Goal: Task Accomplishment & Management: Use online tool/utility

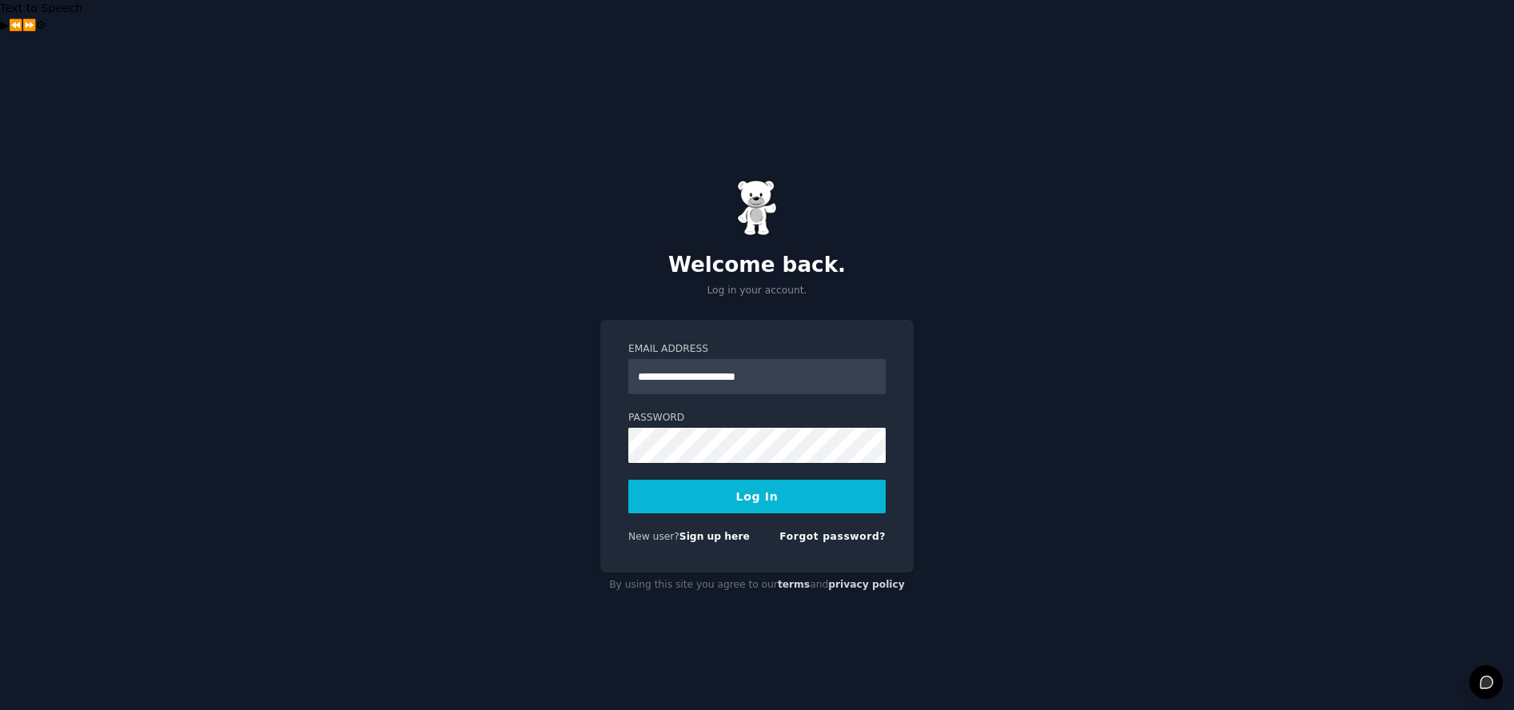
type input "**********"
click at [628, 480] on button "Log In" at bounding box center [756, 497] width 257 height 34
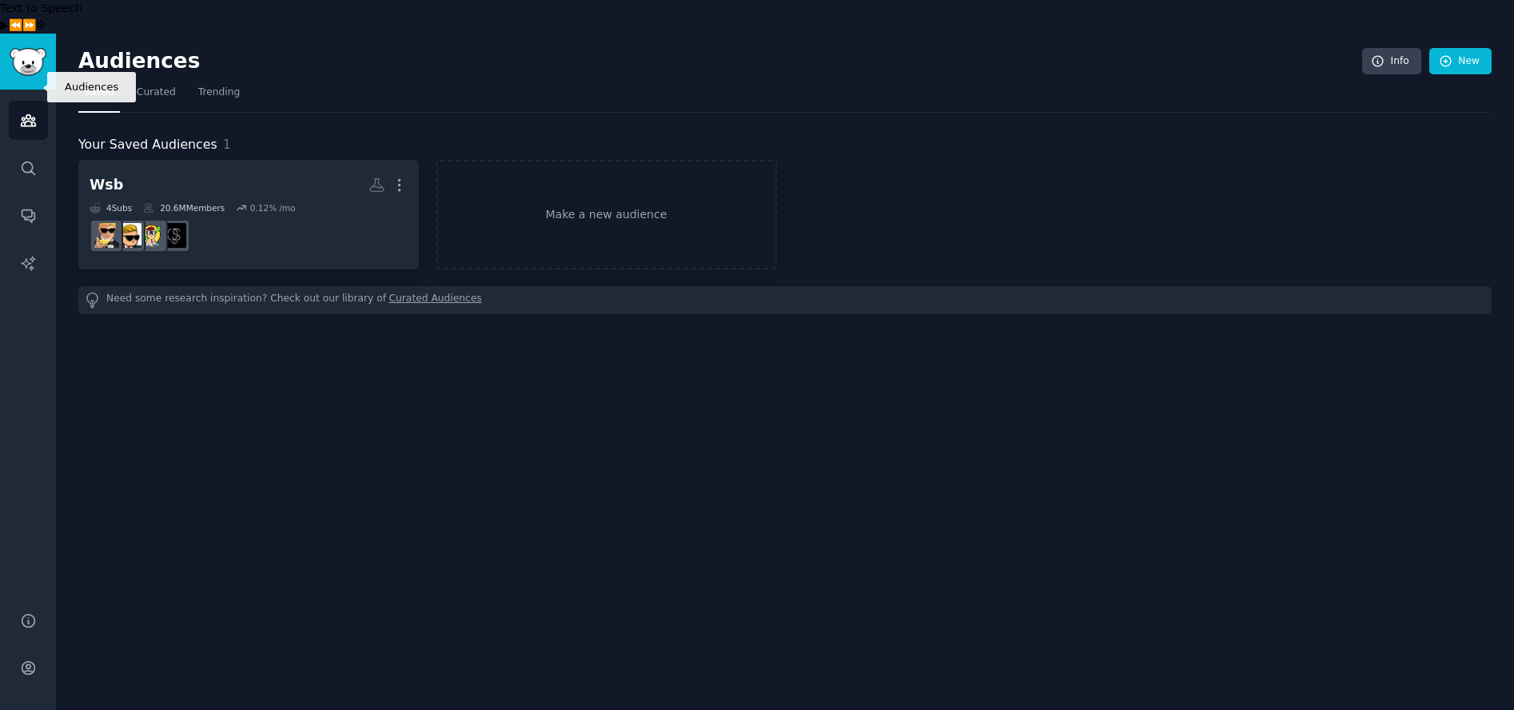
click at [39, 101] on link "Audiences" at bounding box center [28, 120] width 39 height 39
click at [148, 80] on link "Curated" at bounding box center [156, 96] width 50 height 33
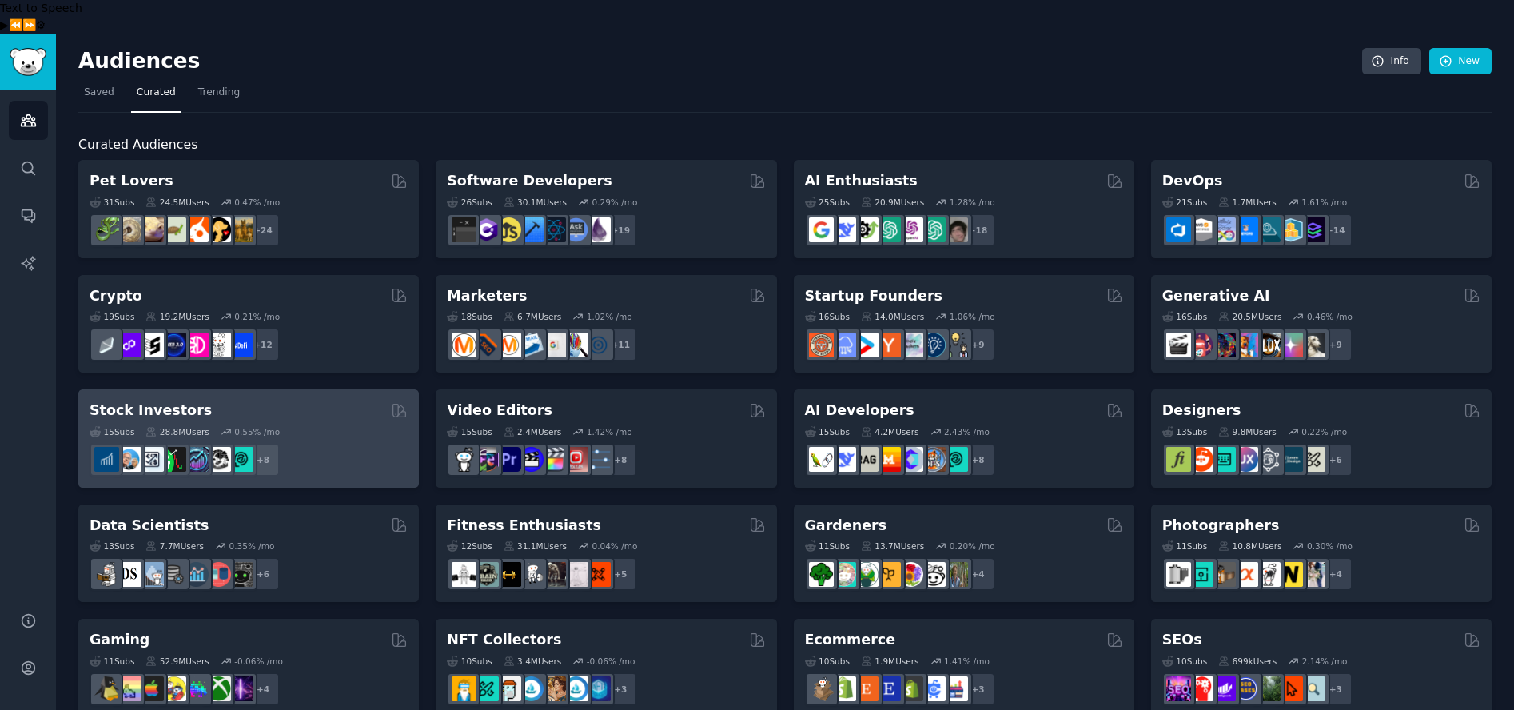
click at [305, 443] on div "+ 8" at bounding box center [249, 460] width 318 height 34
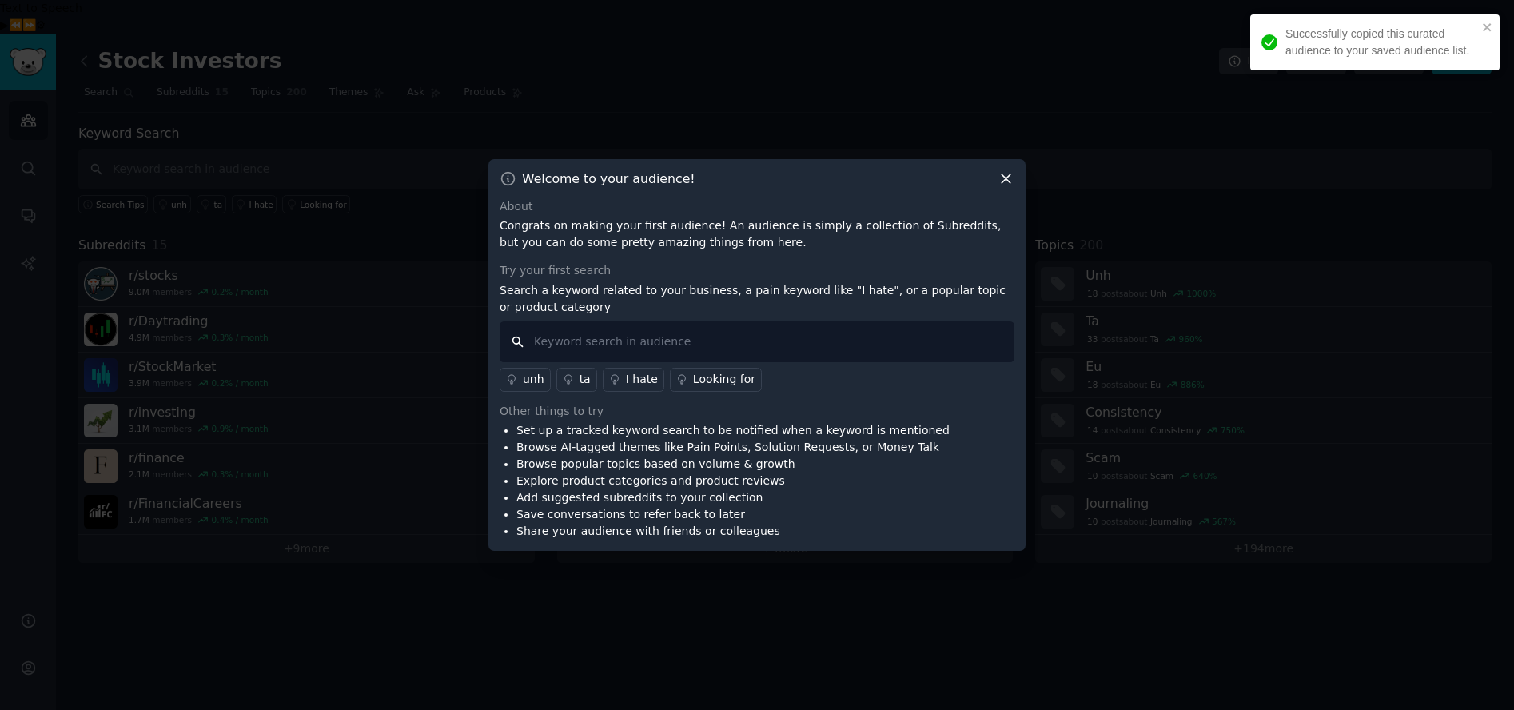
click at [716, 338] on input "text" at bounding box center [757, 341] width 515 height 41
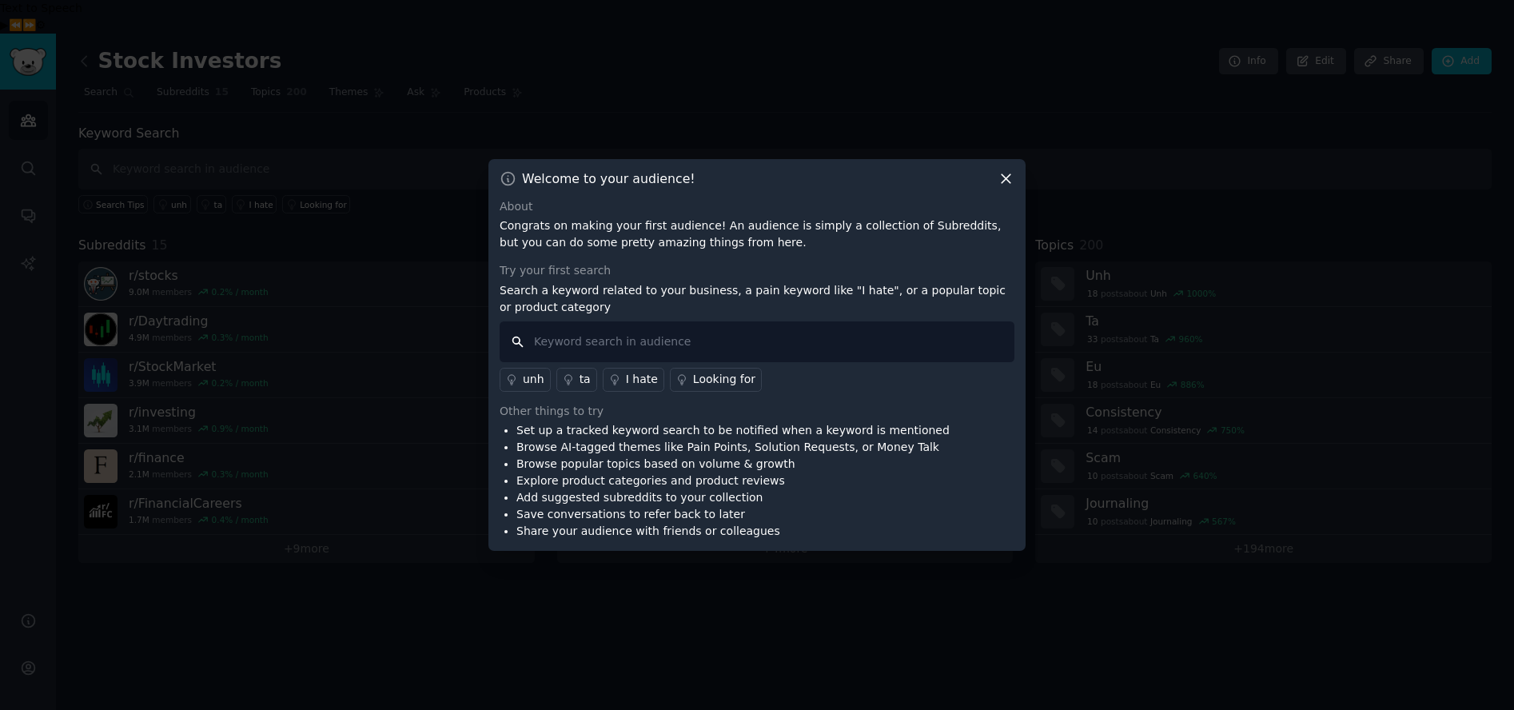
click at [608, 346] on input "text" at bounding box center [757, 341] width 515 height 41
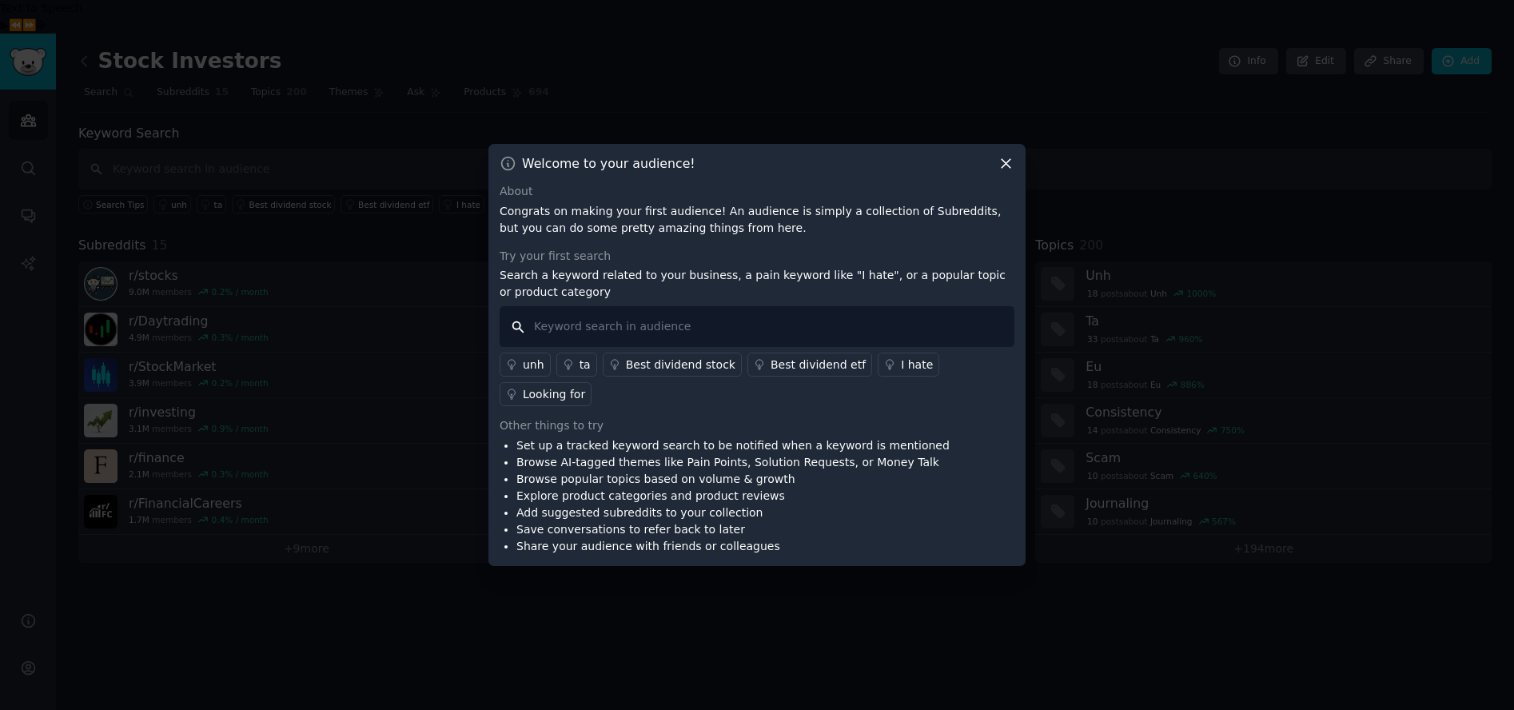
click at [660, 332] on input "text" at bounding box center [757, 326] width 515 height 41
type input "ionq"
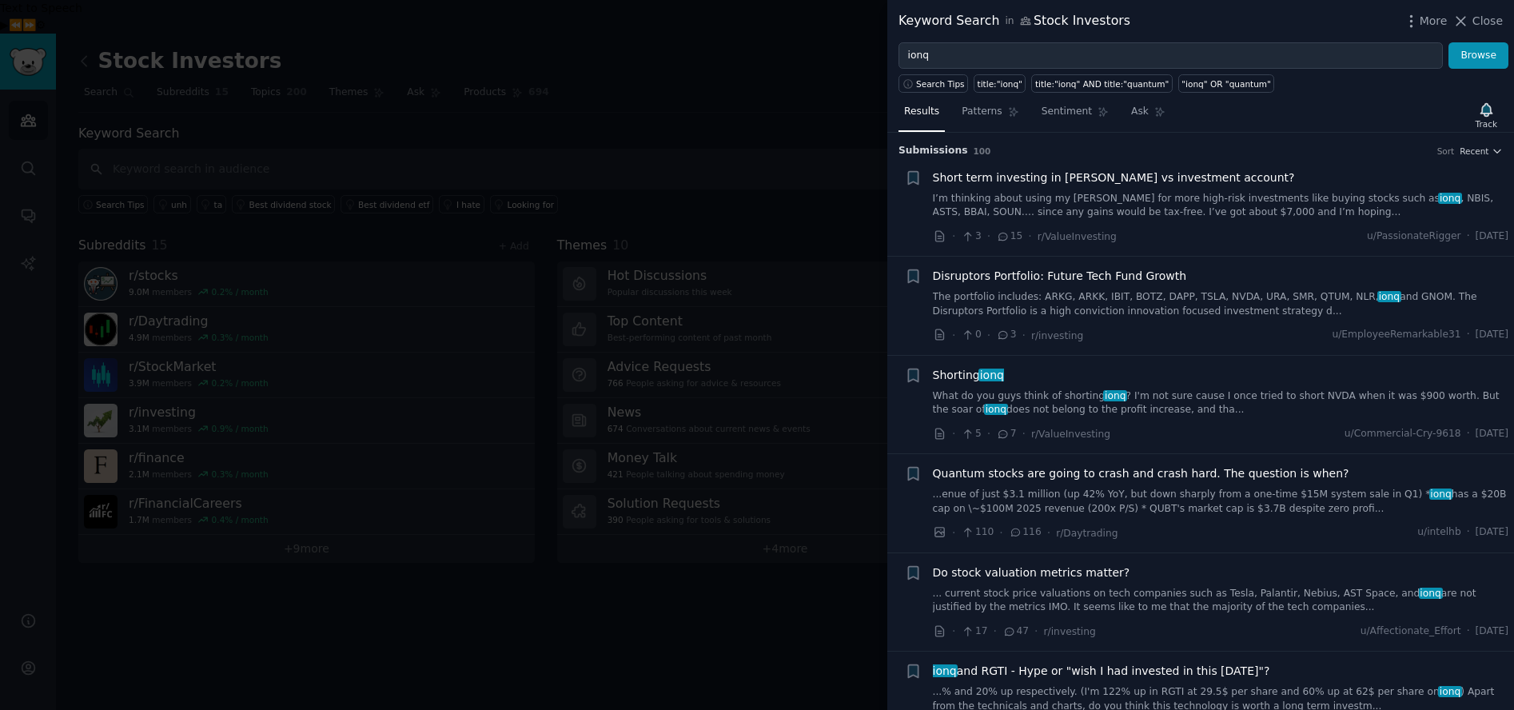
click at [1171, 309] on link "The portfolio includes: ARKG, ARKK, IBIT, BOTZ, DAPP, TSLA, NVDA, URA, SMR, QTU…" at bounding box center [1221, 304] width 576 height 28
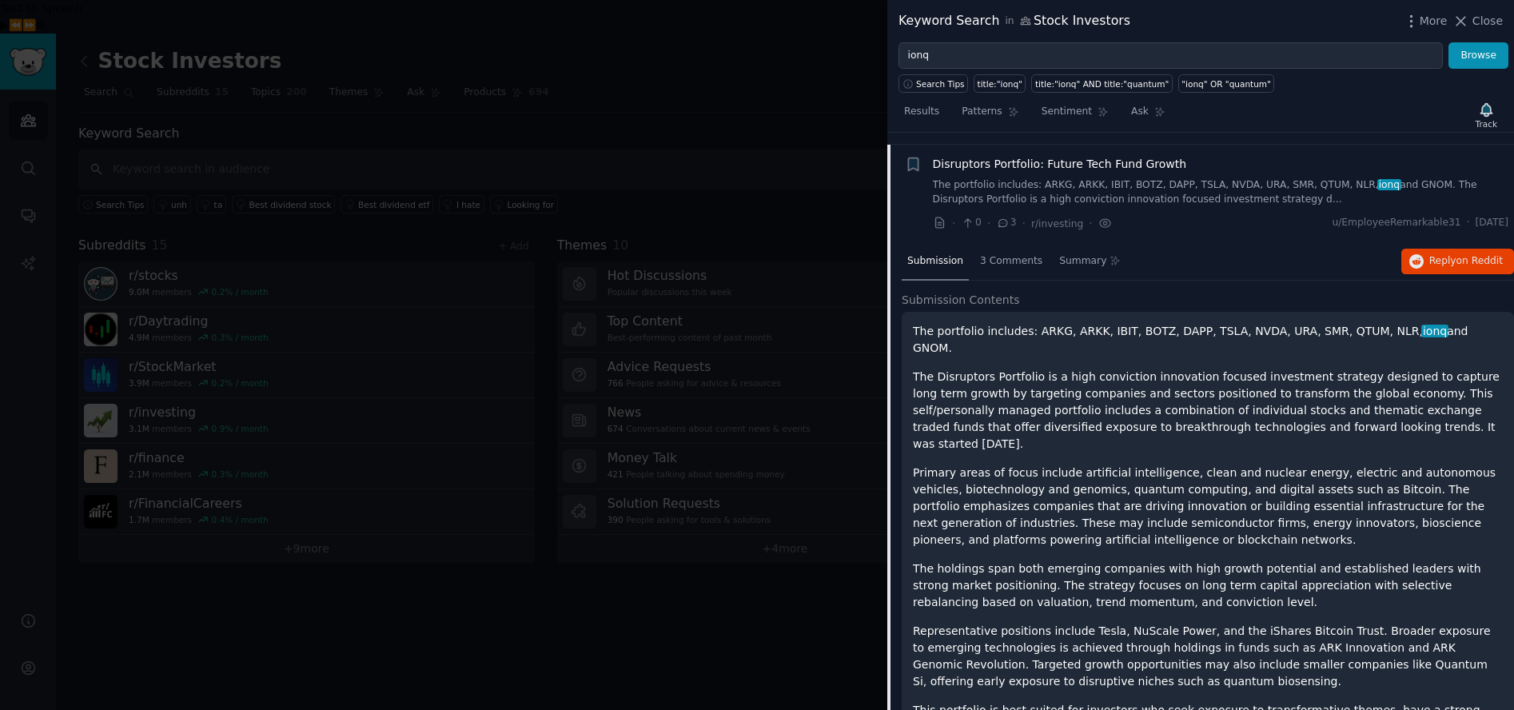
scroll to position [124, 0]
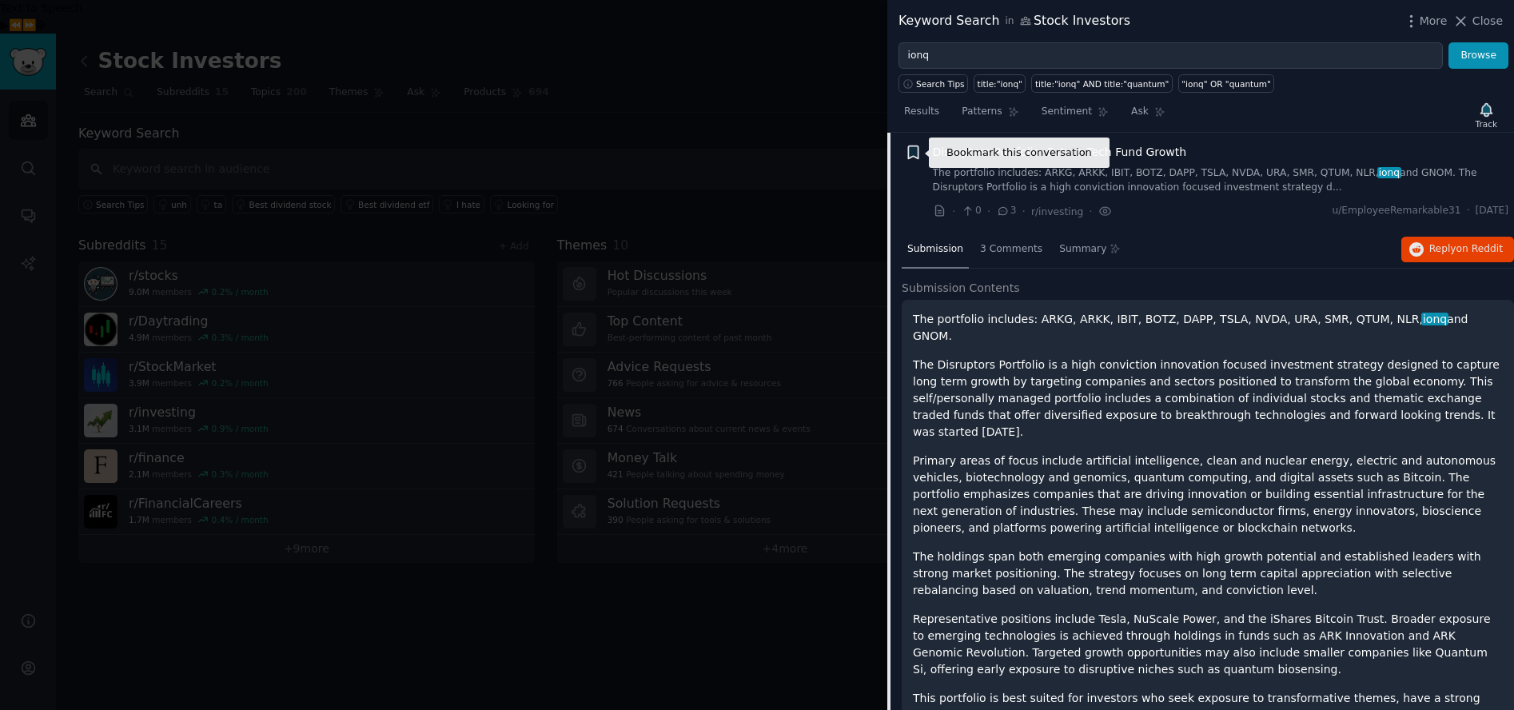
click at [911, 155] on icon "button" at bounding box center [913, 152] width 10 height 13
click at [916, 157] on div "+ Create new bookmark #9b59b6" at bounding box center [913, 152] width 17 height 17
click at [917, 153] on icon "button" at bounding box center [913, 152] width 10 height 13
click at [1030, 185] on input "text" at bounding box center [1038, 175] width 158 height 22
click at [1030, 184] on input "text" at bounding box center [1038, 175] width 158 height 22
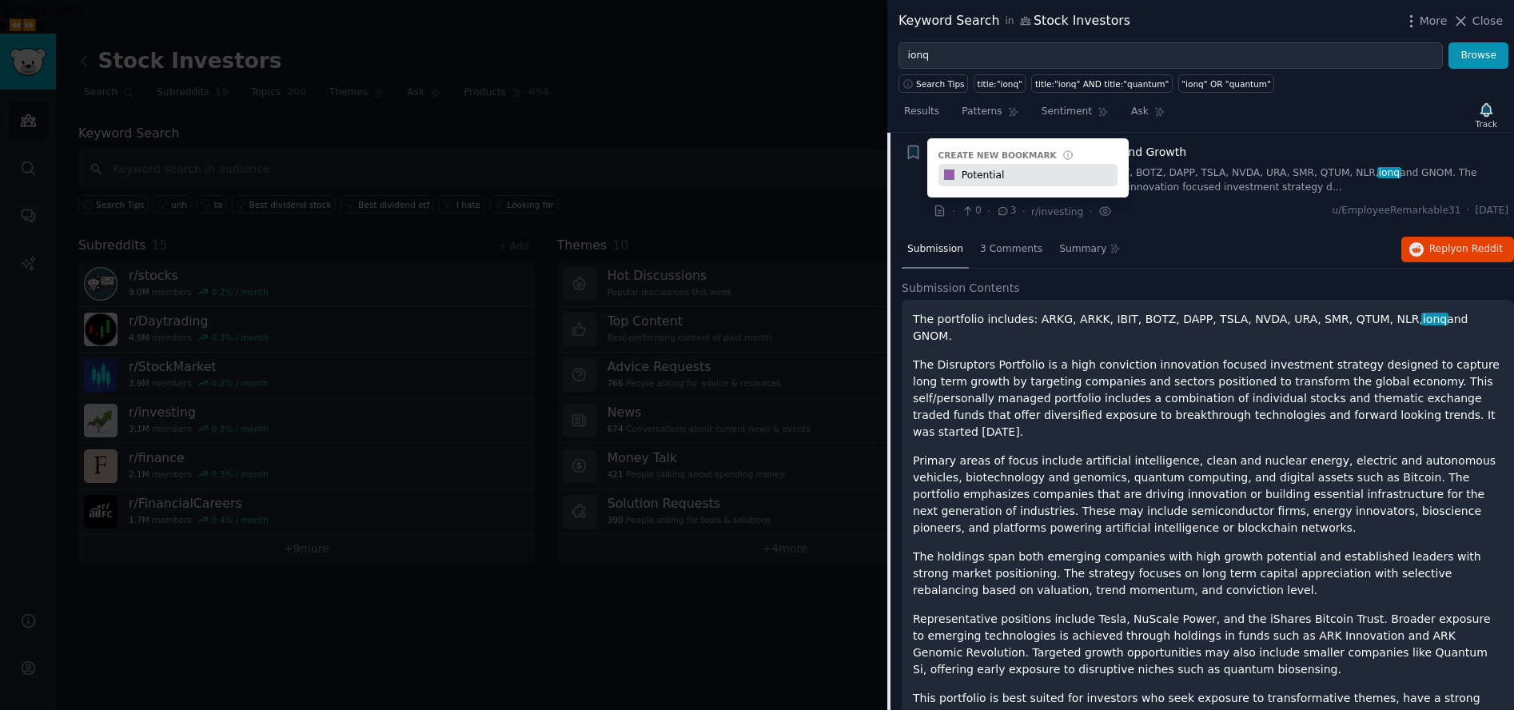
type input "Potential"
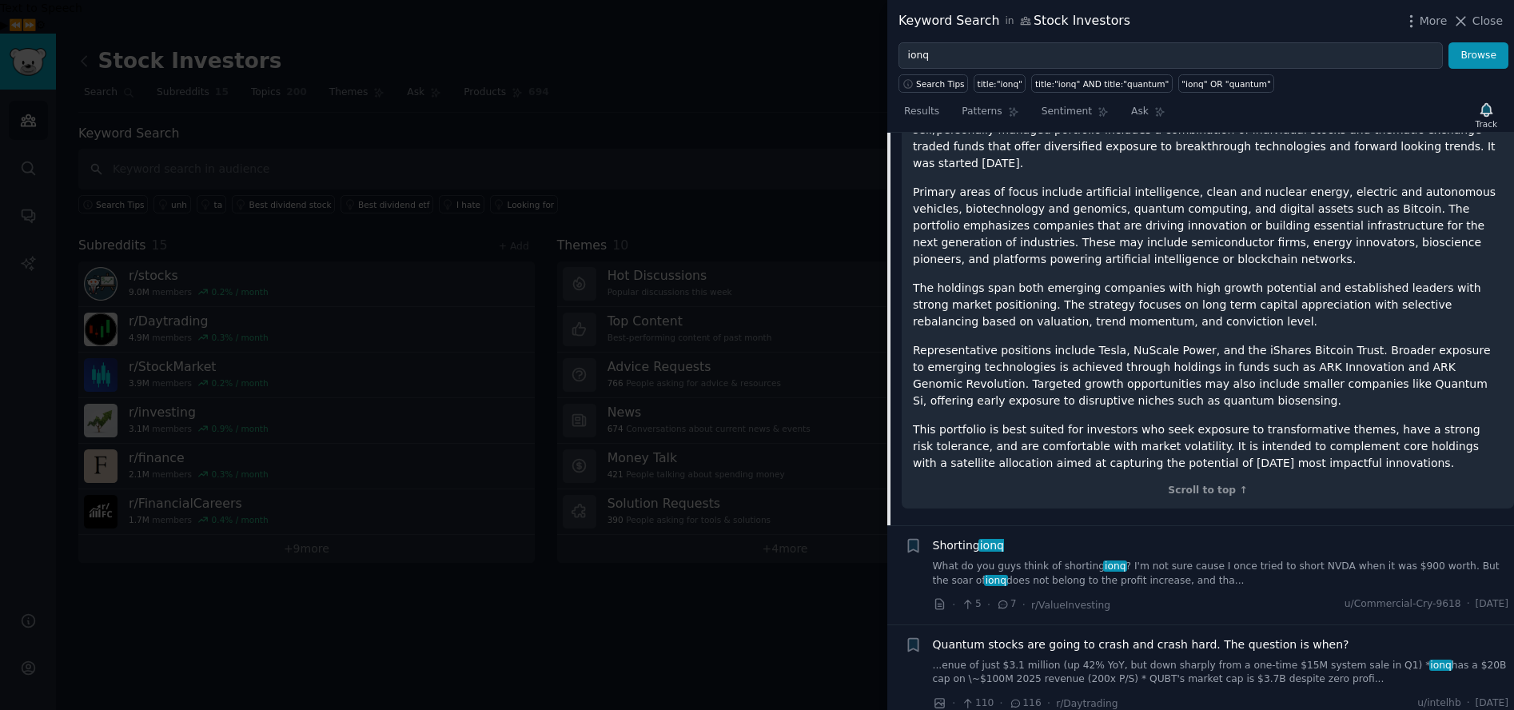
scroll to position [447, 0]
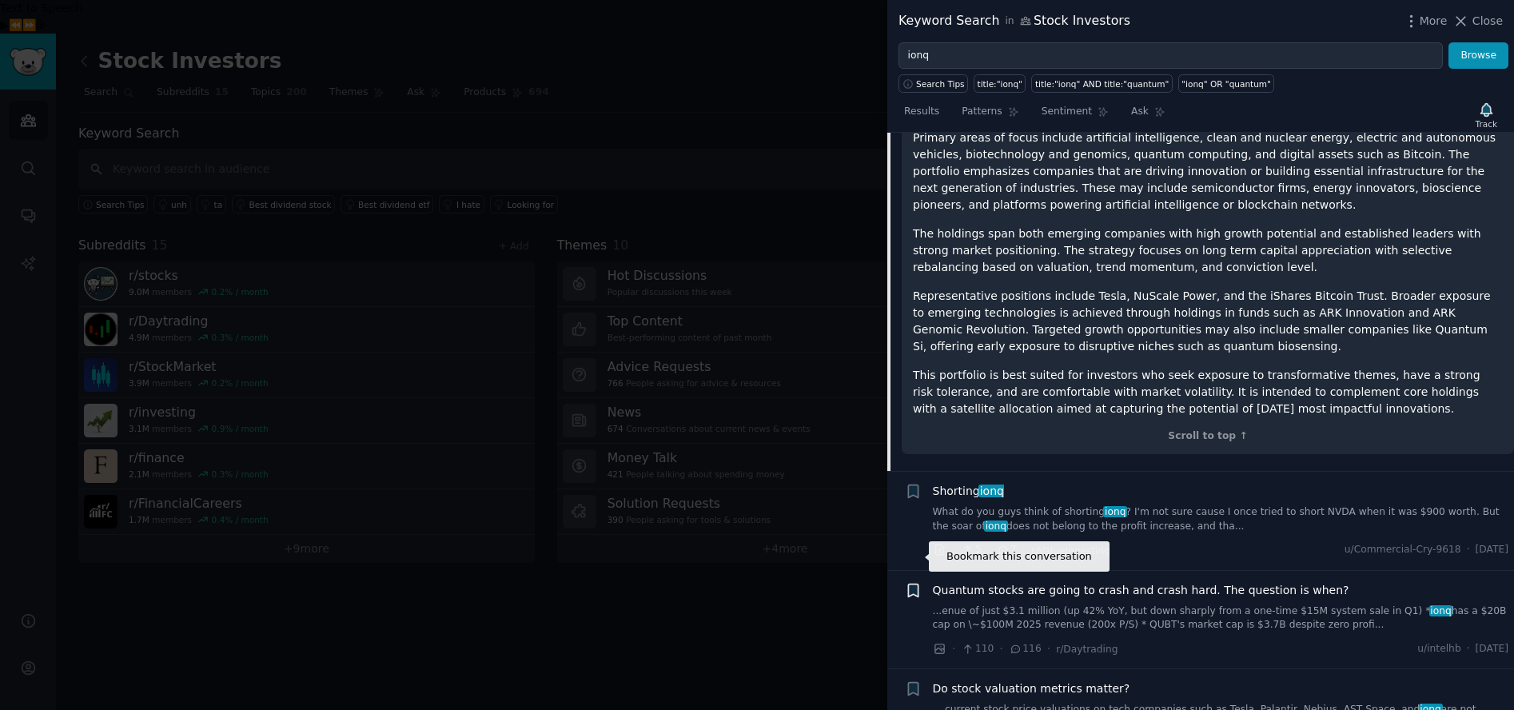
click at [919, 582] on icon "button" at bounding box center [913, 590] width 17 height 17
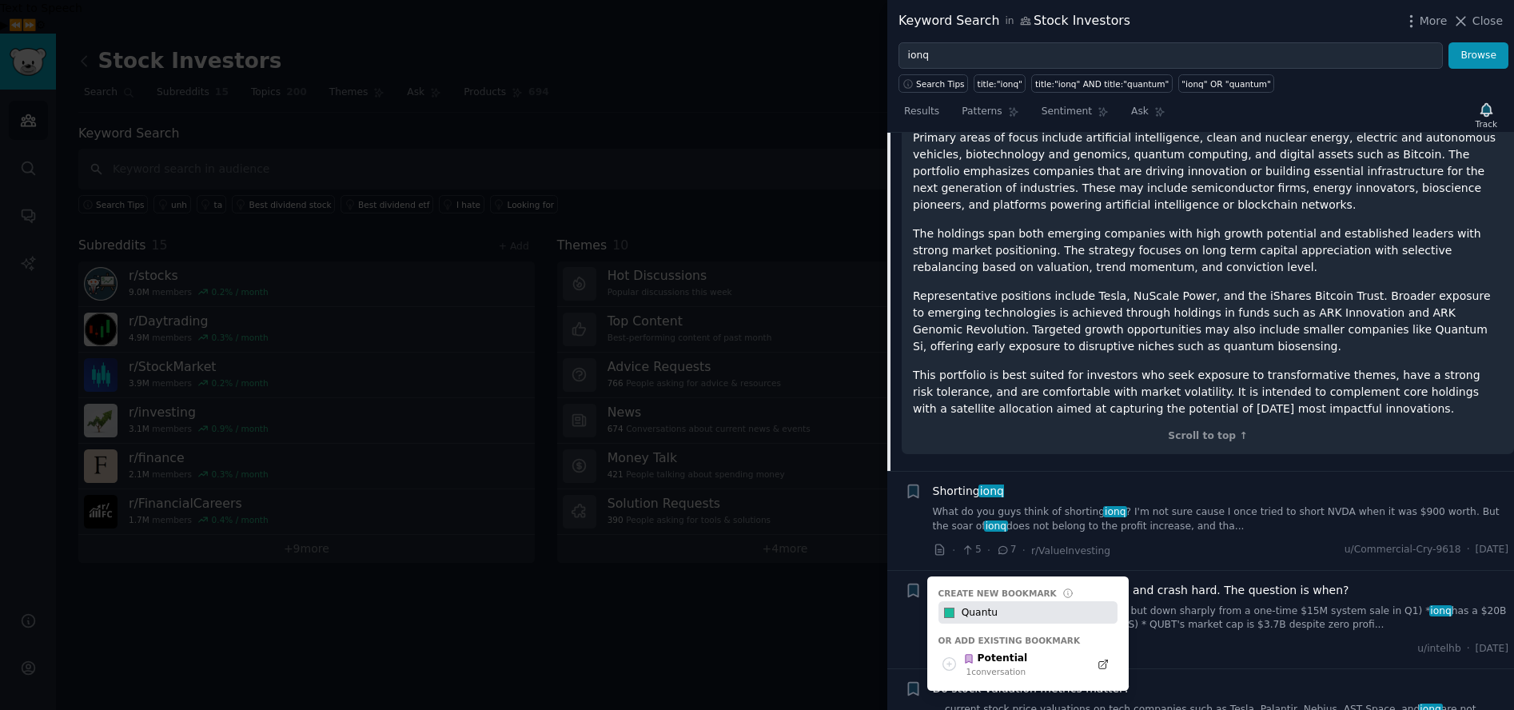
type input "Quantu"
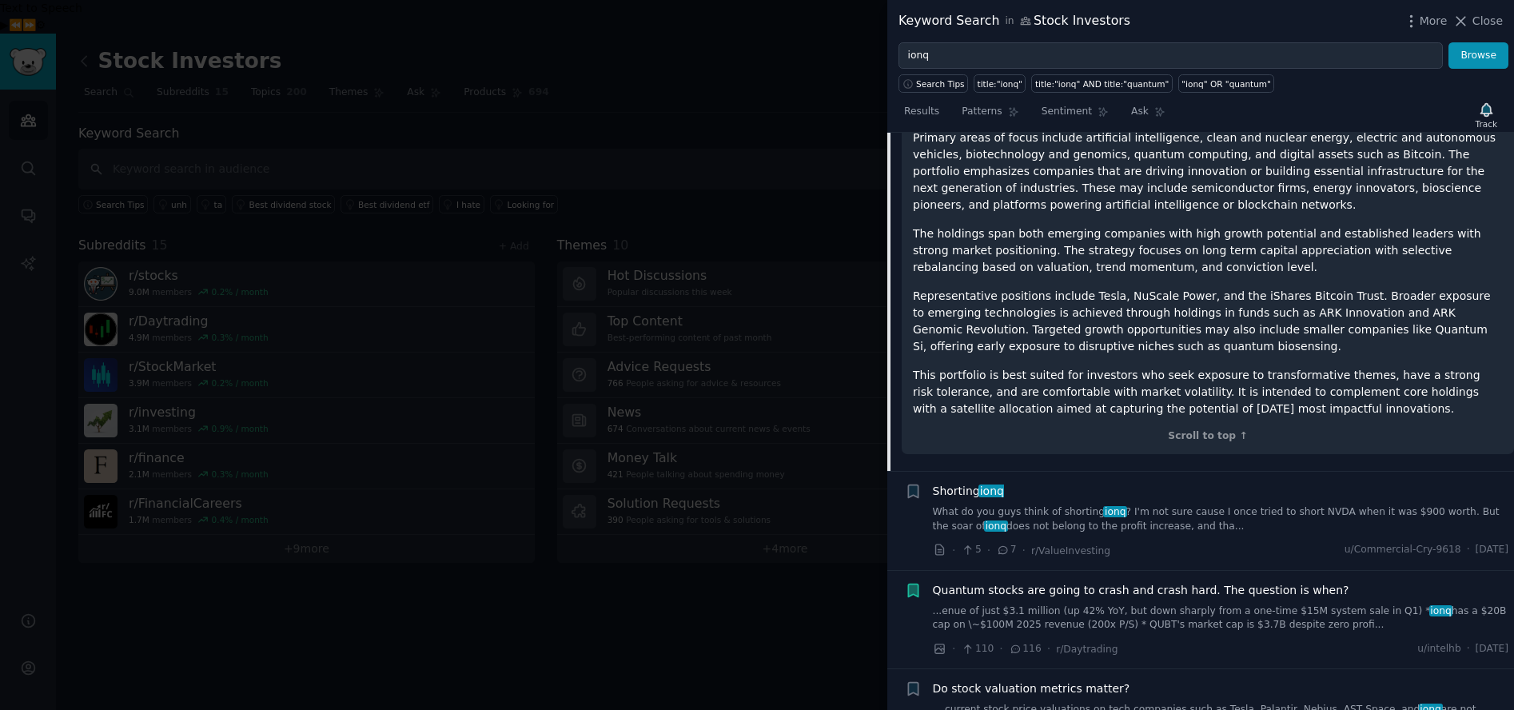
click at [1252, 582] on span "Quantum stocks are going to crash and crash hard. The question is when?" at bounding box center [1141, 590] width 417 height 17
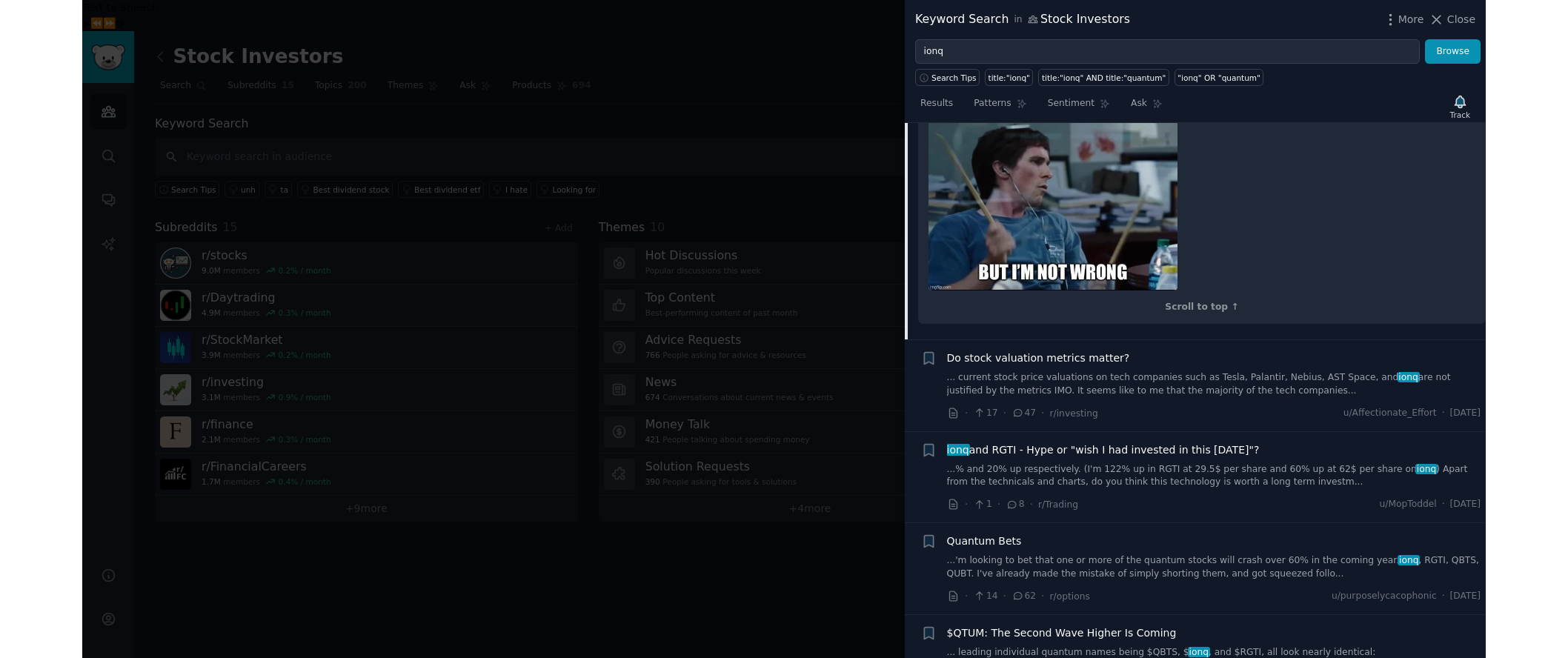
scroll to position [351, 0]
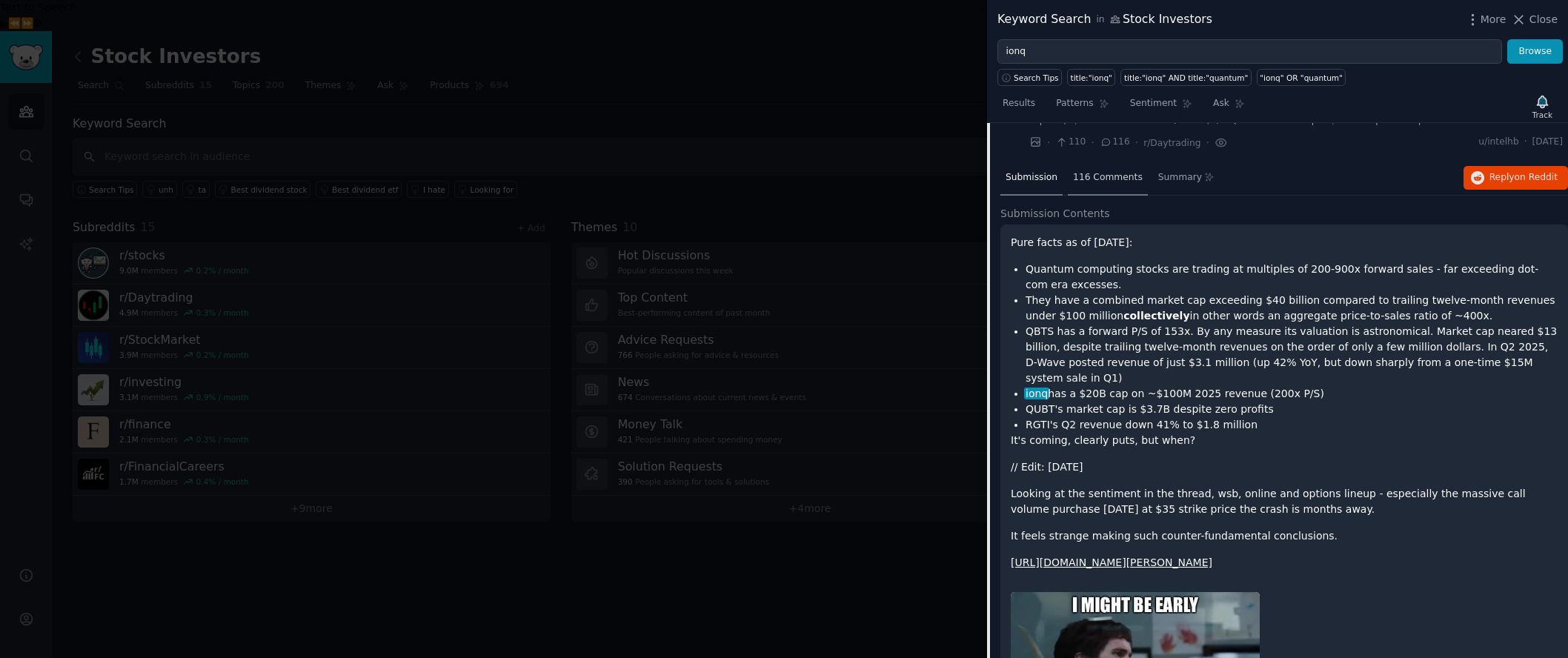
click at [1121, 187] on div "116 Comments" at bounding box center [1107, 178] width 80 height 35
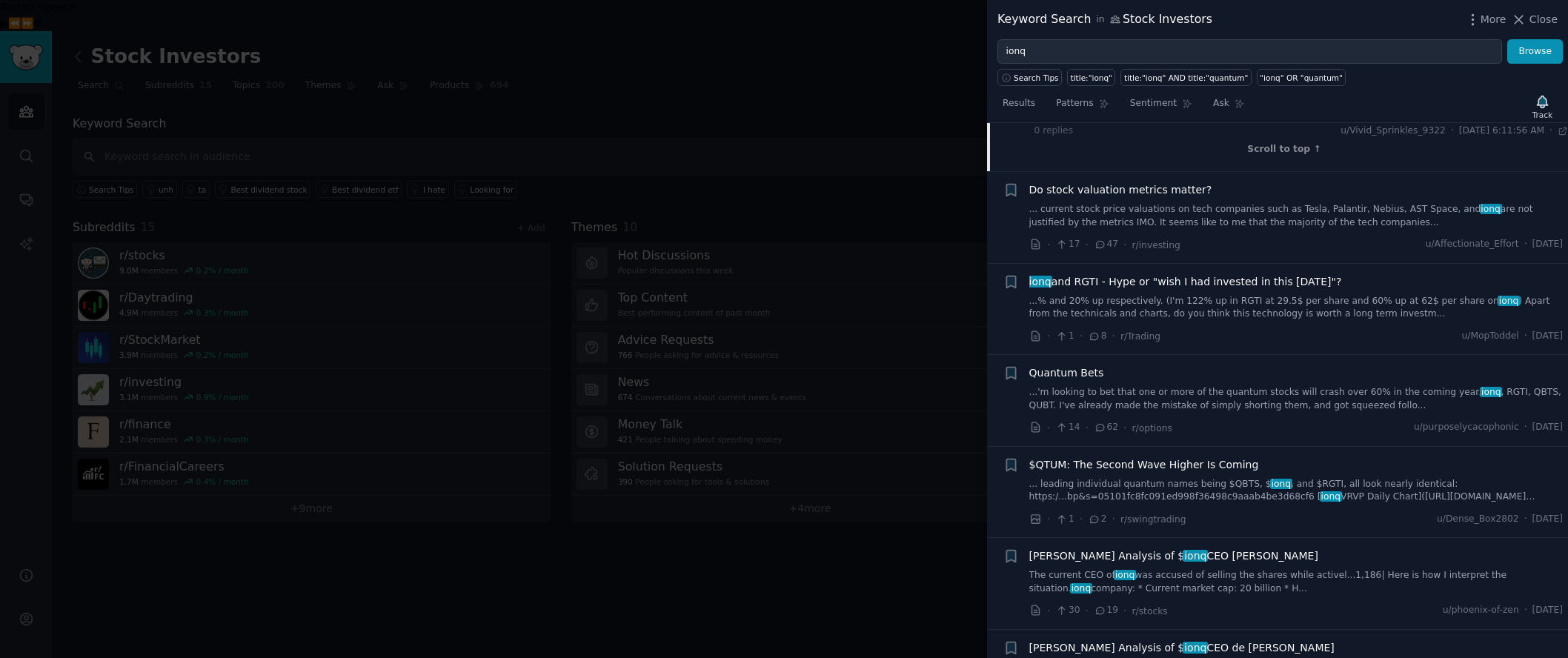
scroll to position [2946, 0]
click at [1252, 272] on span "ionq and RGTI - Hype or "wish I had invested in this 5 years ago"?" at bounding box center [1184, 279] width 312 height 16
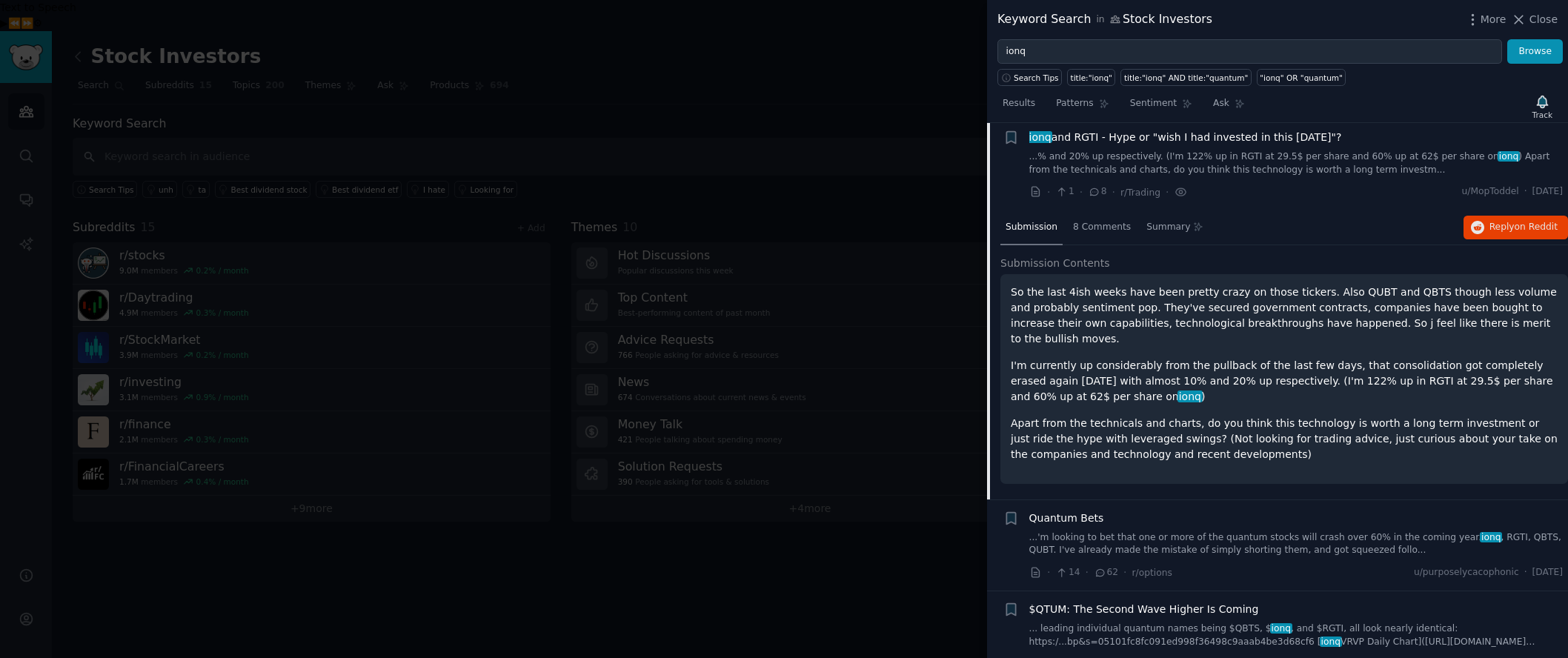
scroll to position [481, 0]
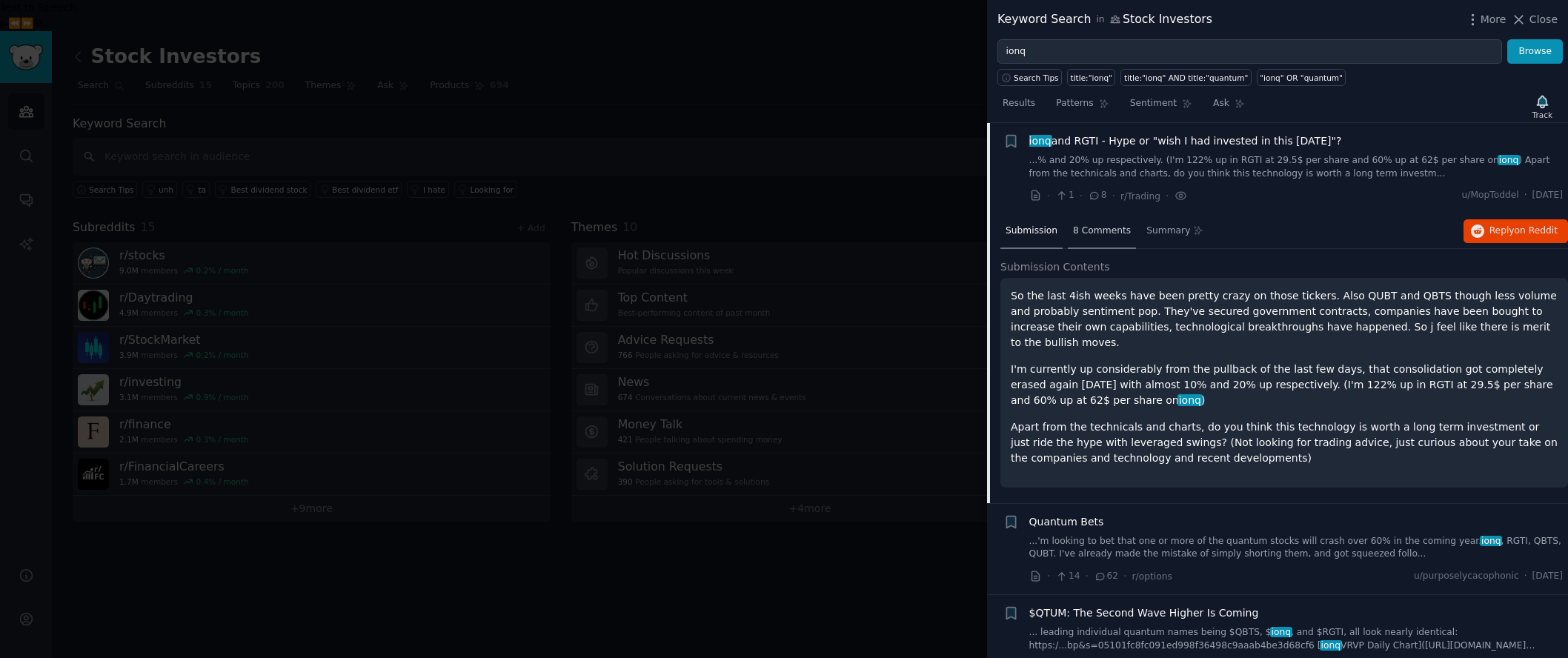
click at [1103, 232] on span "8 Comments" at bounding box center [1102, 231] width 57 height 13
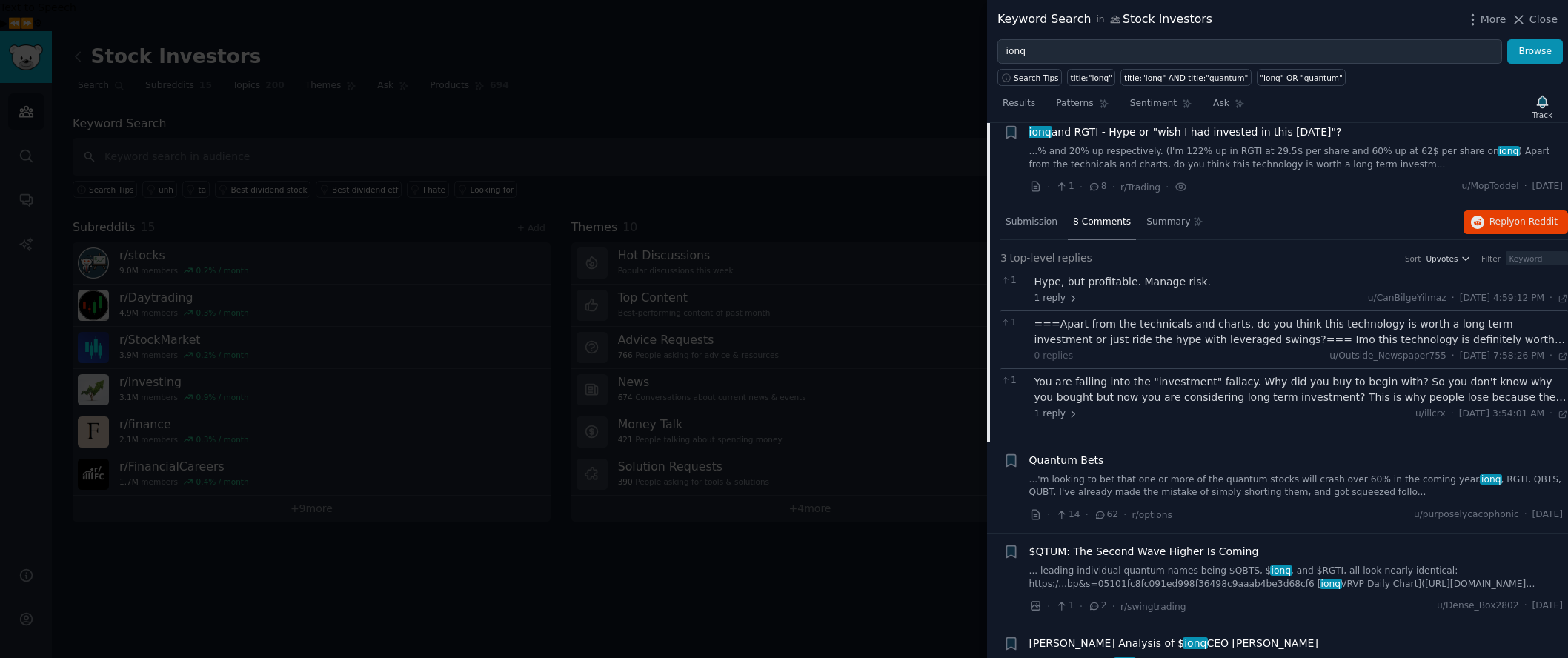
scroll to position [493, 0]
click at [1182, 573] on link "... leading individual quantum names being $QBTS, $ ionq , and $RGTI, all look …" at bounding box center [1296, 575] width 534 height 26
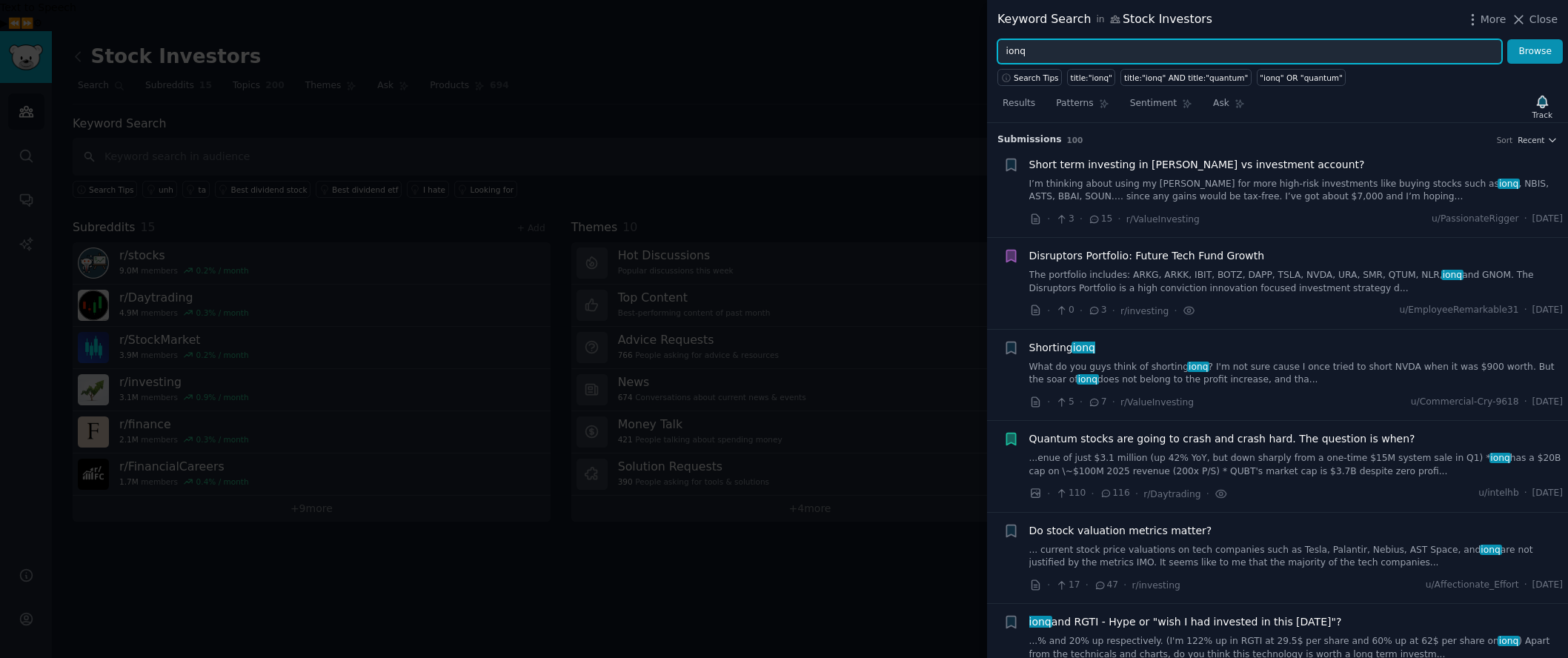
click at [1048, 56] on input "ionq" at bounding box center [1249, 51] width 504 height 25
click at [1048, 55] on input "ionq" at bounding box center [1249, 51] width 504 height 25
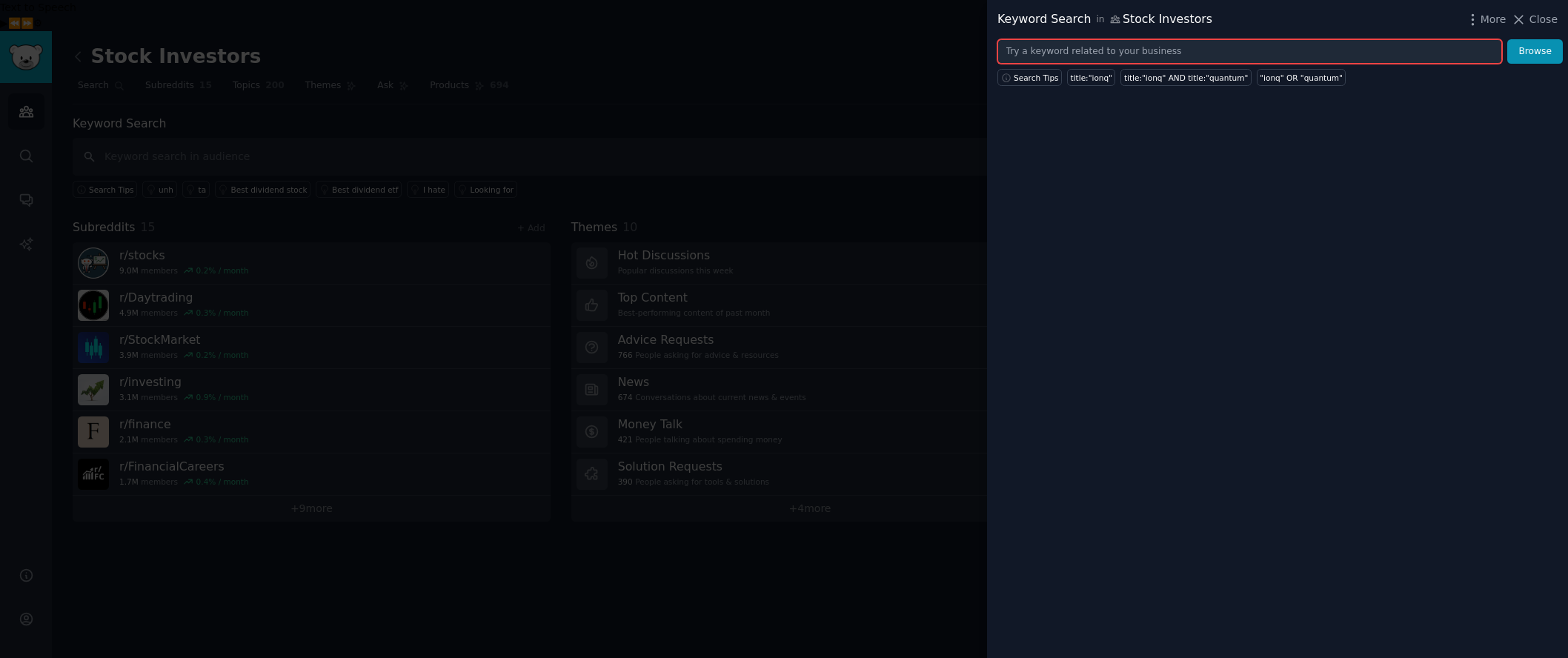
click at [1402, 39] on button "Browse" at bounding box center [1535, 51] width 56 height 25
click at [1125, 60] on input "text" at bounding box center [1249, 51] width 504 height 25
click at [1125, 56] on input "text" at bounding box center [1249, 51] width 504 height 25
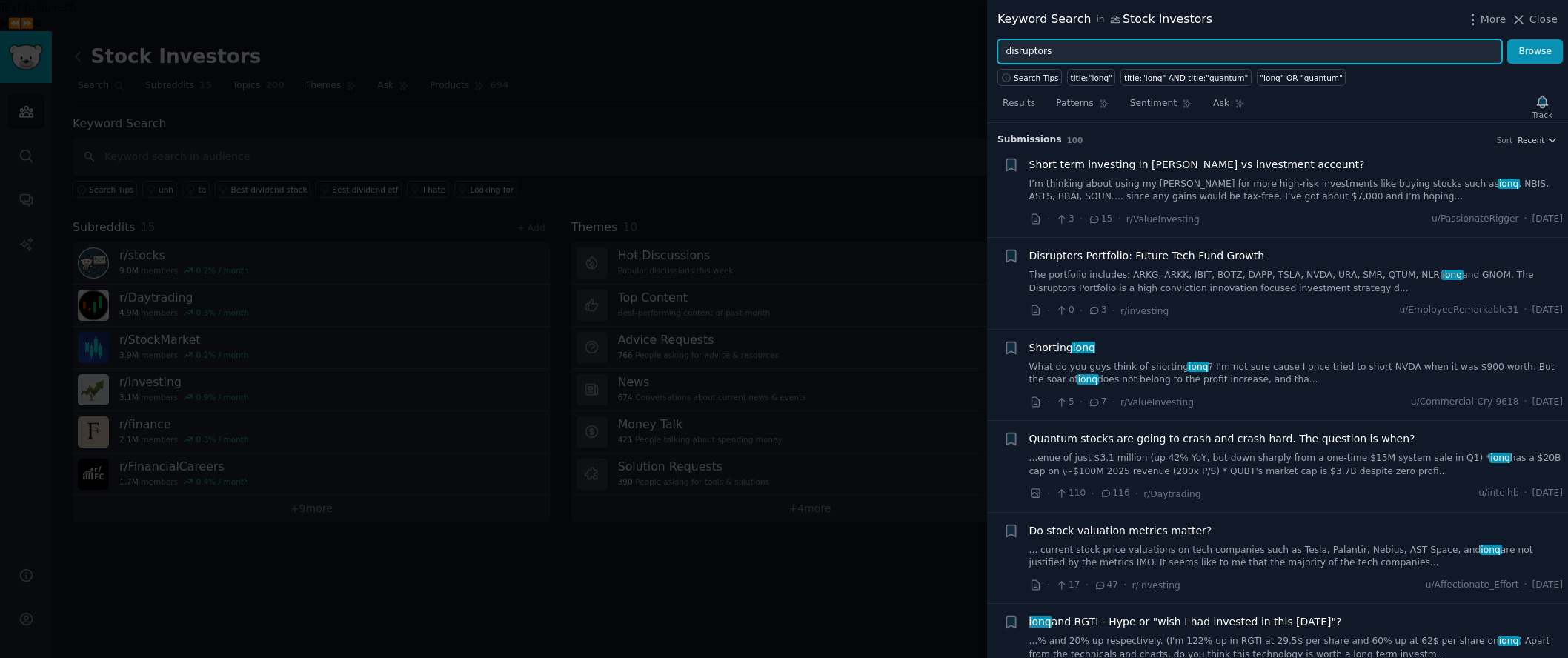
click at [1402, 39] on button "Browse" at bounding box center [1535, 51] width 56 height 25
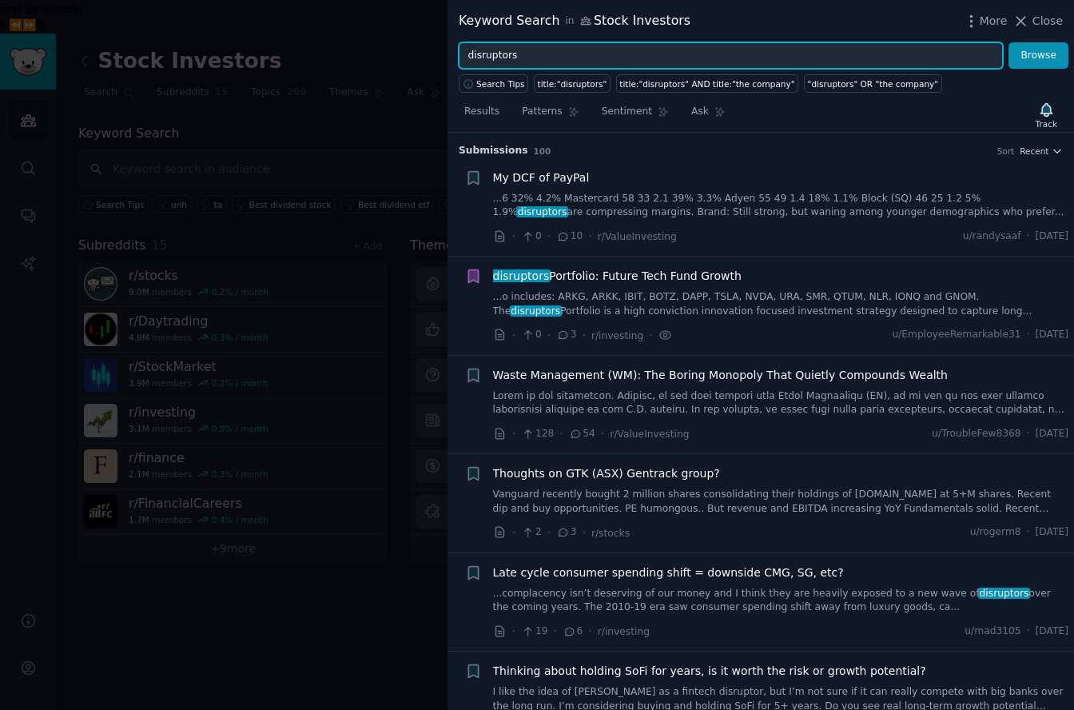
click at [560, 60] on input "disruptors" at bounding box center [731, 55] width 544 height 27
click at [562, 61] on input "disruptors" at bounding box center [731, 55] width 544 height 27
click at [1009, 42] on button "Browse" at bounding box center [1039, 55] width 60 height 27
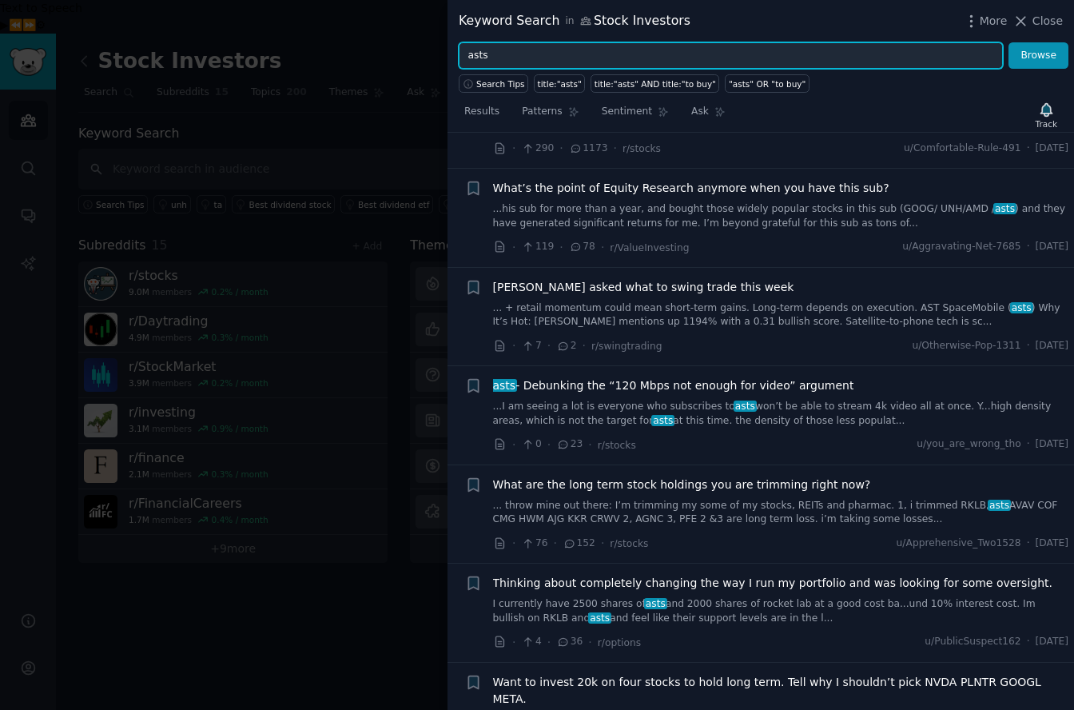
scroll to position [6082, 0]
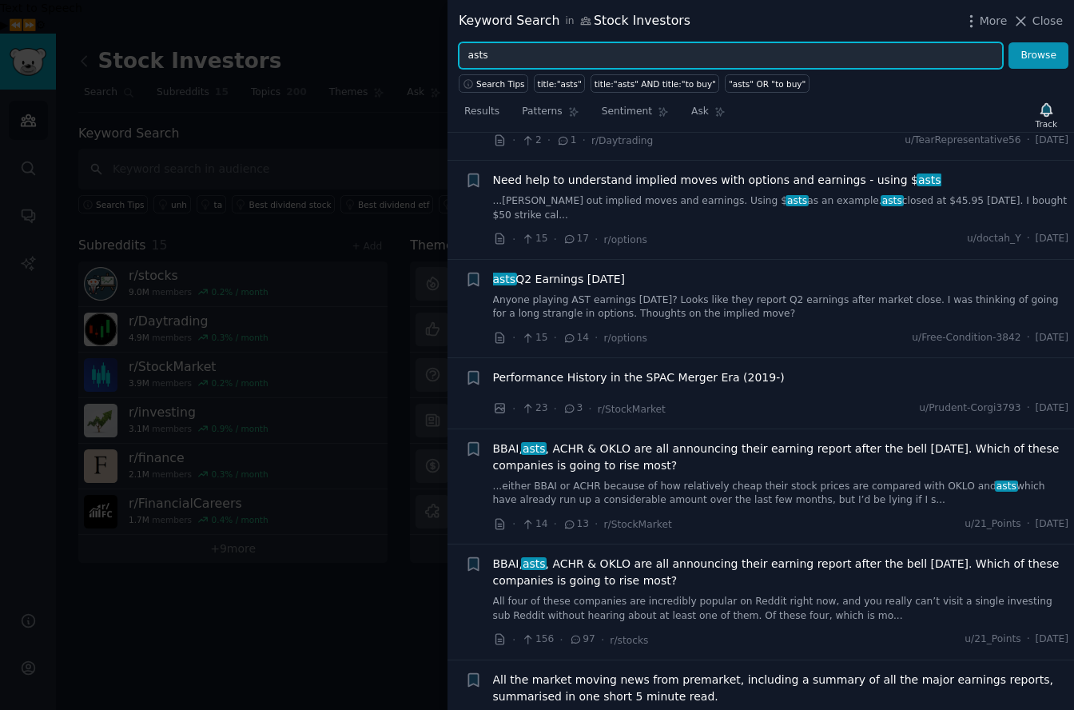
click at [643, 54] on input "asts" at bounding box center [731, 55] width 544 height 27
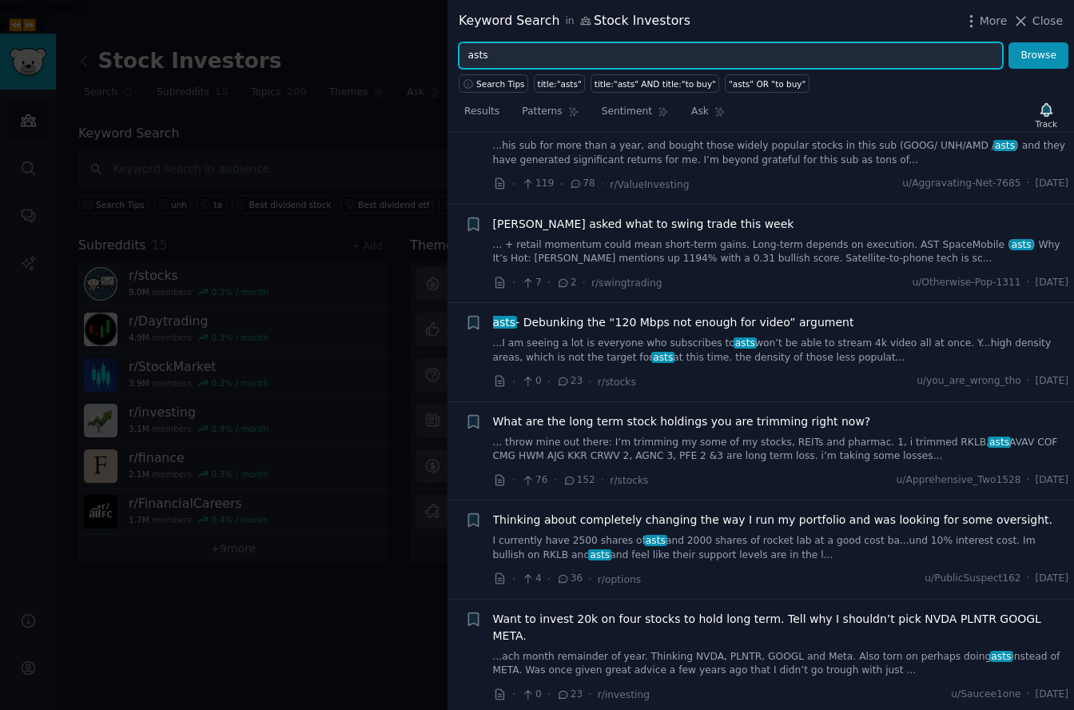
scroll to position [5051, 0]
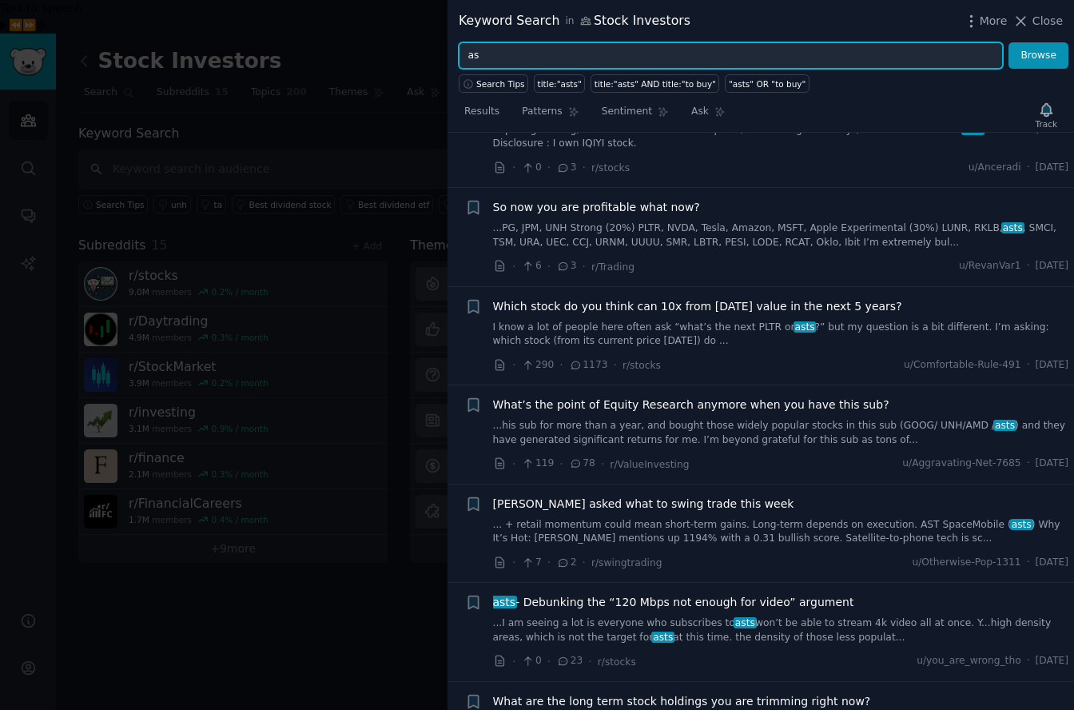
type input "a"
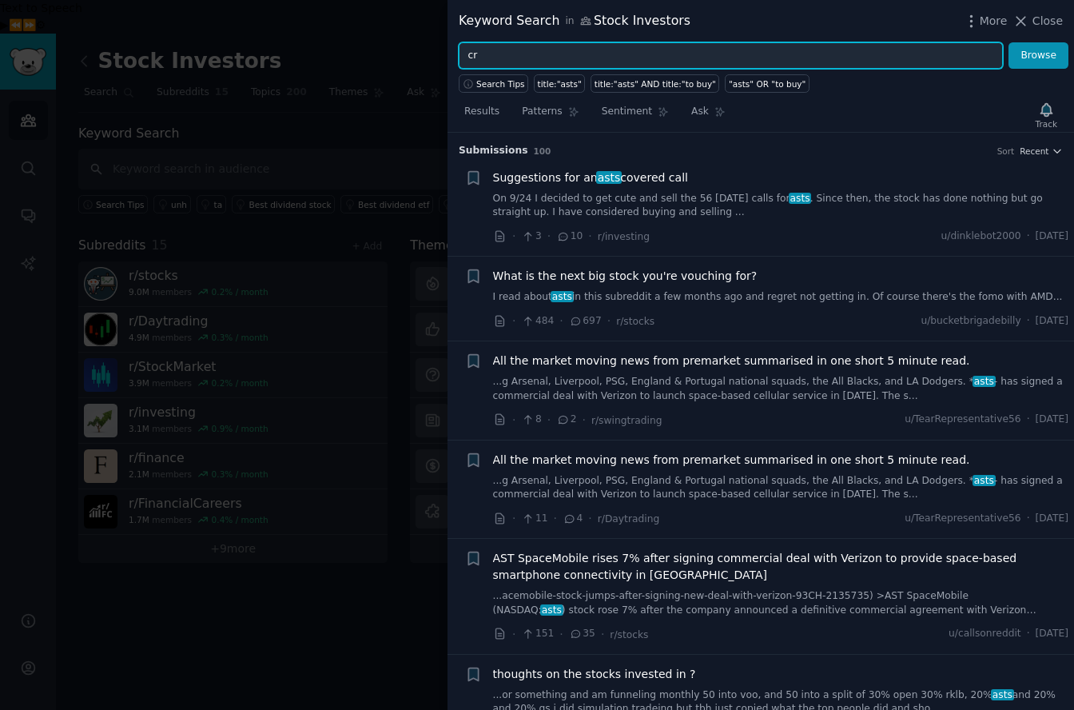
type input "c"
type input "crash"
click at [1009, 42] on button "Browse" at bounding box center [1039, 55] width 60 height 27
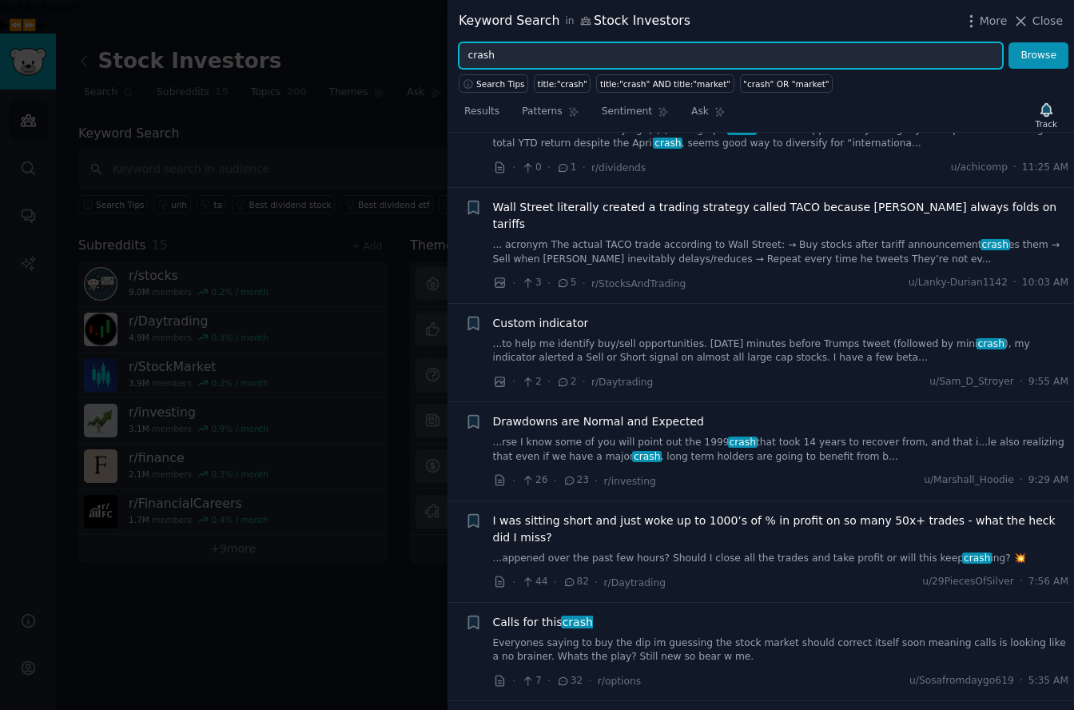
scroll to position [94, 0]
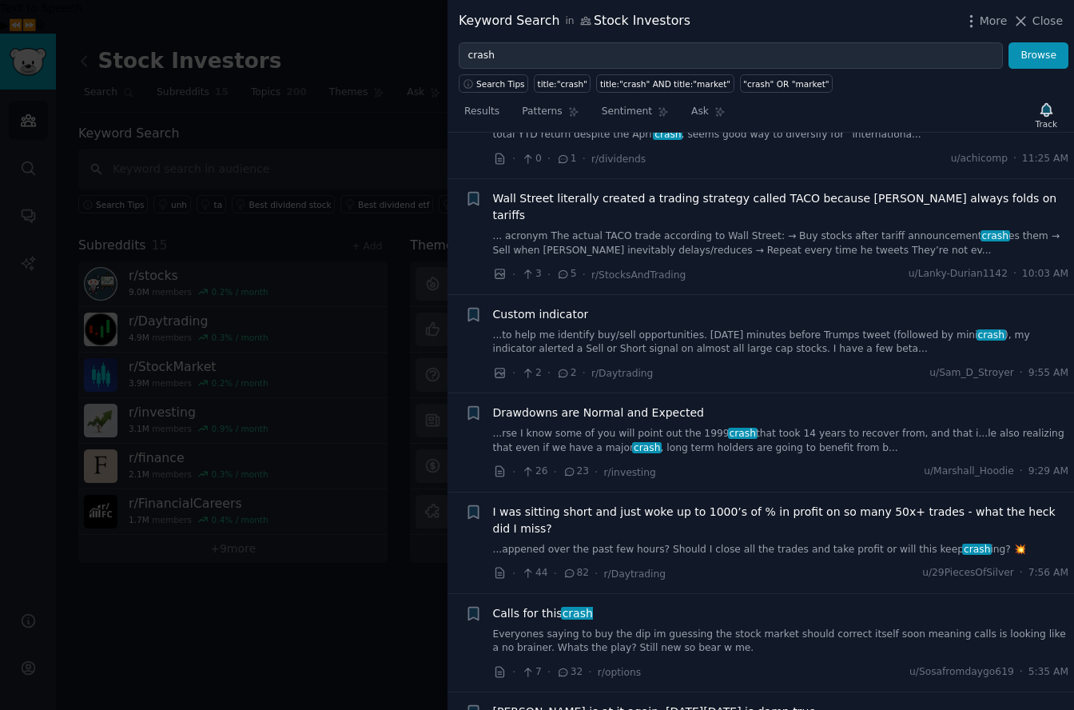
click at [652, 504] on span "I was sitting short and just woke up to 1000’s of % in profit on so many 50x+ t…" at bounding box center [781, 521] width 576 height 34
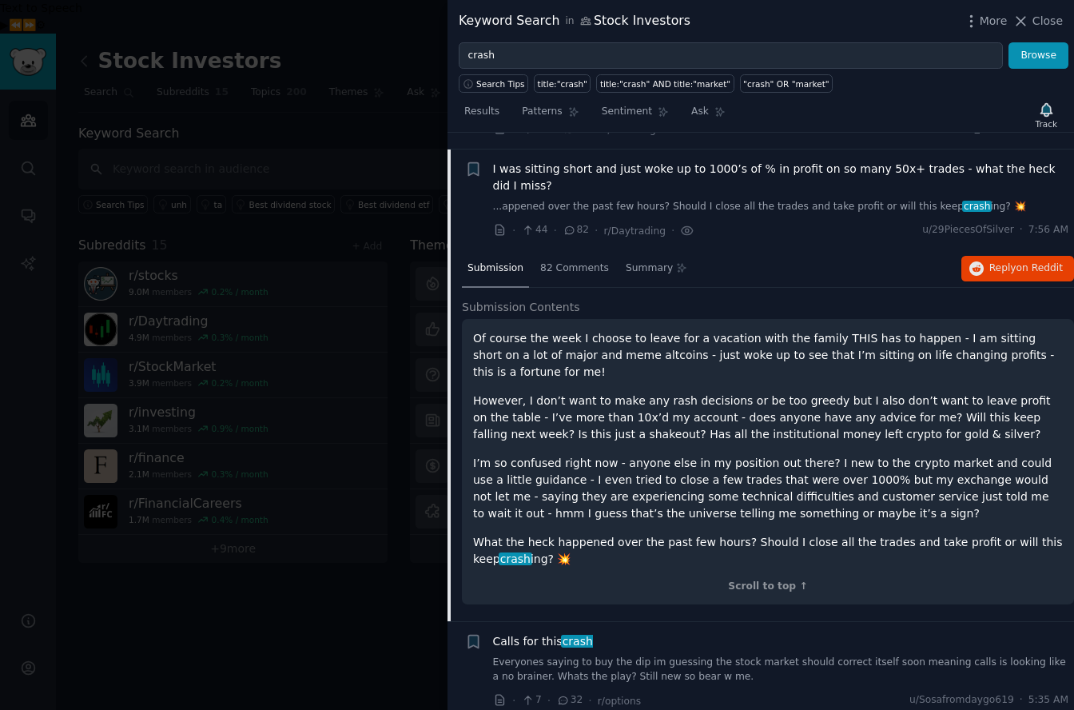
scroll to position [434, 0]
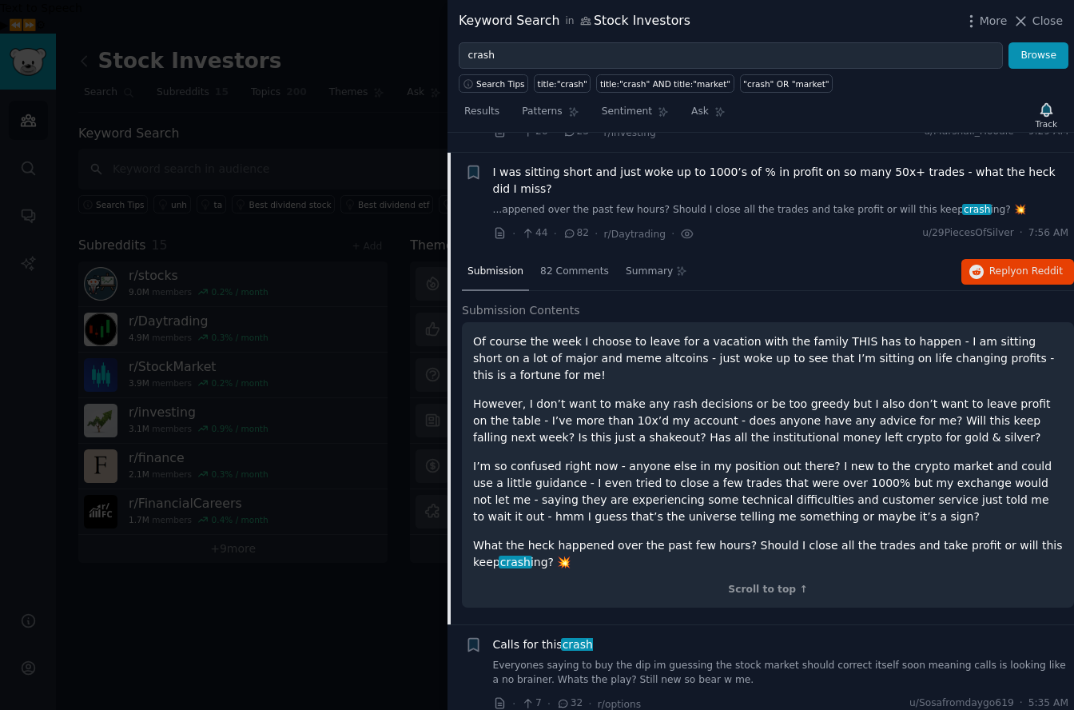
click at [751, 164] on span "I was sitting short and just woke up to 1000’s of % in profit on so many 50x+ t…" at bounding box center [781, 181] width 576 height 34
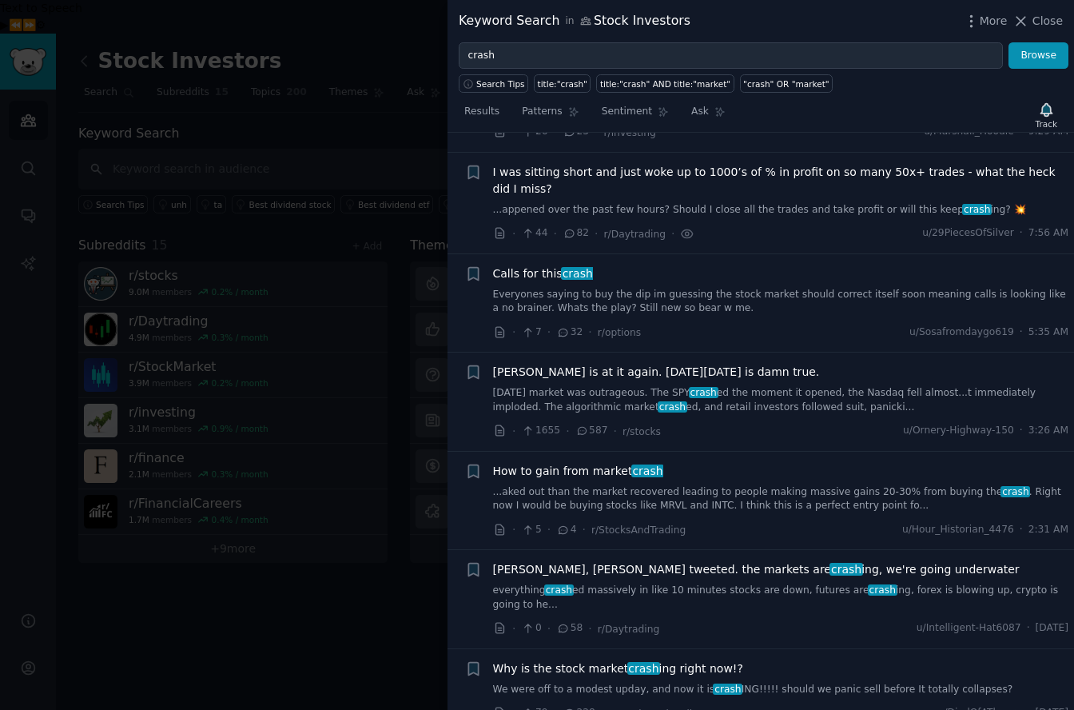
scroll to position [437, 0]
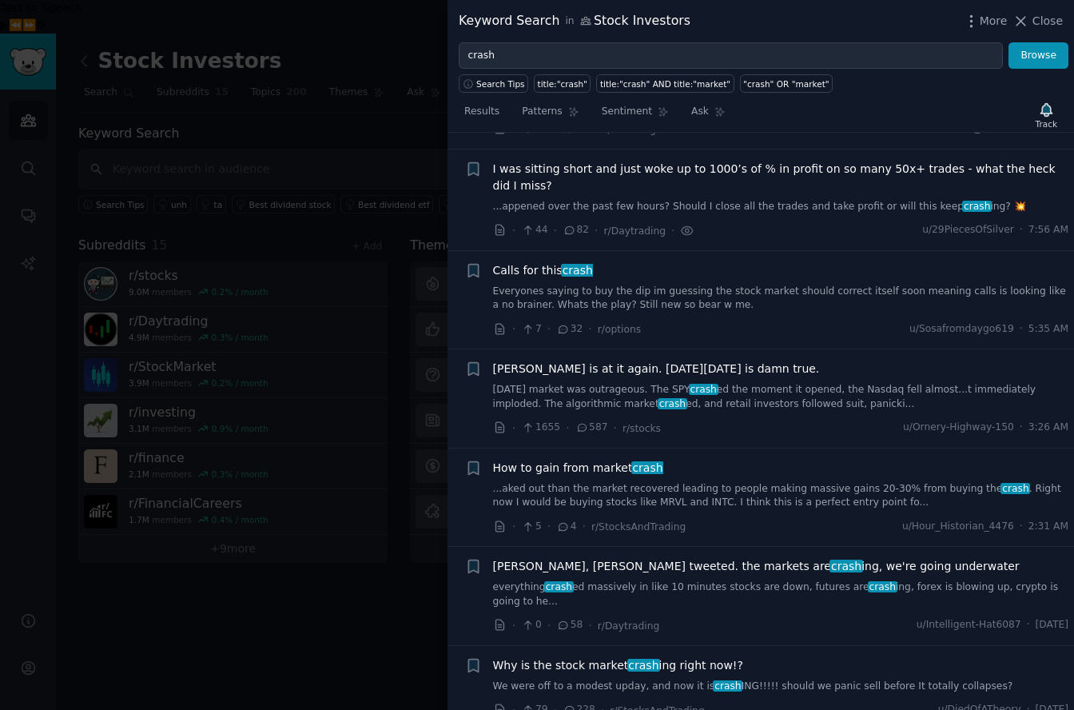
click at [700, 161] on span "I was sitting short and just woke up to 1000’s of % in profit on so many 50x+ t…" at bounding box center [781, 178] width 576 height 34
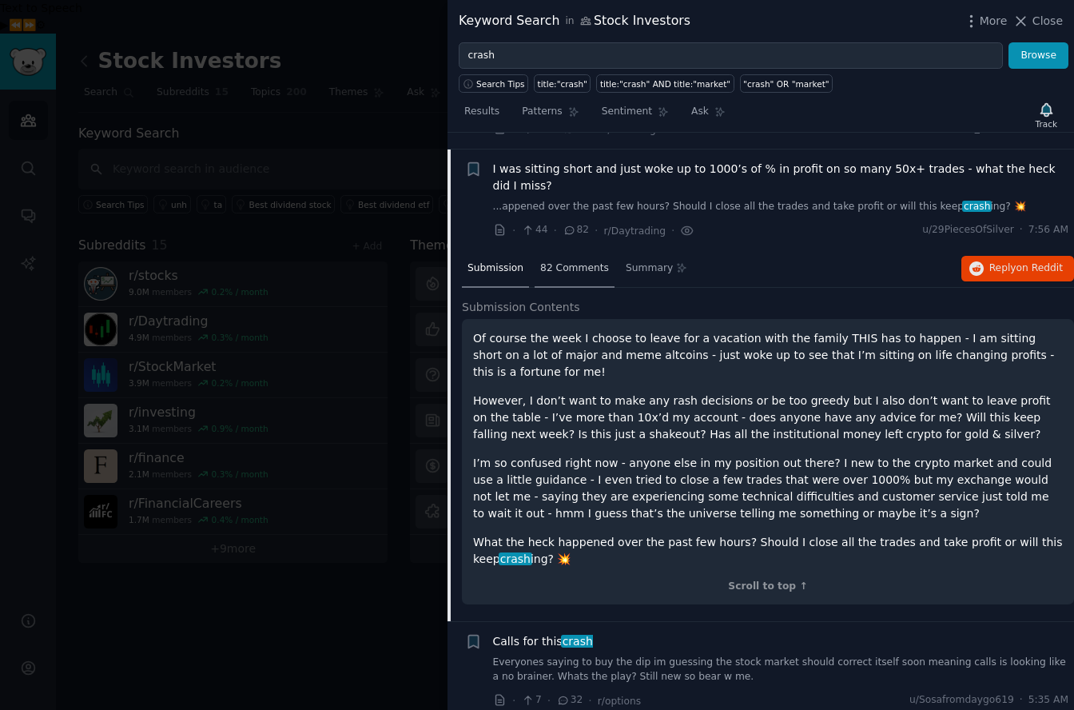
click at [564, 261] on span "82 Comments" at bounding box center [574, 268] width 69 height 14
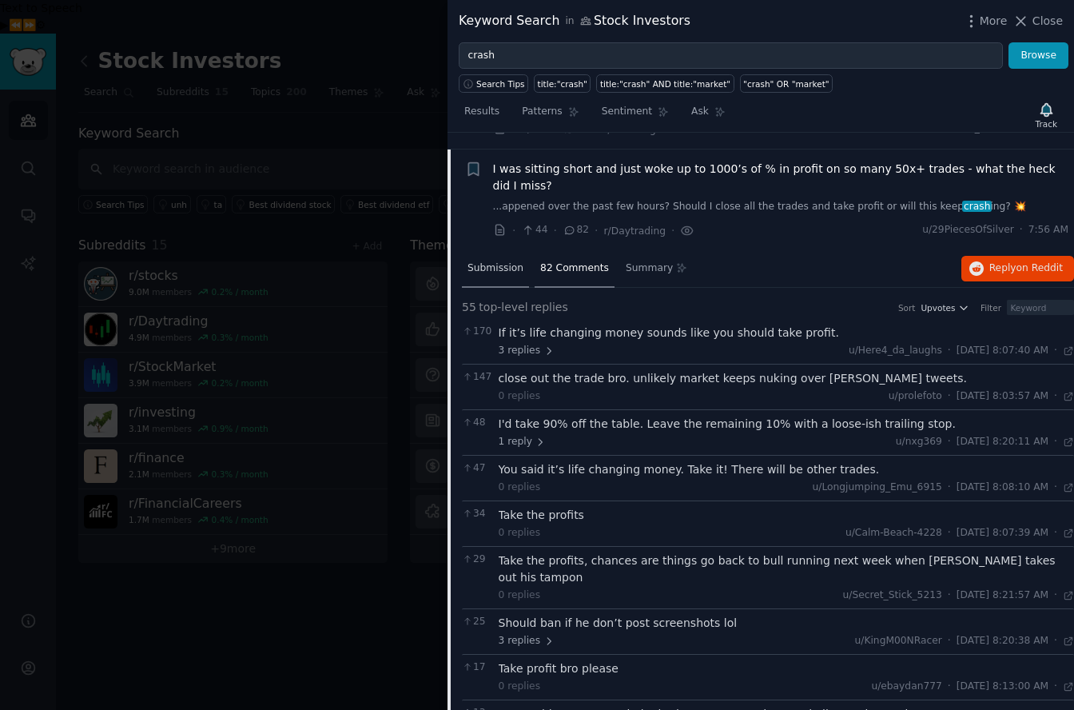
click at [501, 265] on div "Submission" at bounding box center [495, 269] width 67 height 38
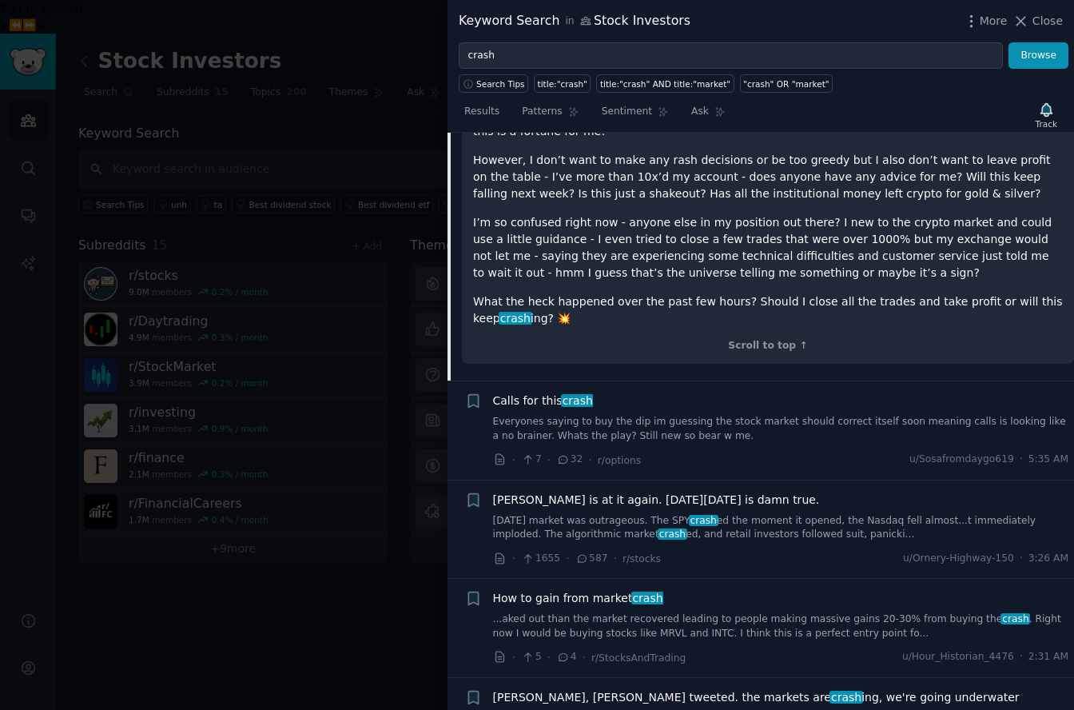
scroll to position [586, 0]
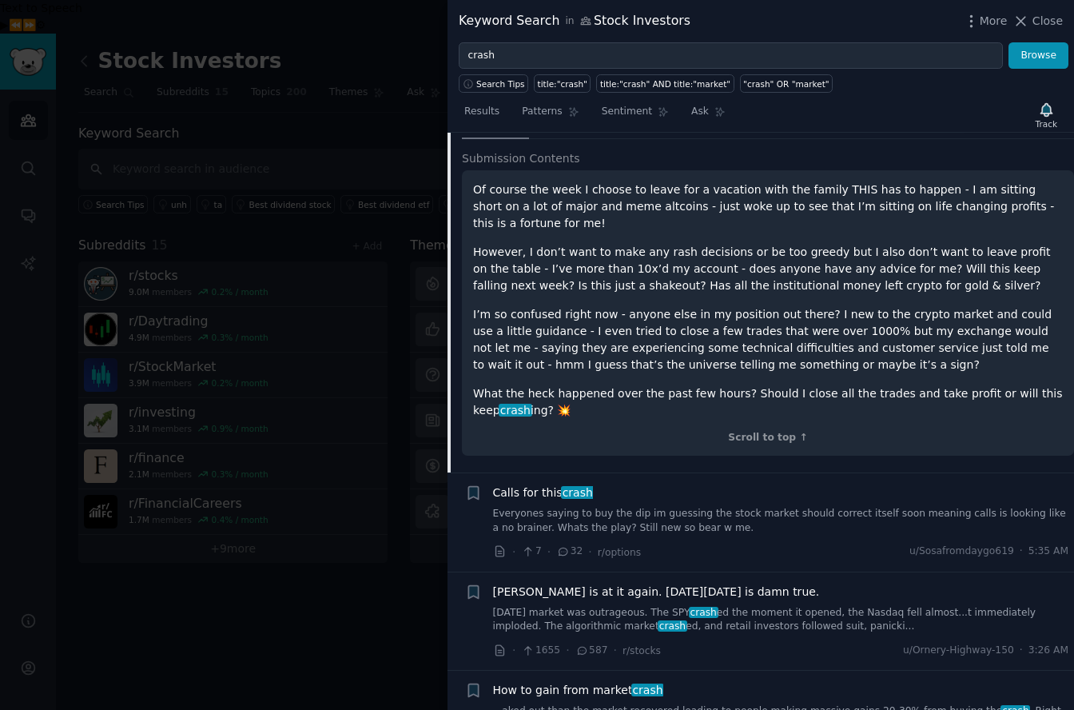
click at [293, 121] on div at bounding box center [537, 355] width 1074 height 710
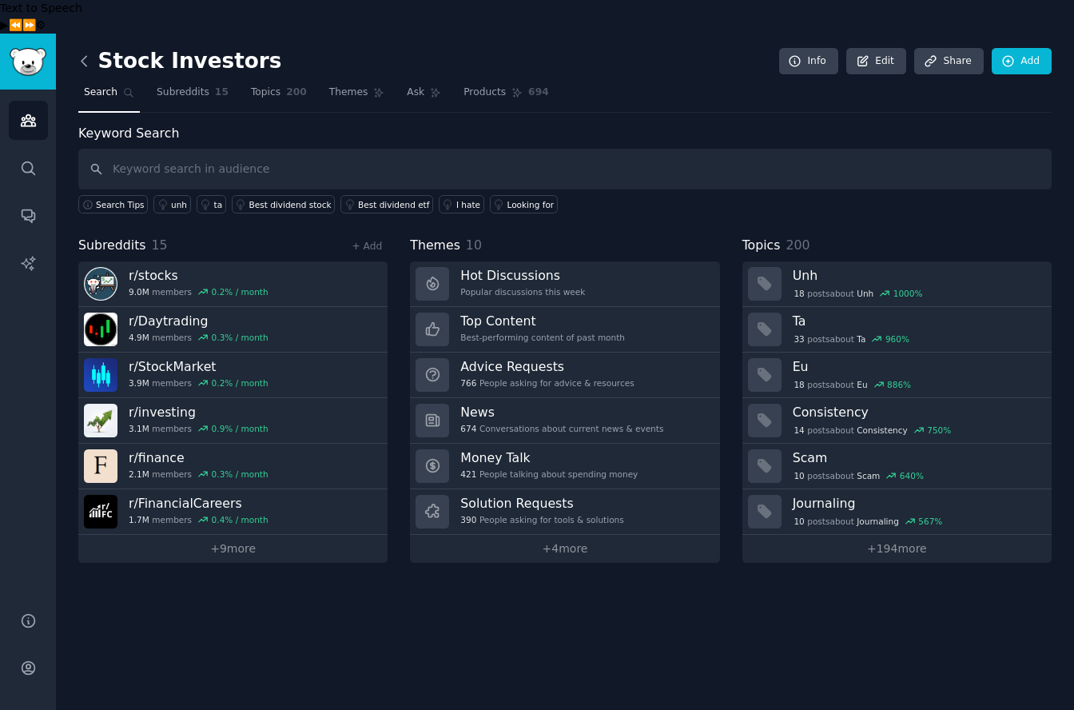
click at [84, 53] on icon at bounding box center [84, 61] width 17 height 17
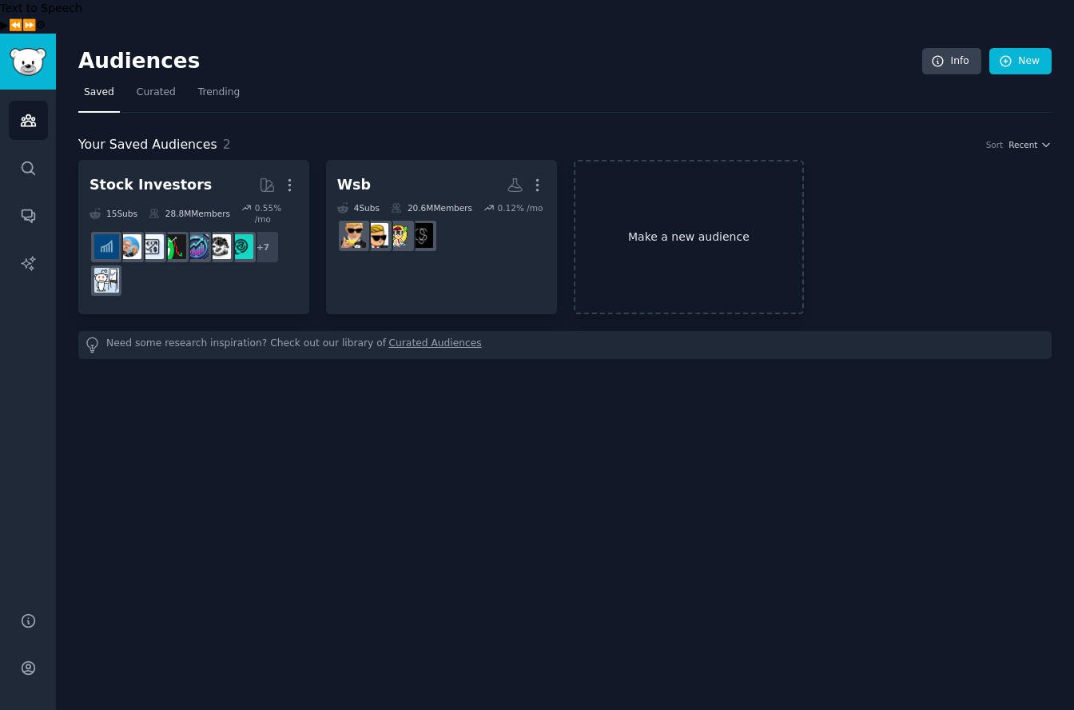
click at [652, 209] on link "Make a new audience" at bounding box center [689, 237] width 231 height 154
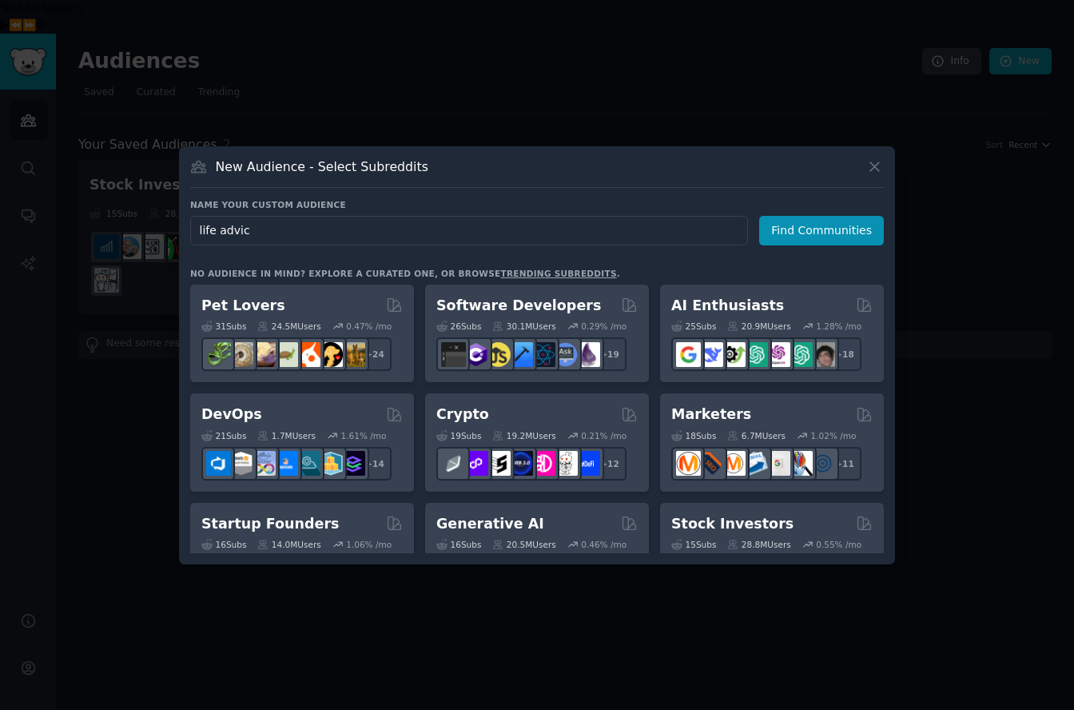
type input "life advice"
click button "Find Communities" at bounding box center [821, 231] width 125 height 30
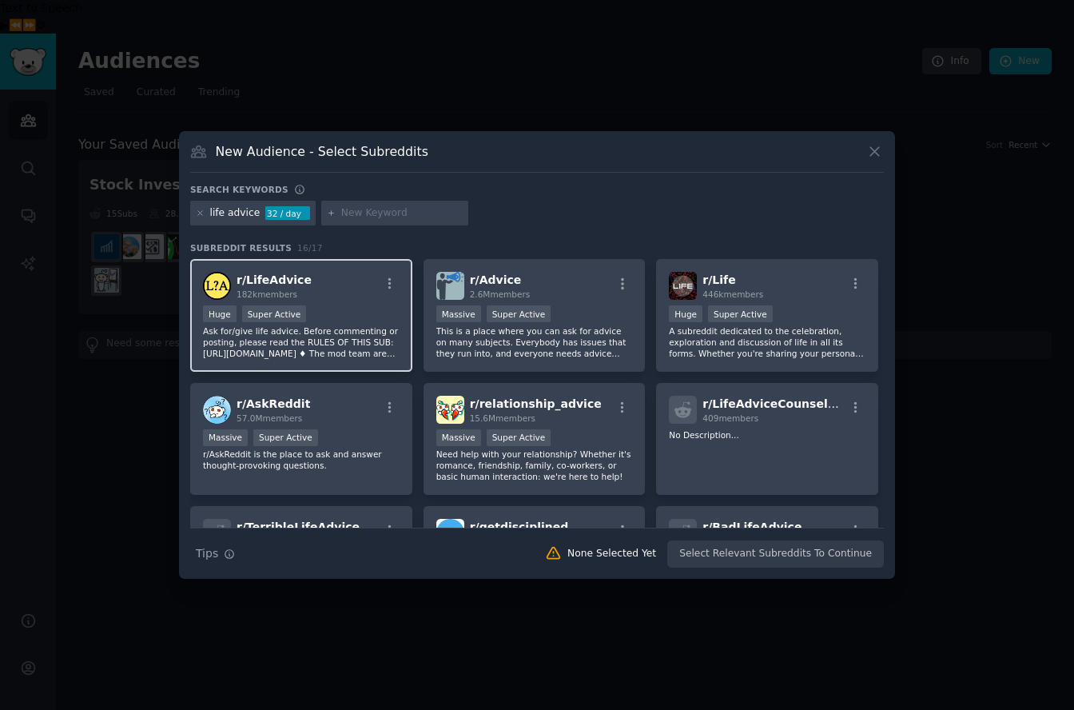
click at [224, 264] on div "r/ LifeAdvice 182k members Huge Super Active Ask for/give life advice. Before c…" at bounding box center [301, 315] width 222 height 113
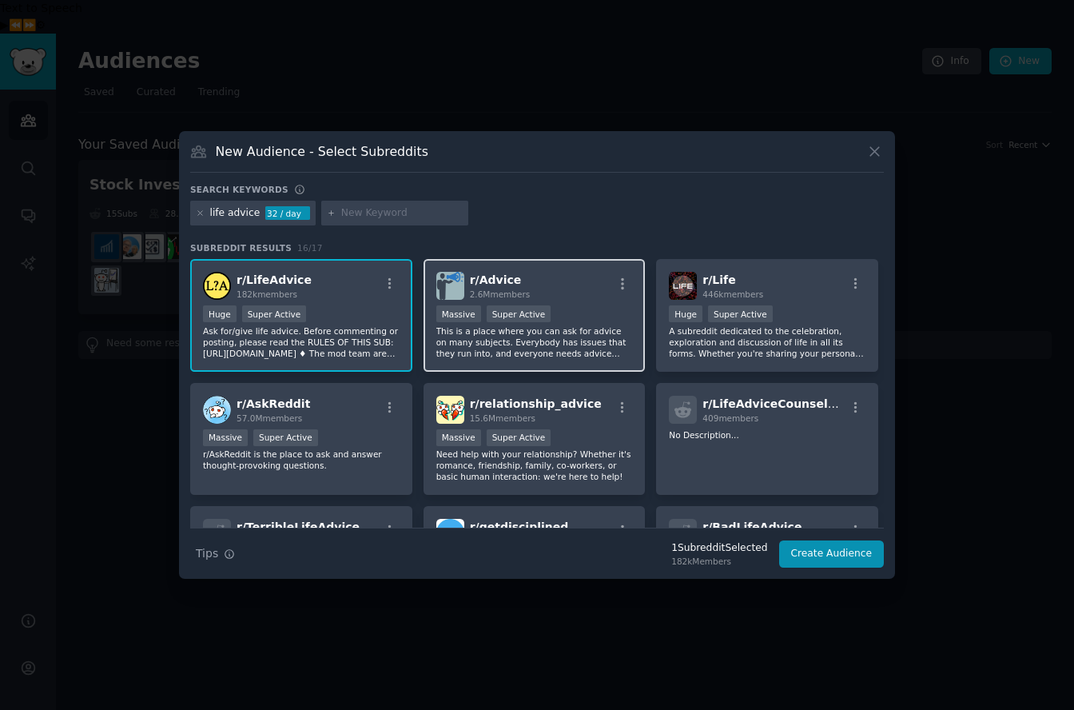
click at [520, 284] on h2 "r/ Advice 2.6M members" at bounding box center [500, 286] width 61 height 28
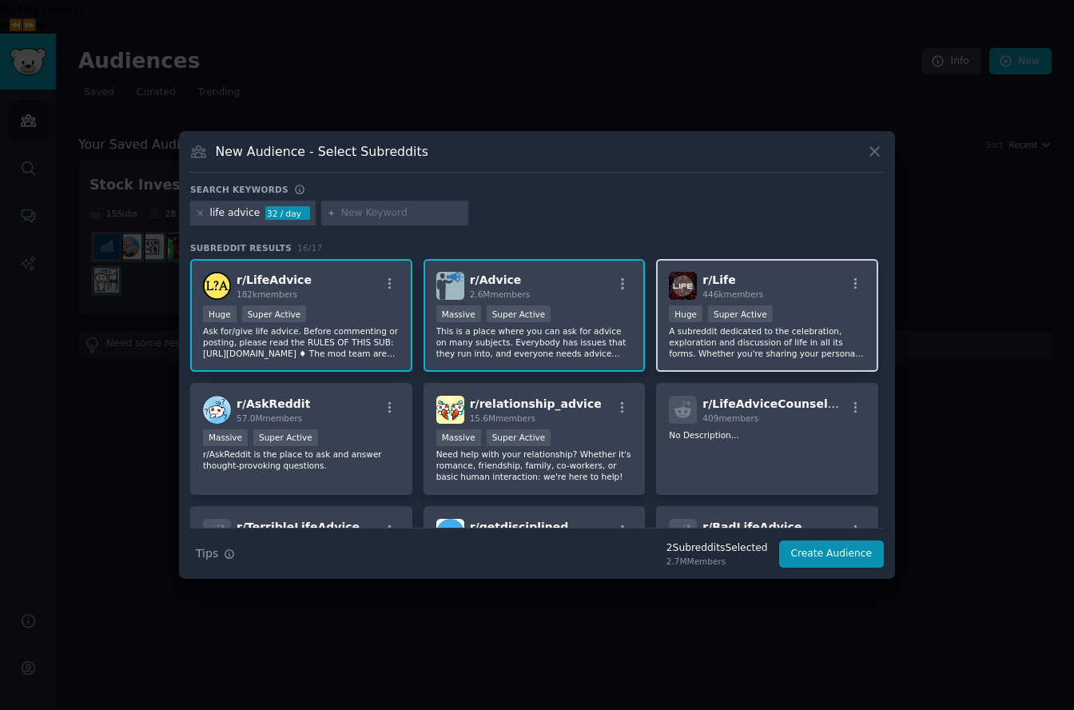
click at [748, 293] on span "446k members" at bounding box center [733, 294] width 61 height 10
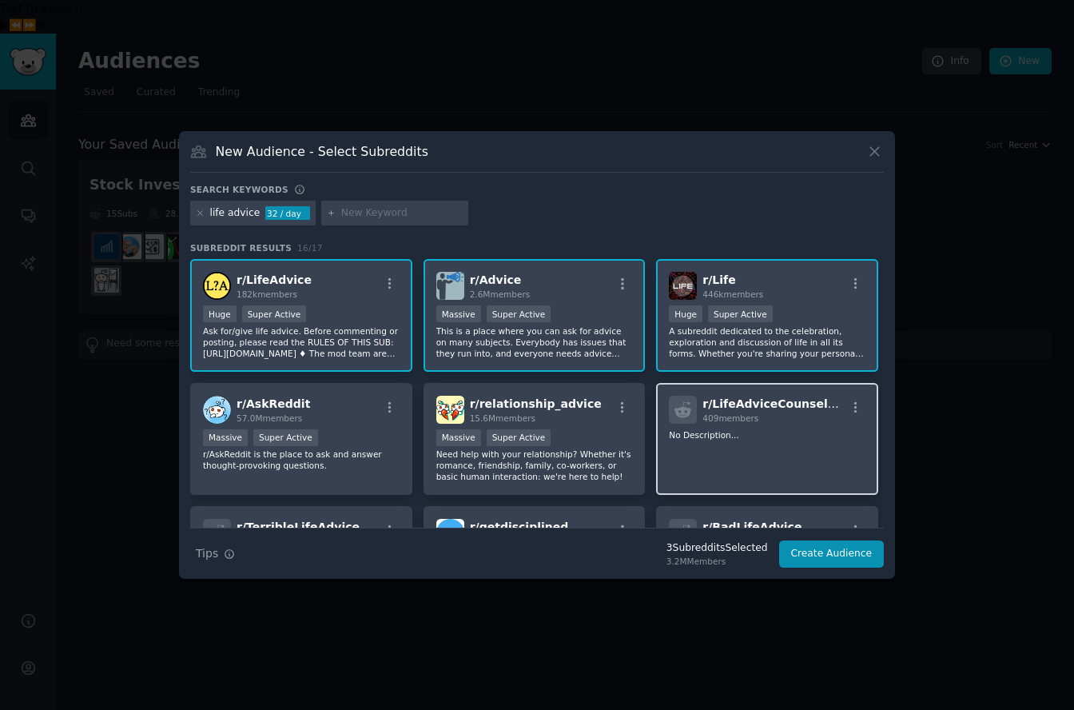
click at [764, 434] on p "No Description..." at bounding box center [767, 434] width 197 height 11
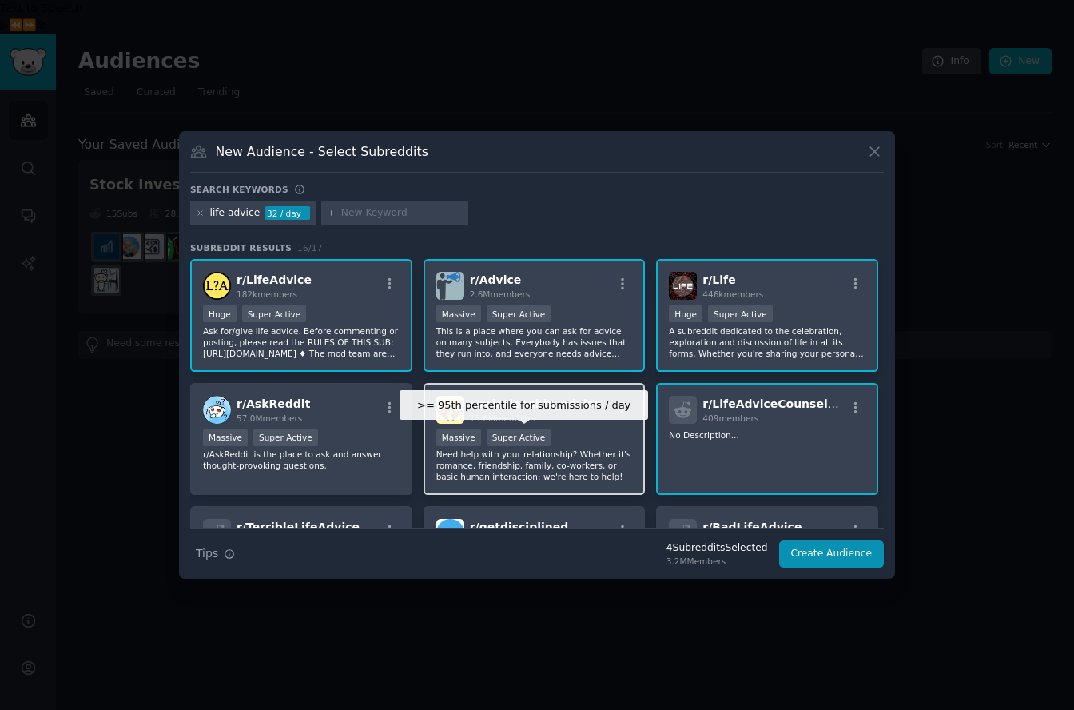
click at [490, 436] on div "Super Active" at bounding box center [519, 437] width 65 height 17
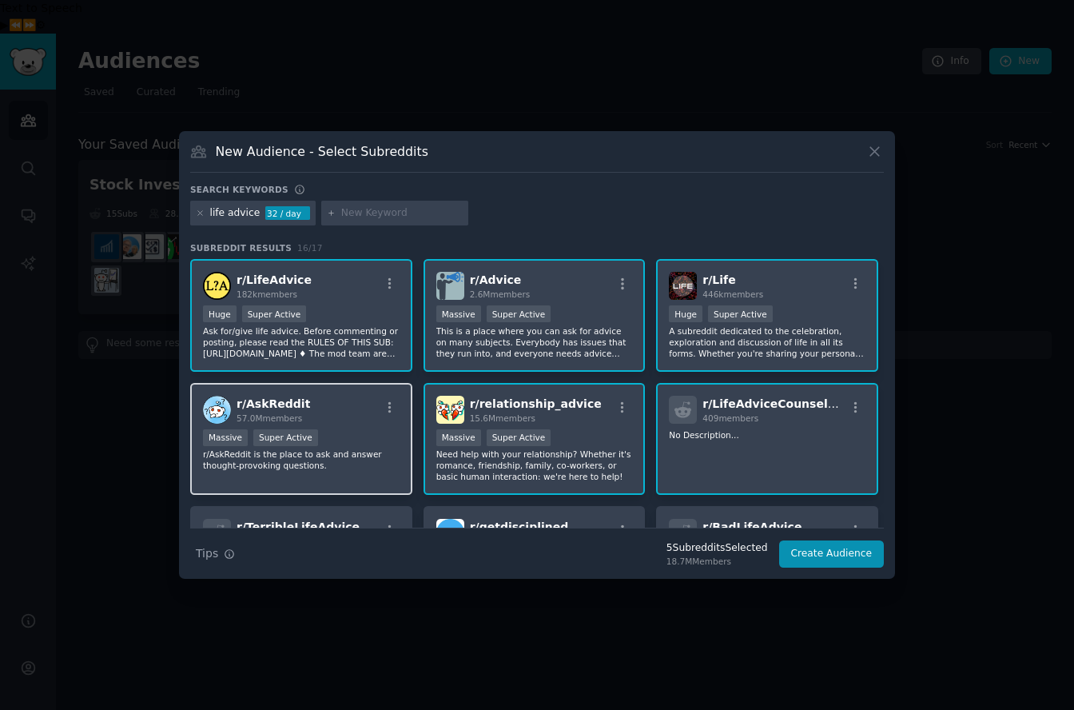
click at [362, 434] on div "Massive Super Active" at bounding box center [301, 439] width 197 height 20
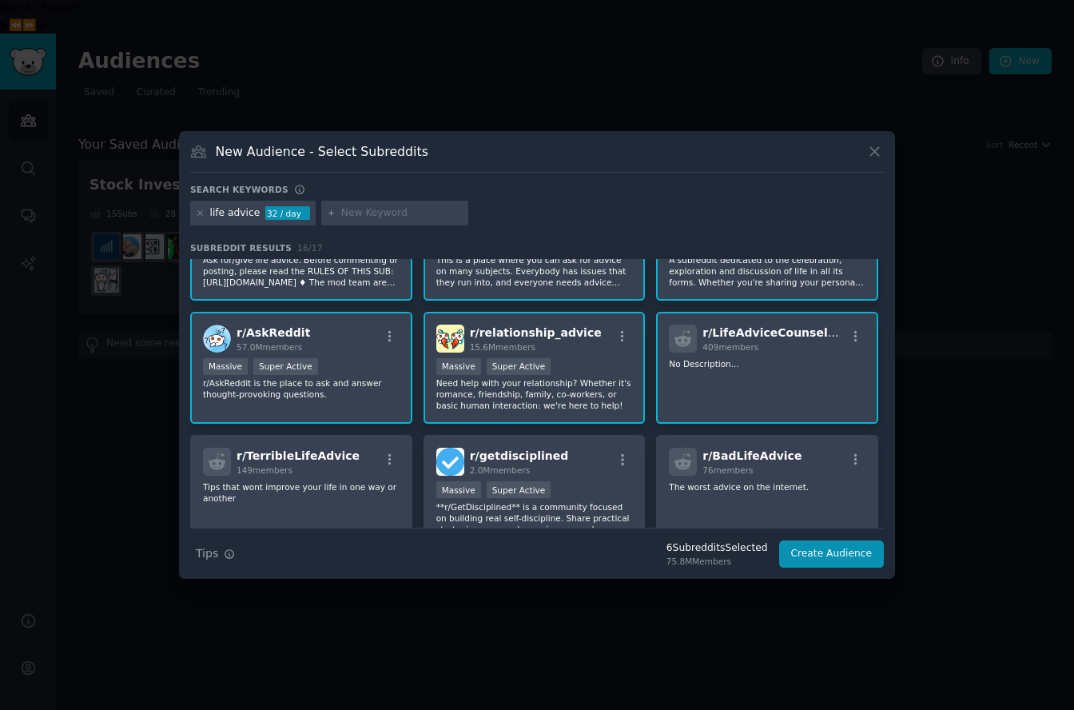
scroll to position [138, 0]
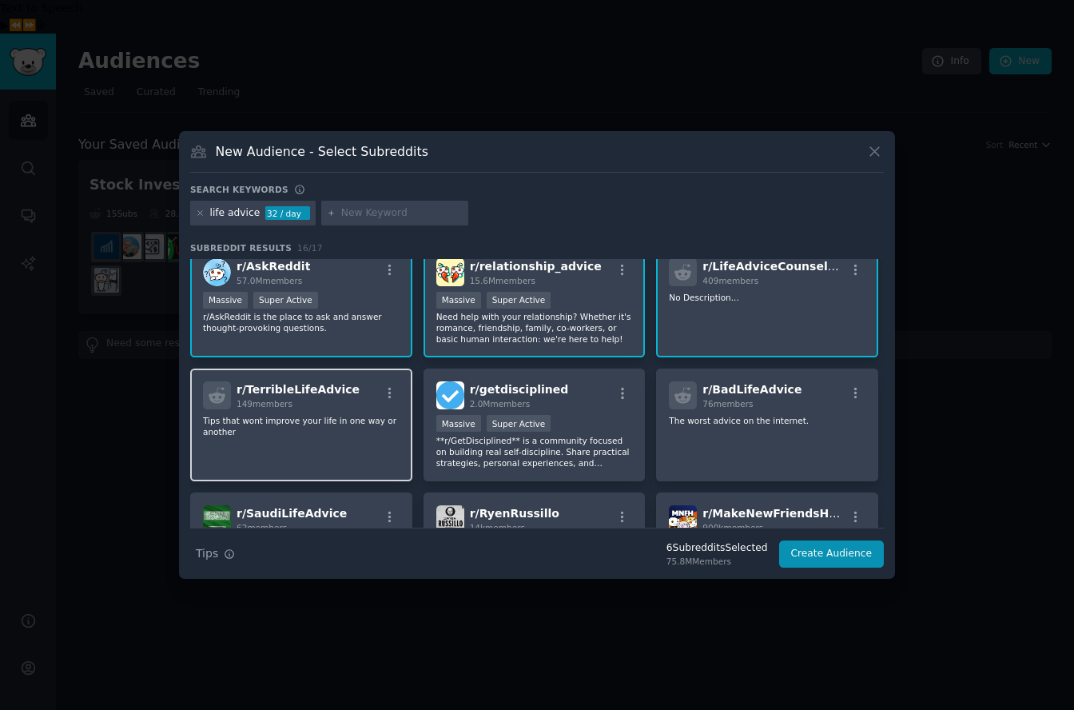
click at [356, 424] on p "Tips that wont improve your life in one way or another" at bounding box center [301, 426] width 197 height 22
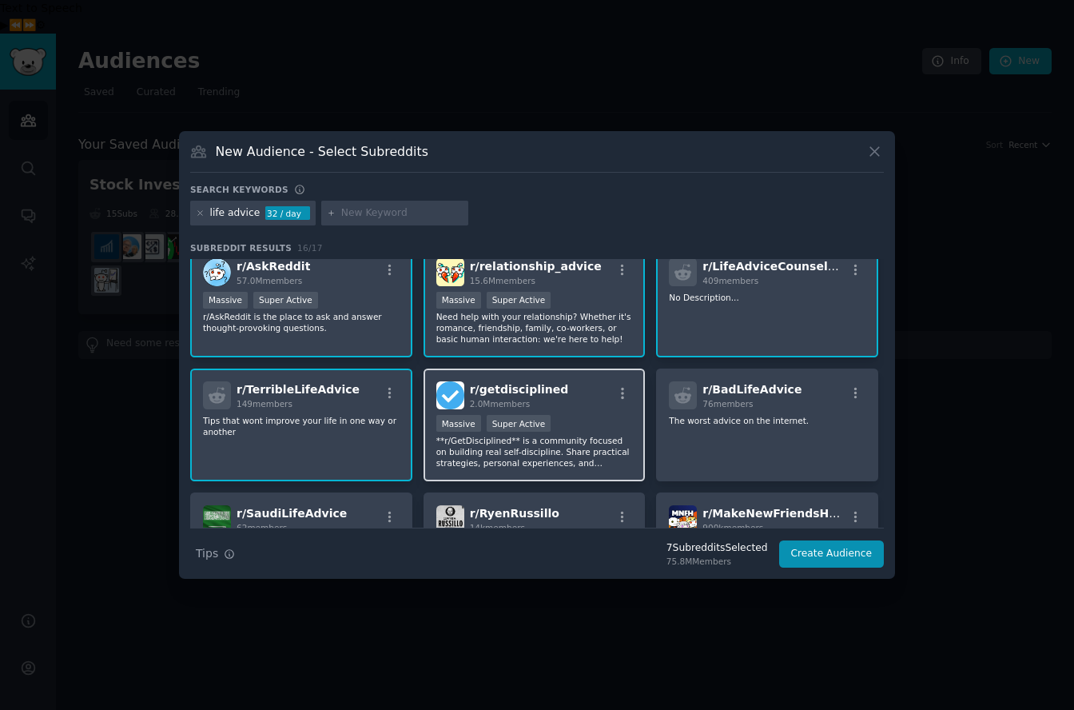
click at [516, 429] on div "Super Active" at bounding box center [519, 423] width 65 height 17
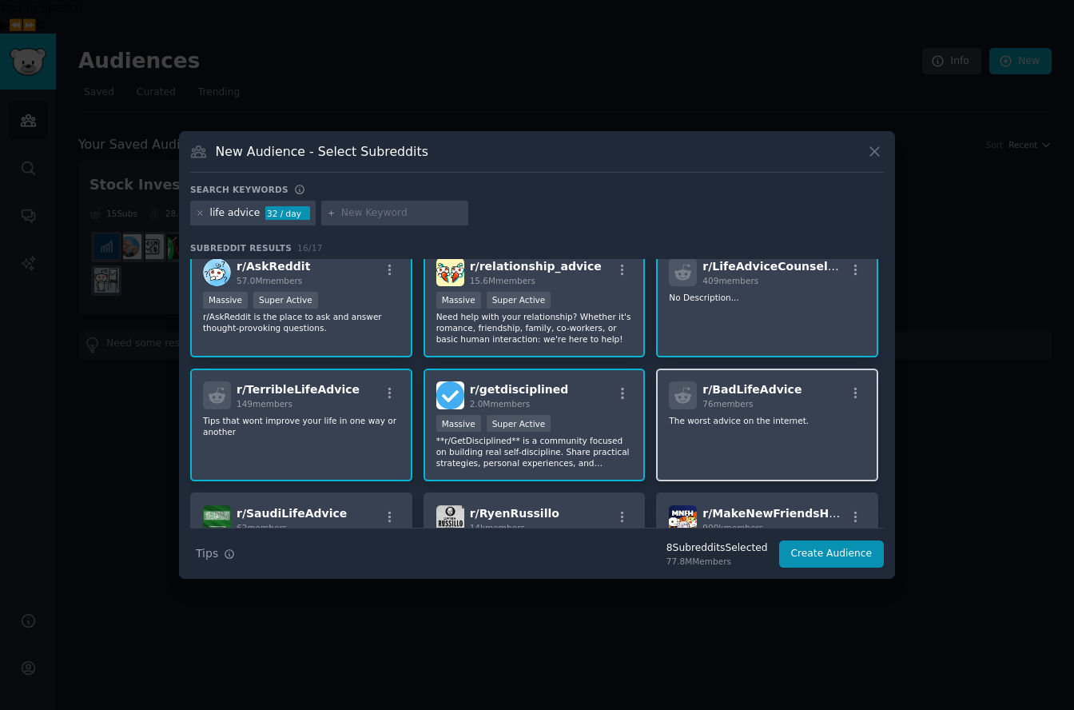
click at [737, 432] on div "r/ BadLifeAdvice 76 members The worst advice on the internet." at bounding box center [767, 425] width 222 height 113
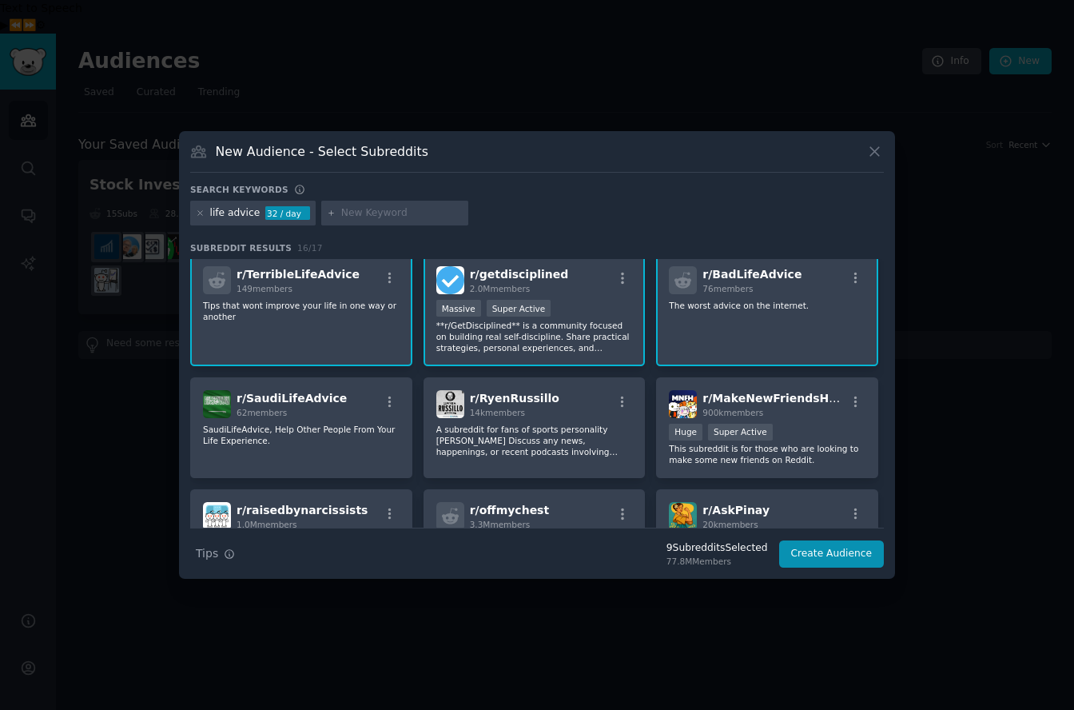
scroll to position [267, 0]
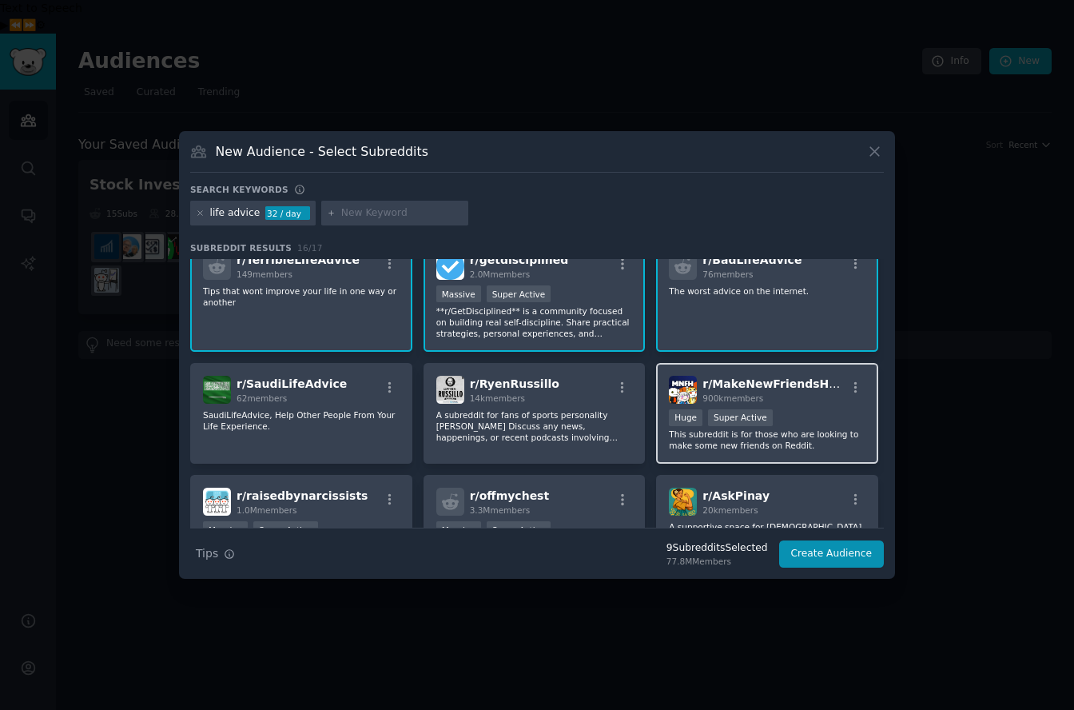
click at [735, 431] on p "This subreddit is for those who are looking to make some new friends on Reddit." at bounding box center [767, 440] width 197 height 22
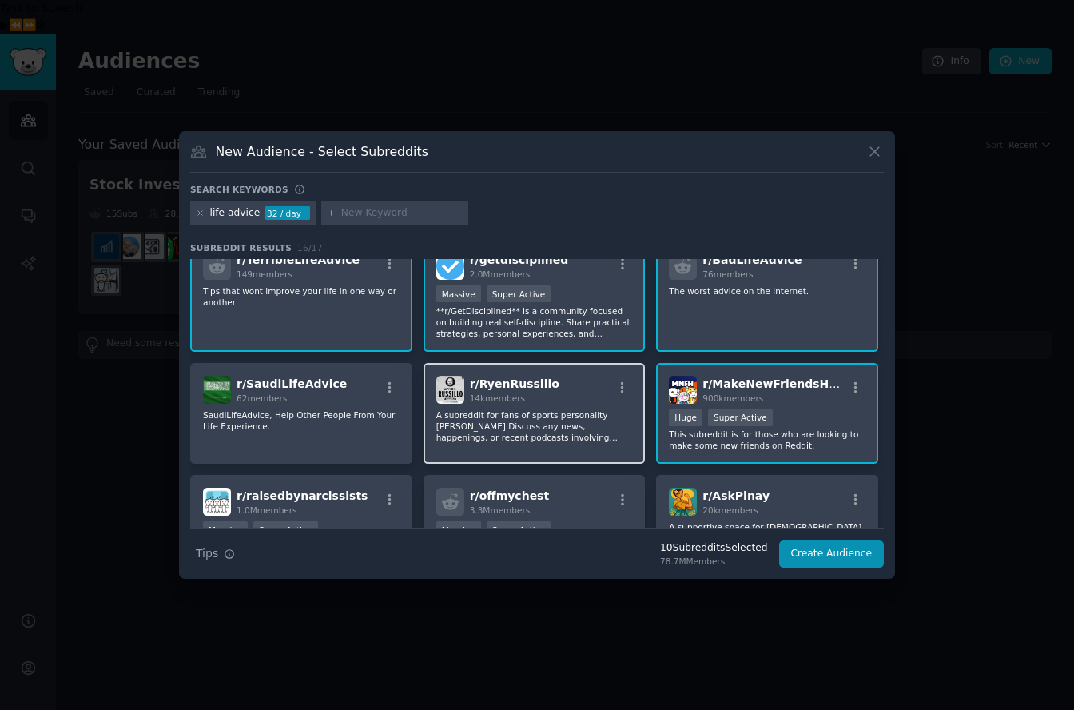
click at [521, 426] on p "A subreddit for fans of sports personality Ryen Russillo Discuss any news, happ…" at bounding box center [534, 426] width 197 height 34
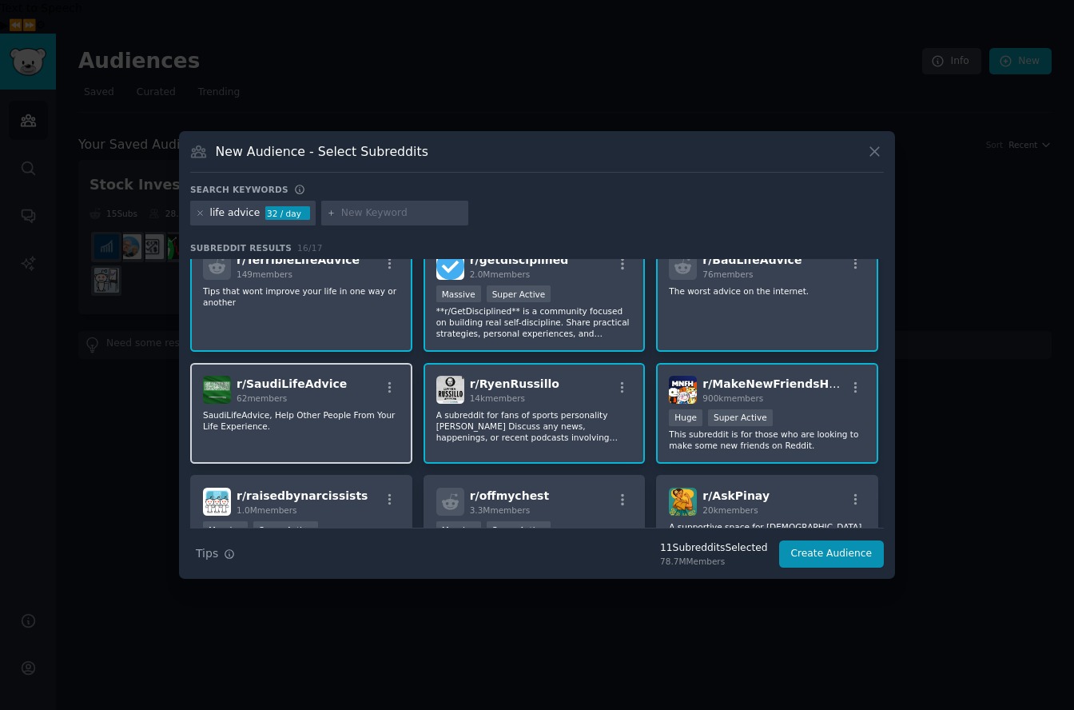
click at [340, 430] on p "SaudiLifeAdvice, Help Other People From Your Life Experience." at bounding box center [301, 420] width 197 height 22
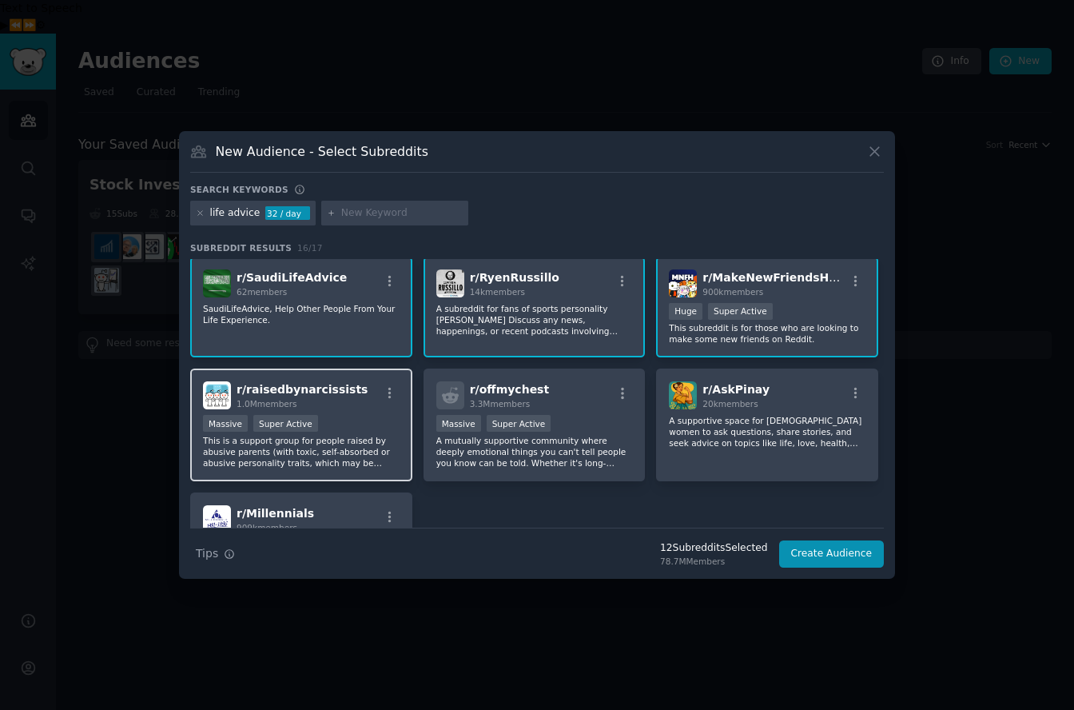
scroll to position [375, 0]
click at [348, 436] on p "This is a support group for people raised by abusive parents (with toxic, self-…" at bounding box center [301, 450] width 197 height 34
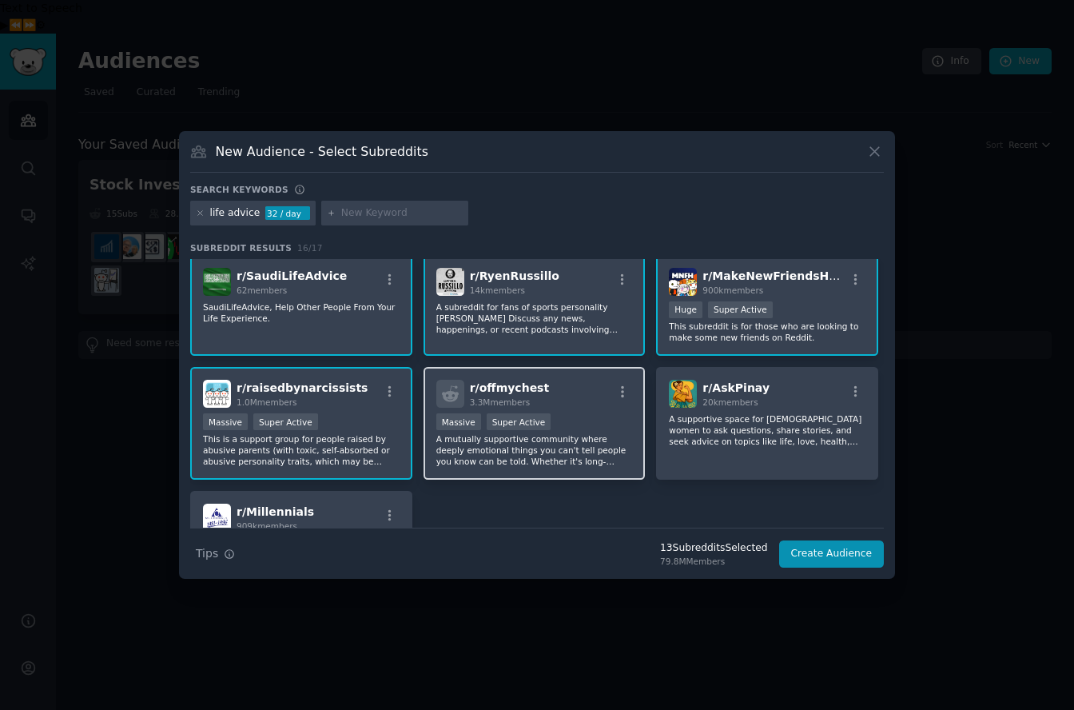
click at [502, 430] on div "Massive Super Active" at bounding box center [534, 423] width 197 height 20
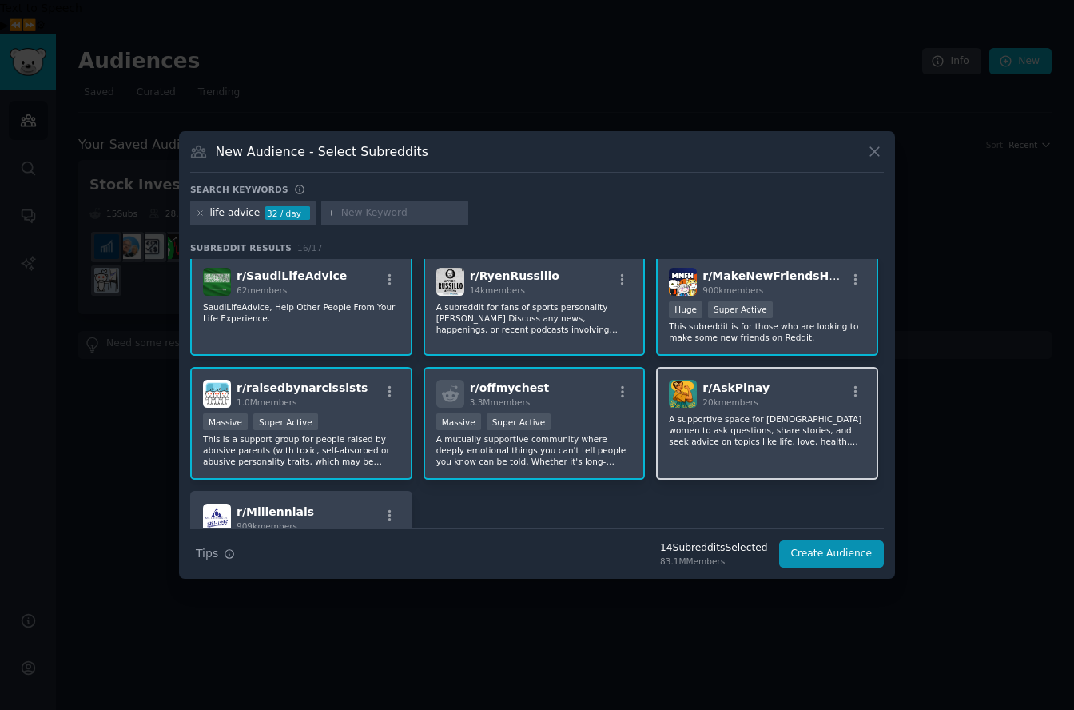
click at [711, 429] on p "A supportive space for Filipina women to ask questions, share stories, and seek…" at bounding box center [767, 430] width 197 height 34
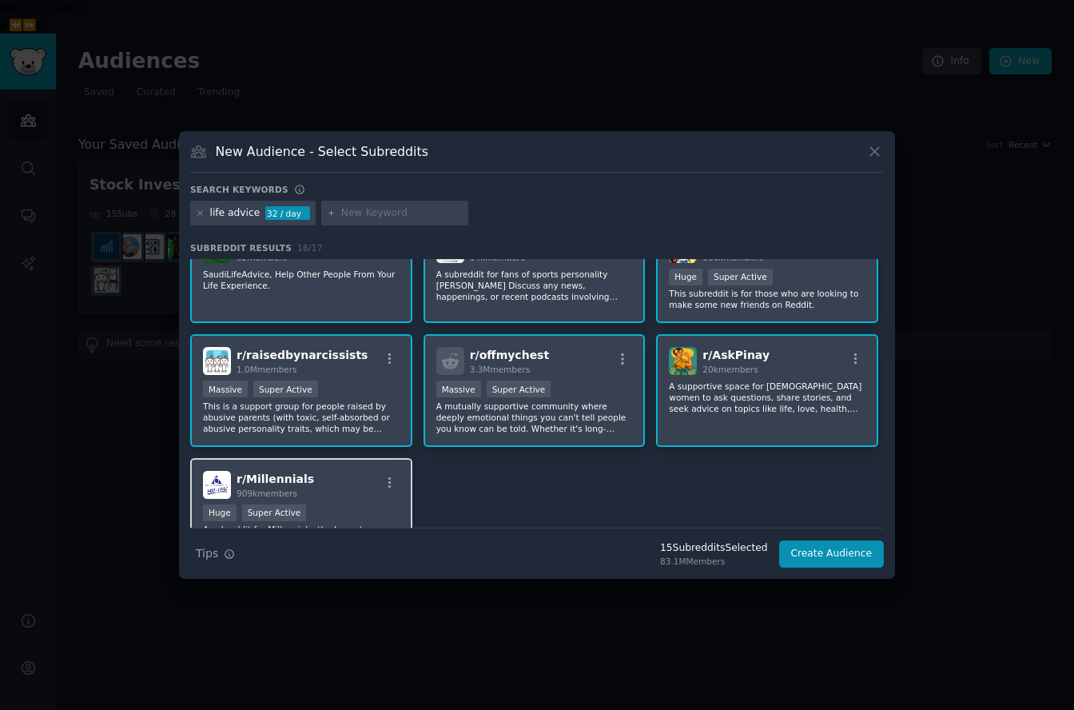
click at [341, 483] on div "r/ Millennials 909k members" at bounding box center [301, 485] width 197 height 28
click at [838, 556] on button "Create Audience" at bounding box center [832, 553] width 106 height 27
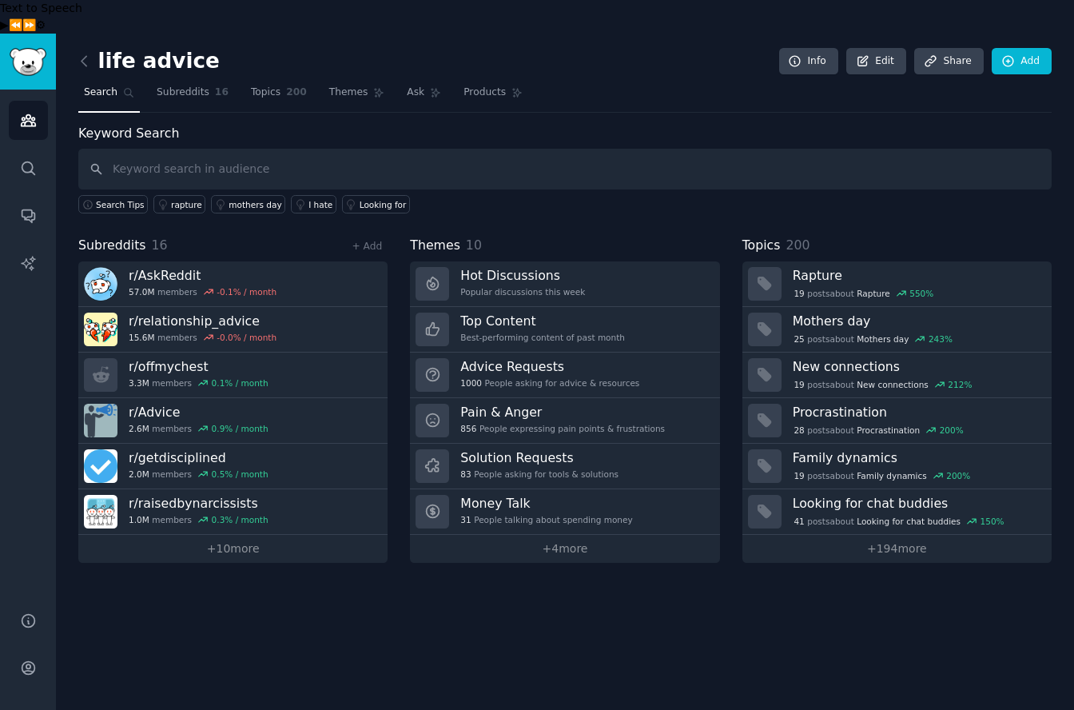
click at [86, 49] on link at bounding box center [88, 62] width 20 height 26
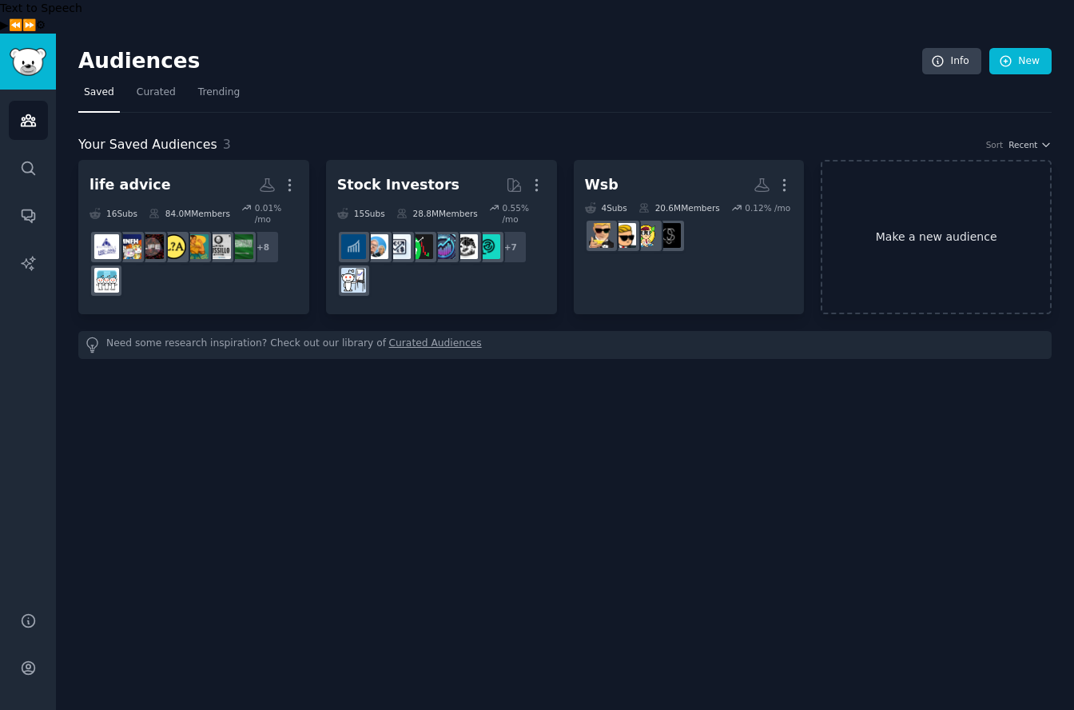
click at [981, 207] on link "Make a new audience" at bounding box center [936, 237] width 231 height 154
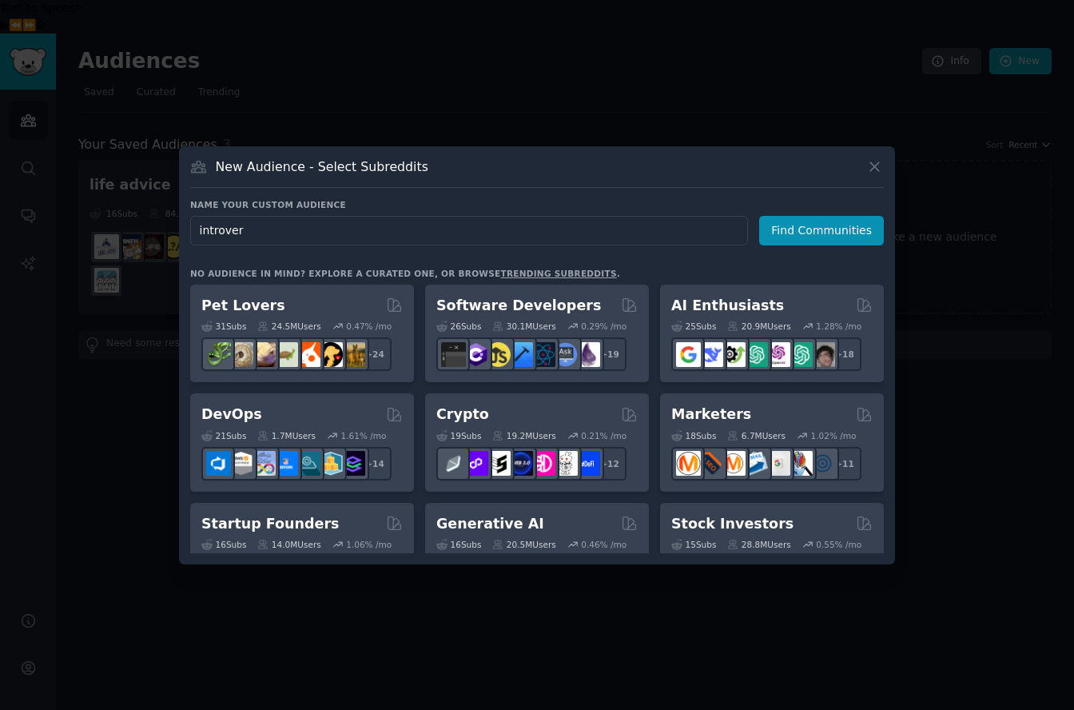
type input "introvert"
click button "Find Communities" at bounding box center [821, 231] width 125 height 30
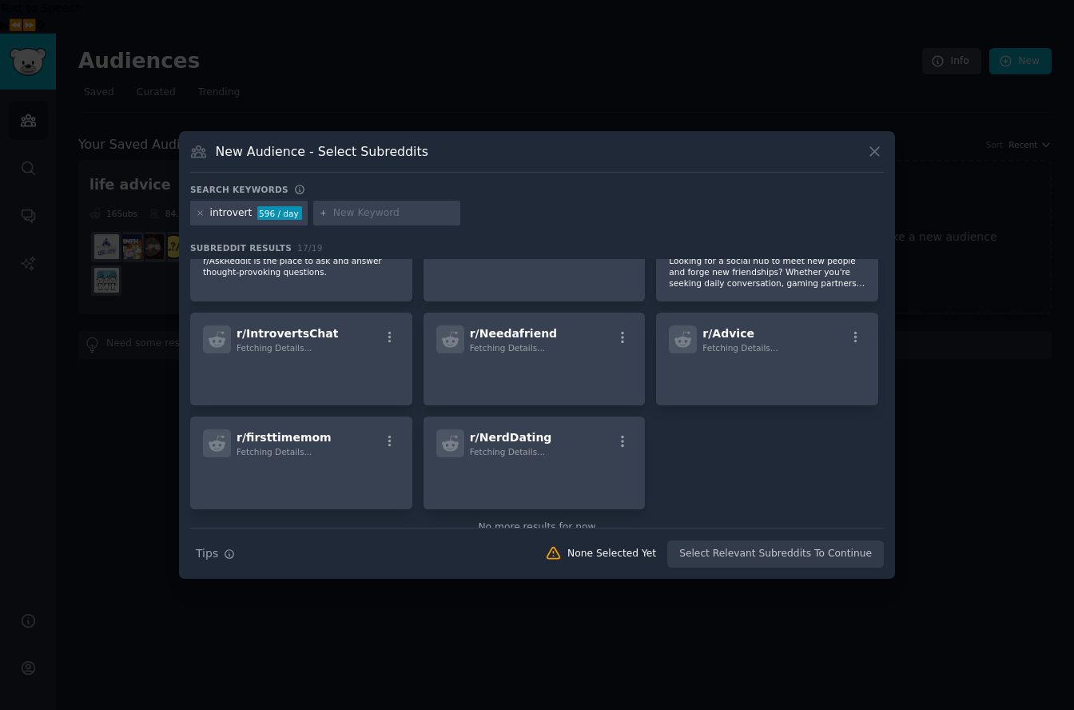
scroll to position [478, 0]
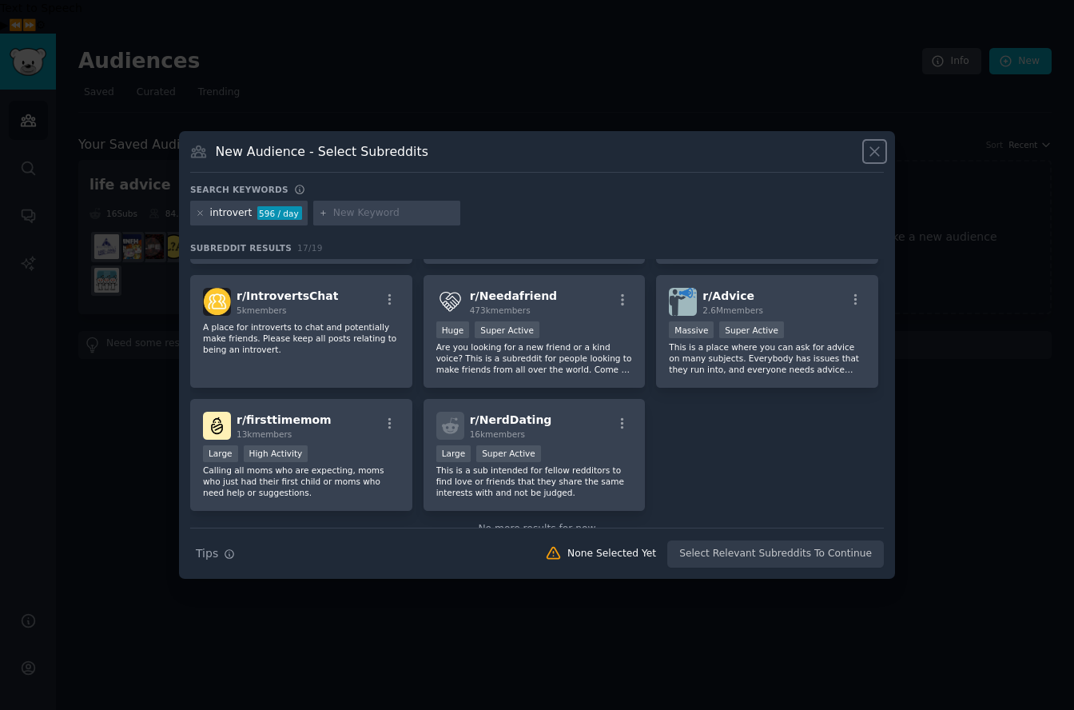
click at [871, 150] on icon at bounding box center [875, 151] width 17 height 17
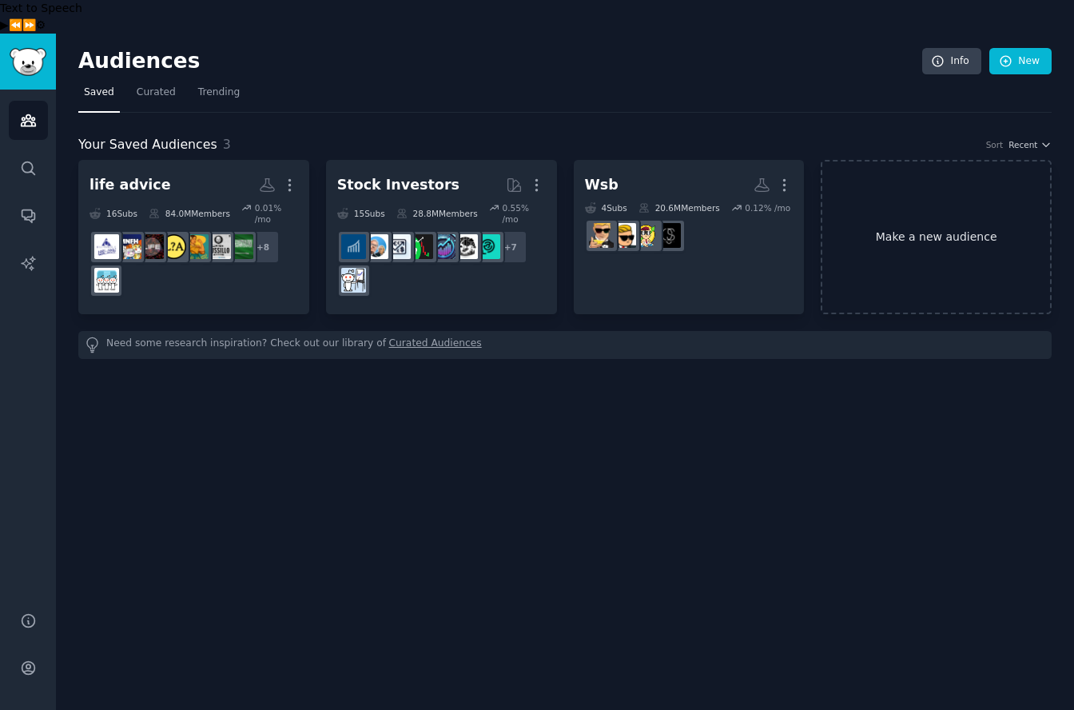
click at [934, 234] on link "Make a new audience" at bounding box center [936, 237] width 231 height 154
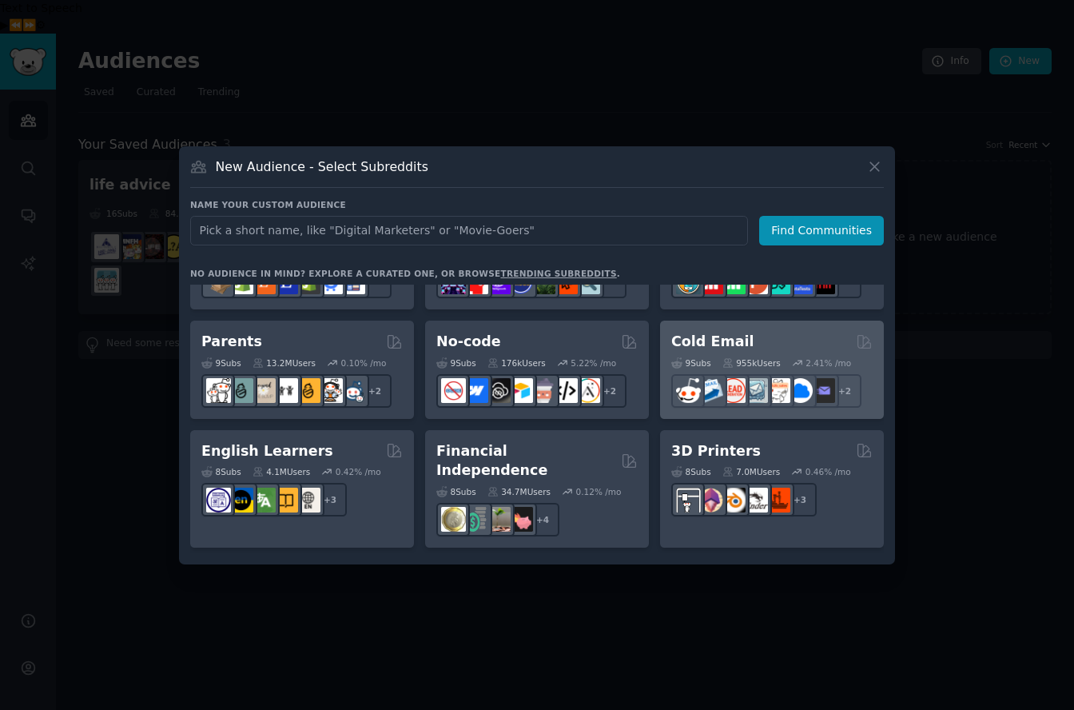
scroll to position [746, 0]
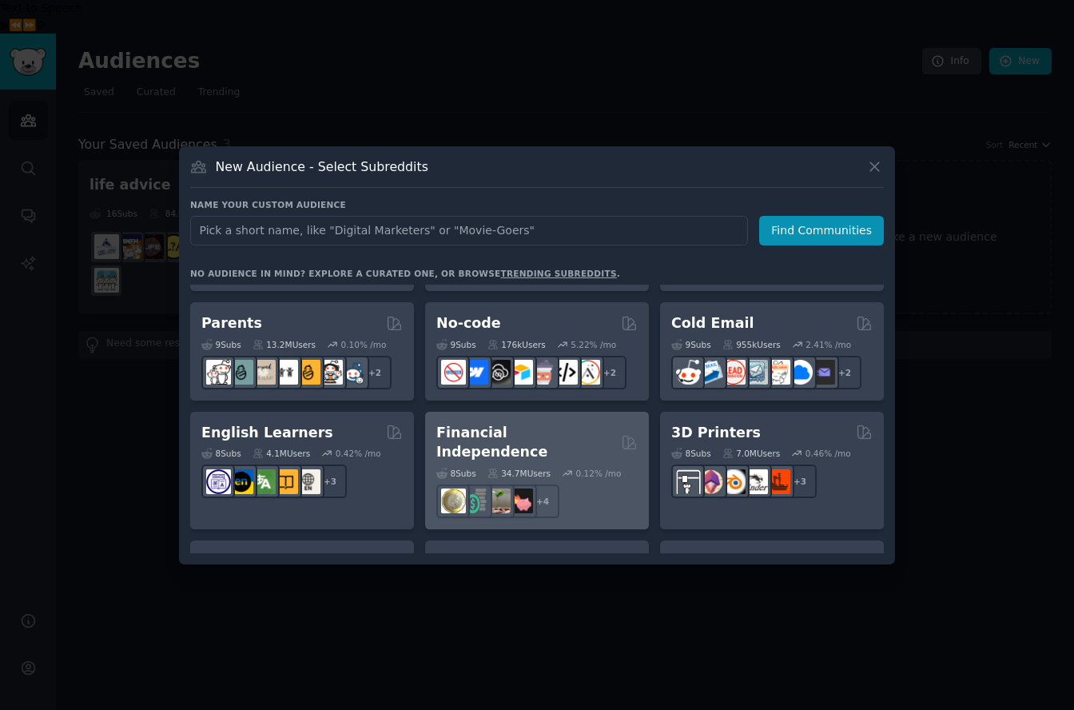
click at [499, 488] on img at bounding box center [498, 500] width 25 height 25
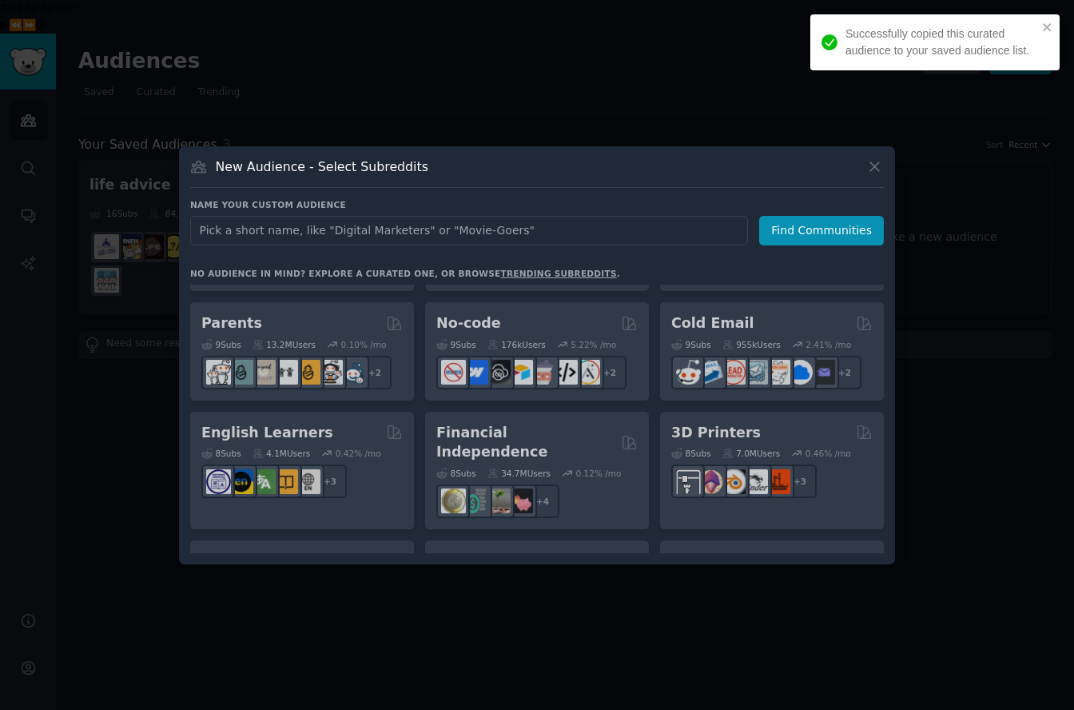
click at [556, 444] on div "Pet Lovers Curated by GummySearch 31 Sub s 24.5M Users 0.47 % /mo + 24 Software…" at bounding box center [537, 419] width 694 height 269
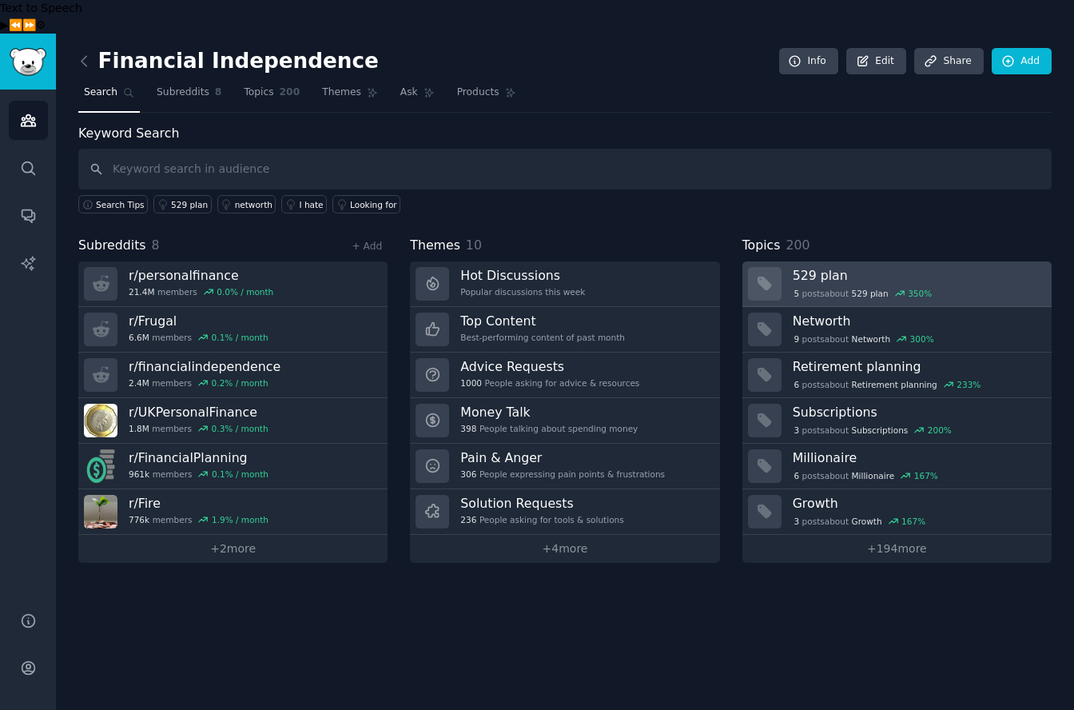
click at [803, 267] on h3 "529 plan" at bounding box center [917, 275] width 248 height 17
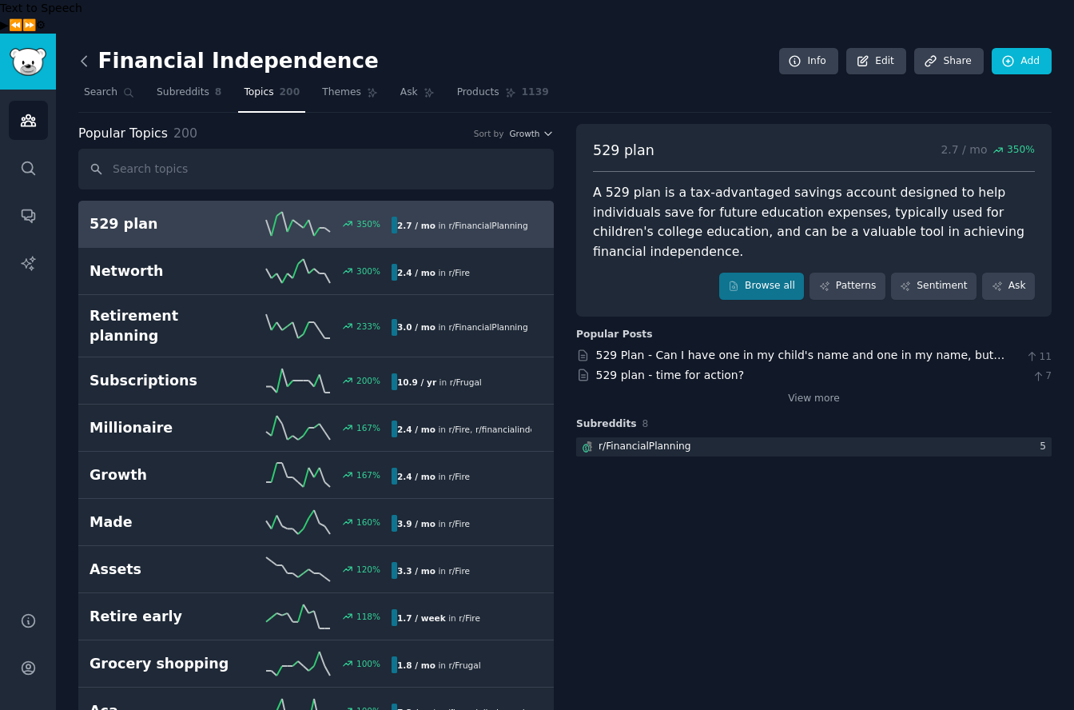
click at [87, 53] on icon at bounding box center [84, 61] width 17 height 17
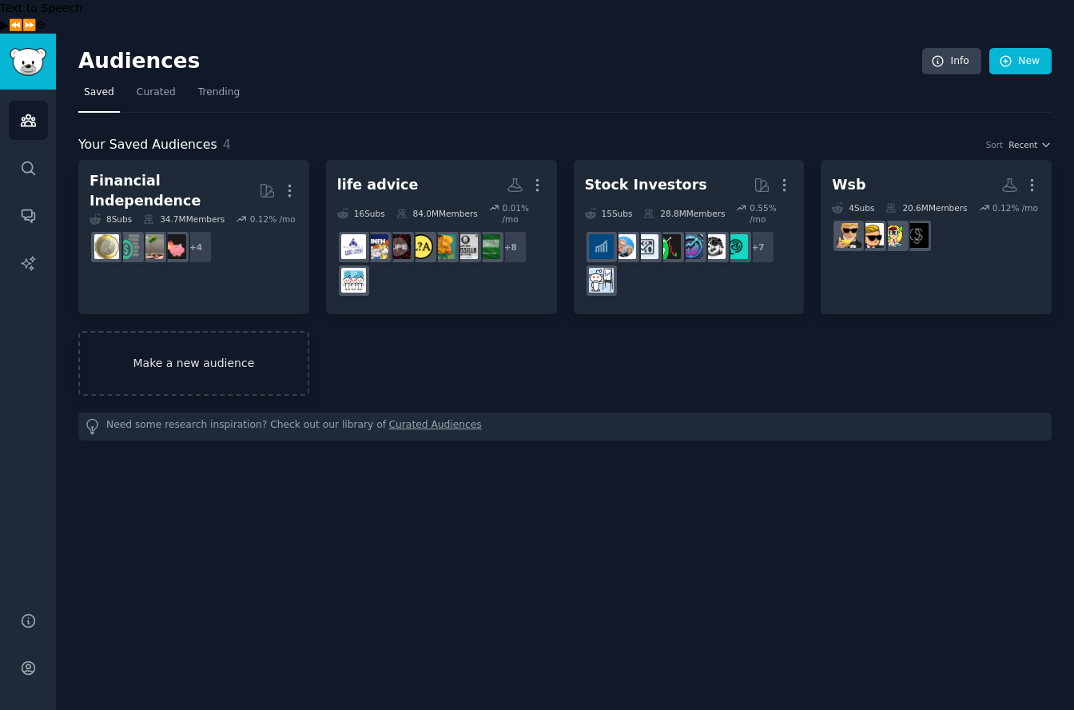
click at [249, 357] on link "Make a new audience" at bounding box center [193, 363] width 231 height 65
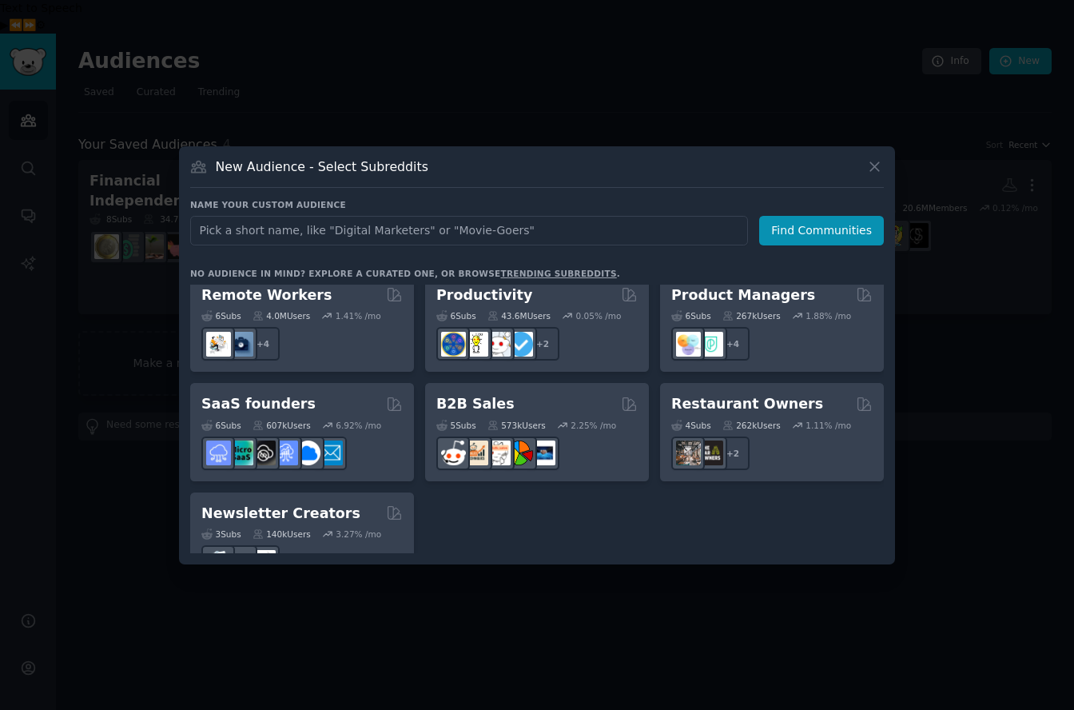
scroll to position [1248, 0]
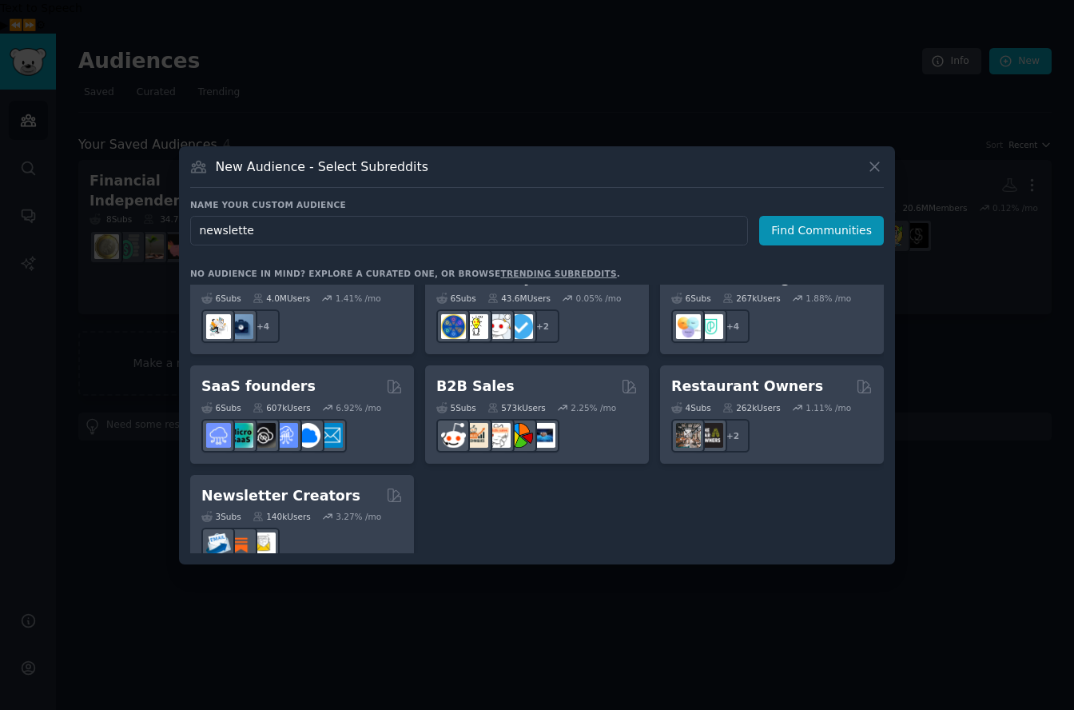
type input "newsletter"
click button "Find Communities" at bounding box center [821, 231] width 125 height 30
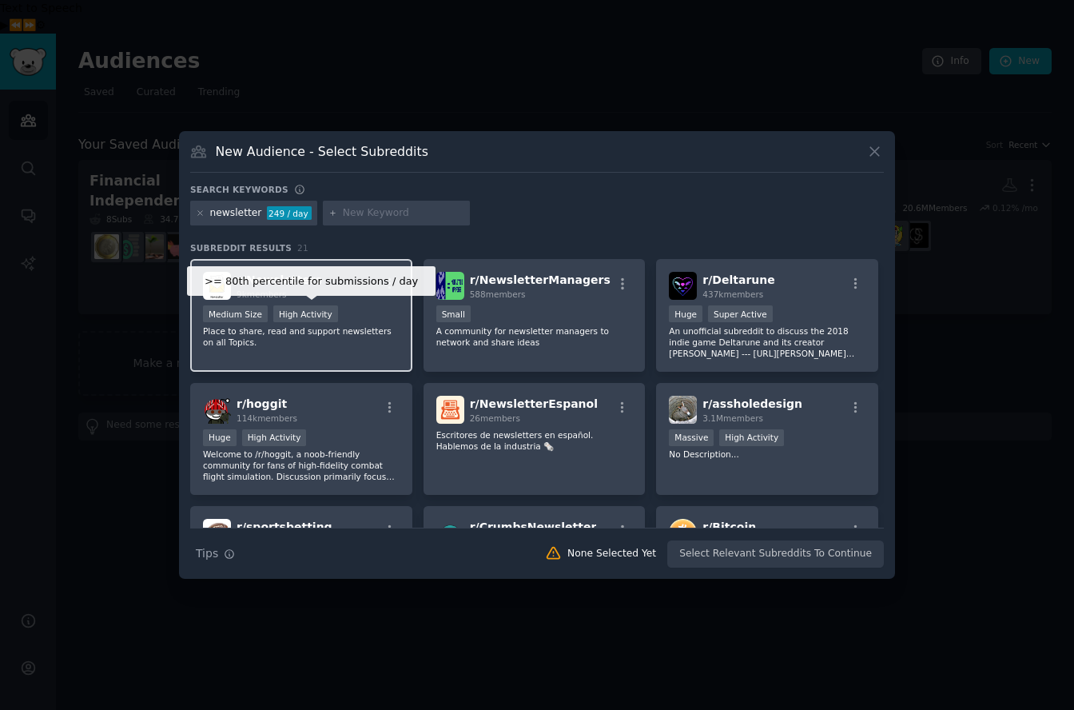
click at [301, 308] on div "High Activity" at bounding box center [305, 313] width 65 height 17
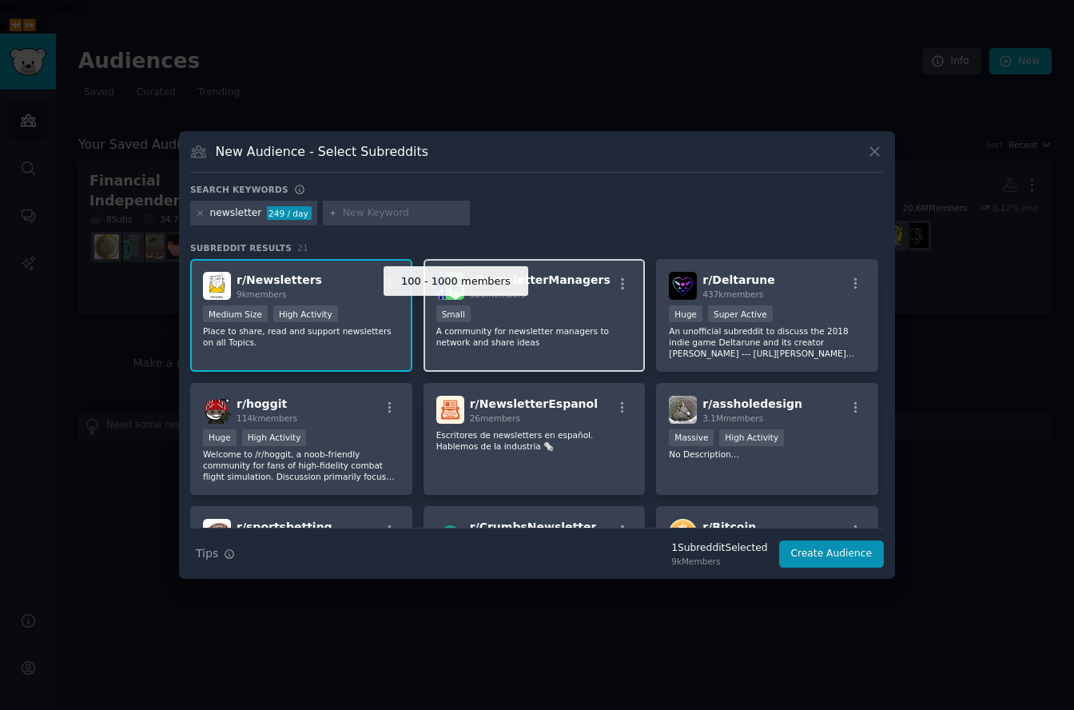
click at [463, 306] on div "Small" at bounding box center [453, 313] width 34 height 17
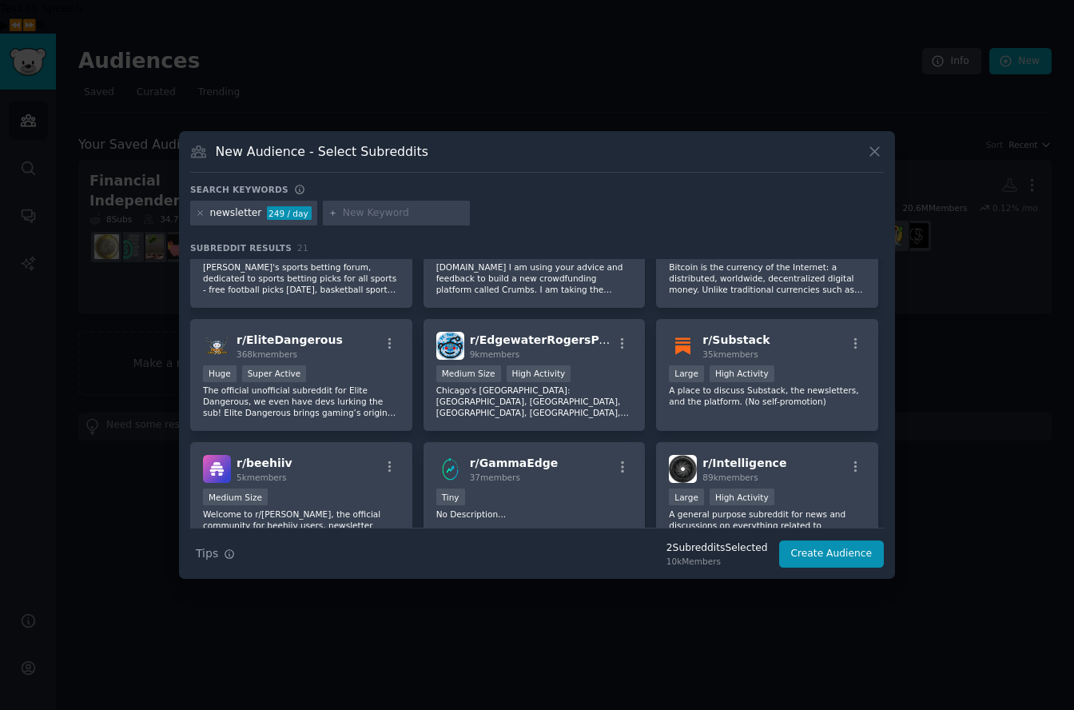
scroll to position [314, 0]
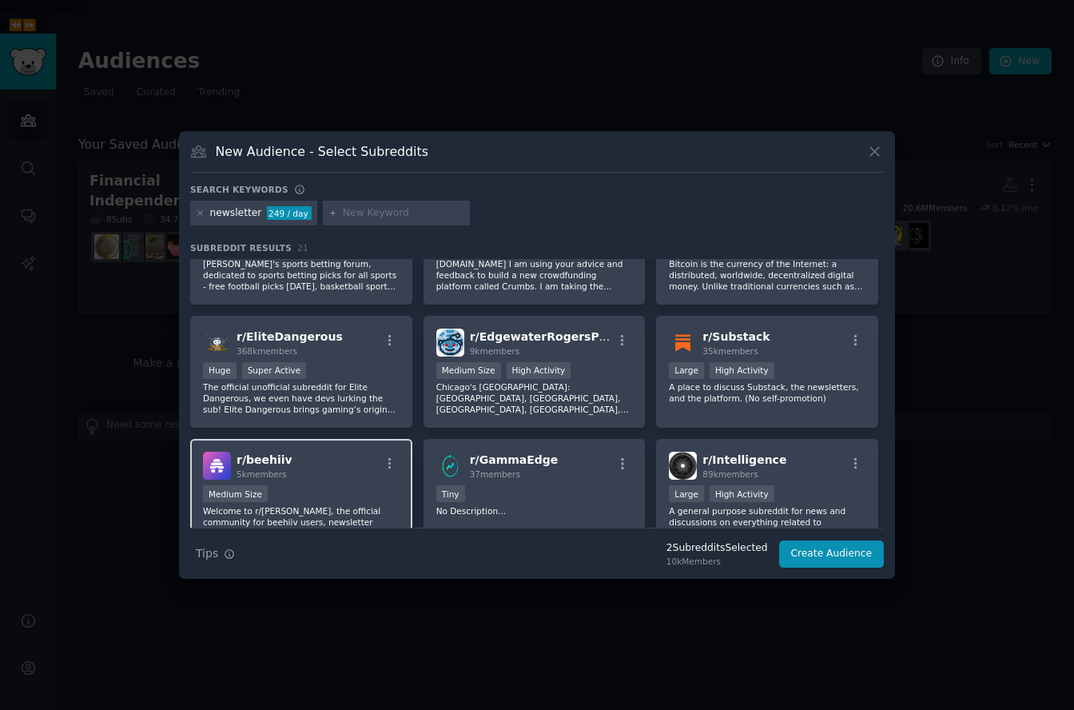
click at [364, 482] on div "r/ beehiiv 5k members Medium Size Welcome to r/beehiiv, the official community …" at bounding box center [301, 495] width 222 height 113
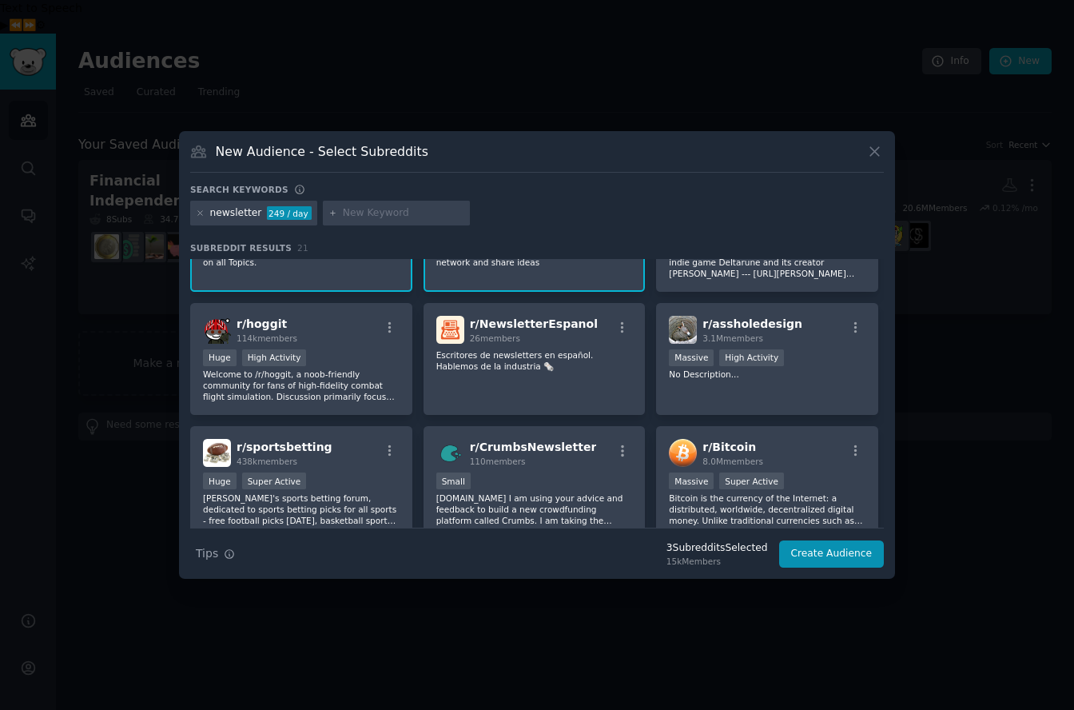
scroll to position [0, 0]
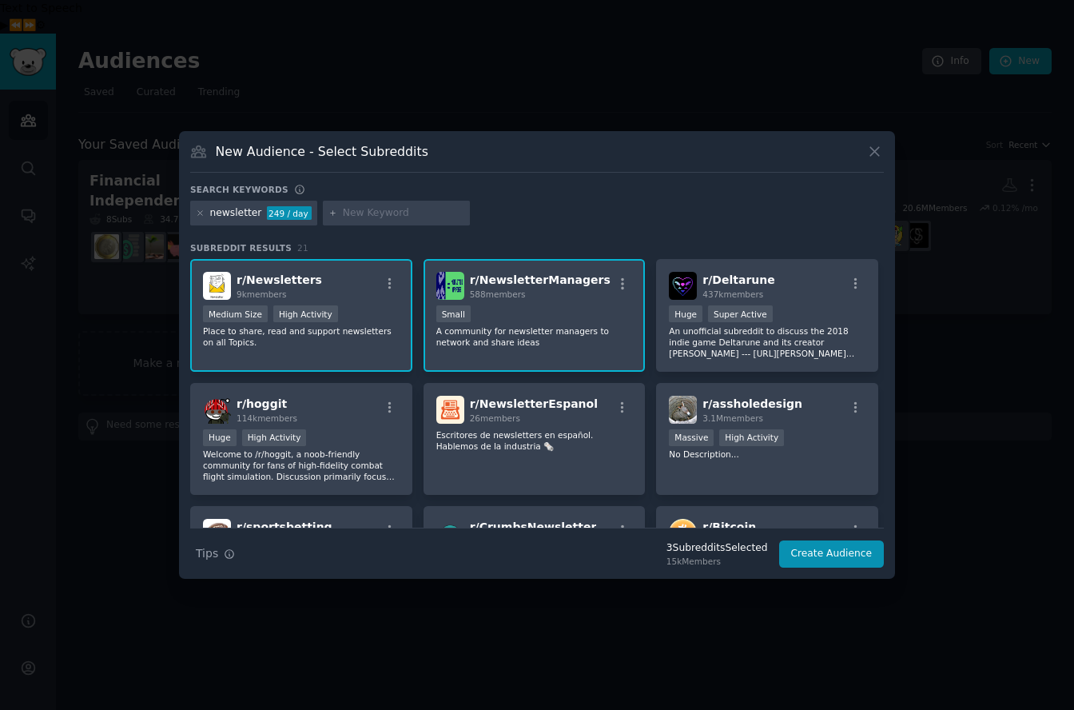
click at [362, 217] on input "text" at bounding box center [404, 213] width 122 height 14
click at [424, 219] on input "text" at bounding box center [404, 213] width 122 height 14
click at [423, 220] on div at bounding box center [396, 214] width 147 height 26
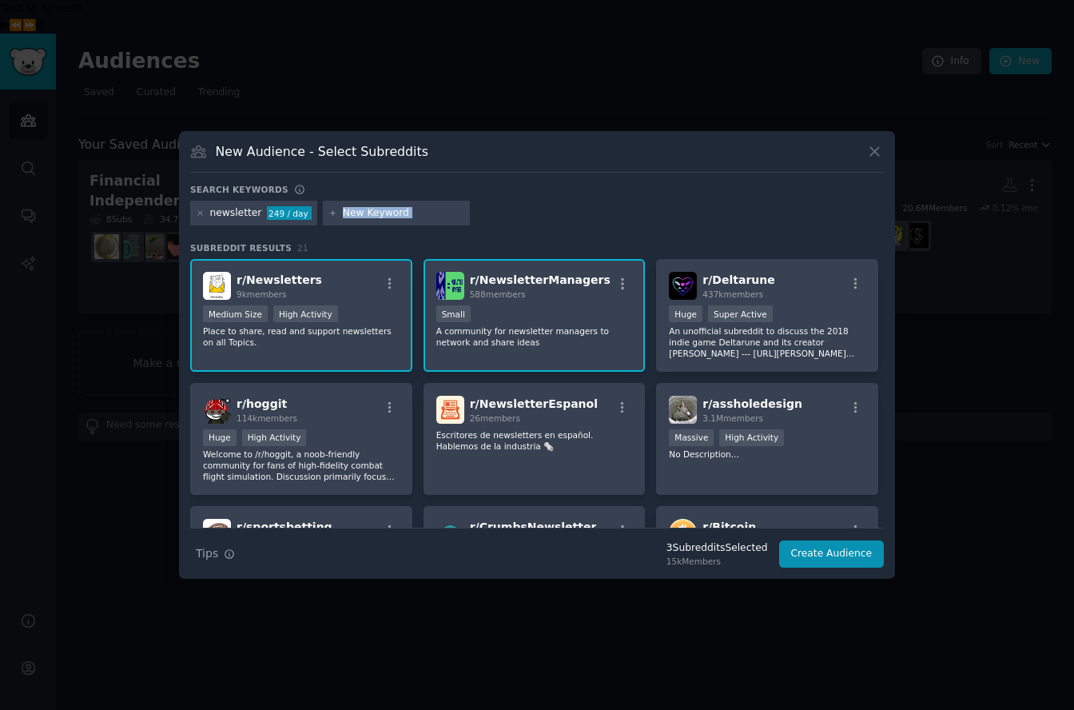
click at [423, 220] on div at bounding box center [396, 214] width 147 height 26
click at [423, 215] on input "text" at bounding box center [404, 213] width 122 height 14
type input "substack"
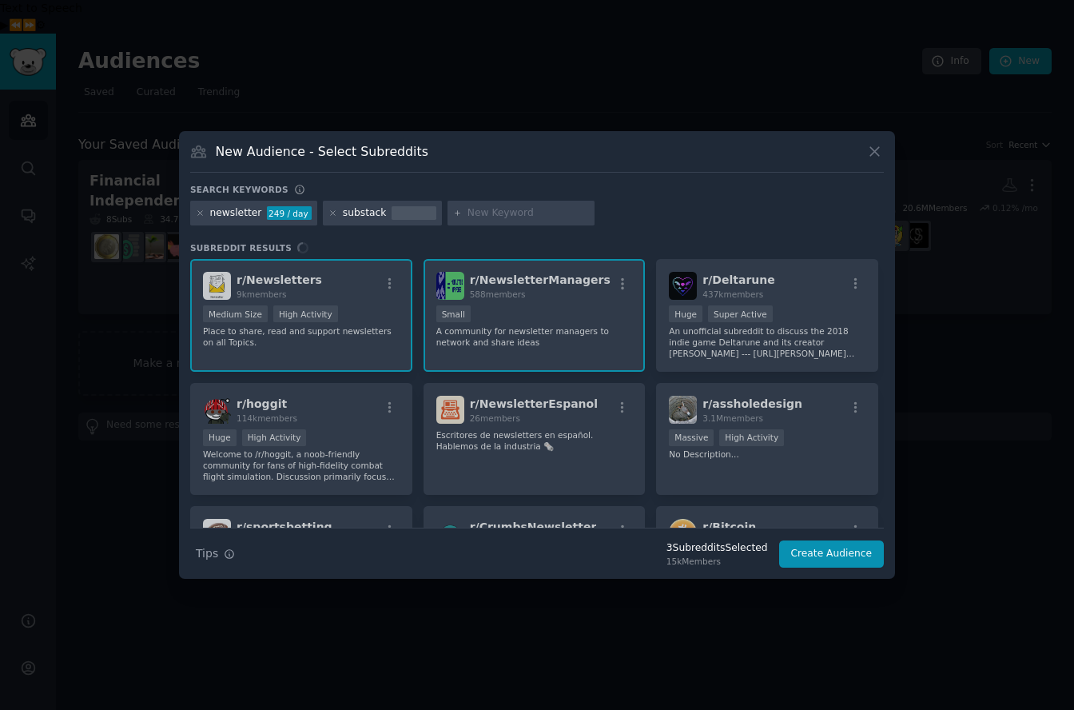
click at [381, 215] on div "substack" at bounding box center [382, 214] width 119 height 26
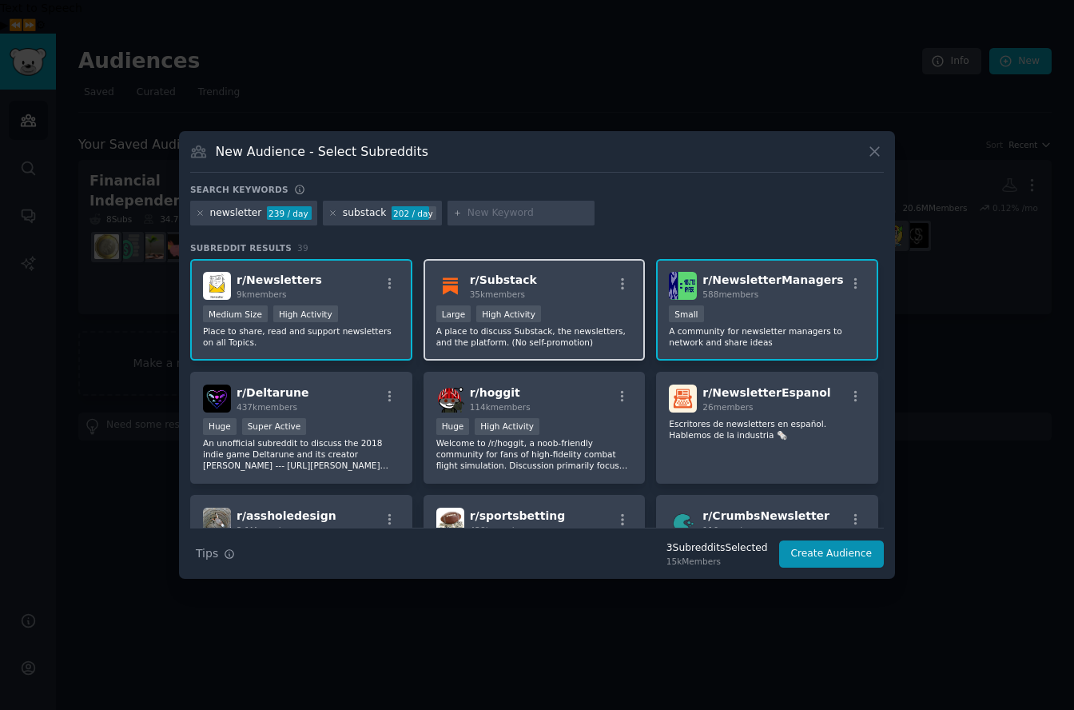
click at [597, 339] on p "A place to discuss Substack, the newsletters, and the platform. (No self-promot…" at bounding box center [534, 336] width 197 height 22
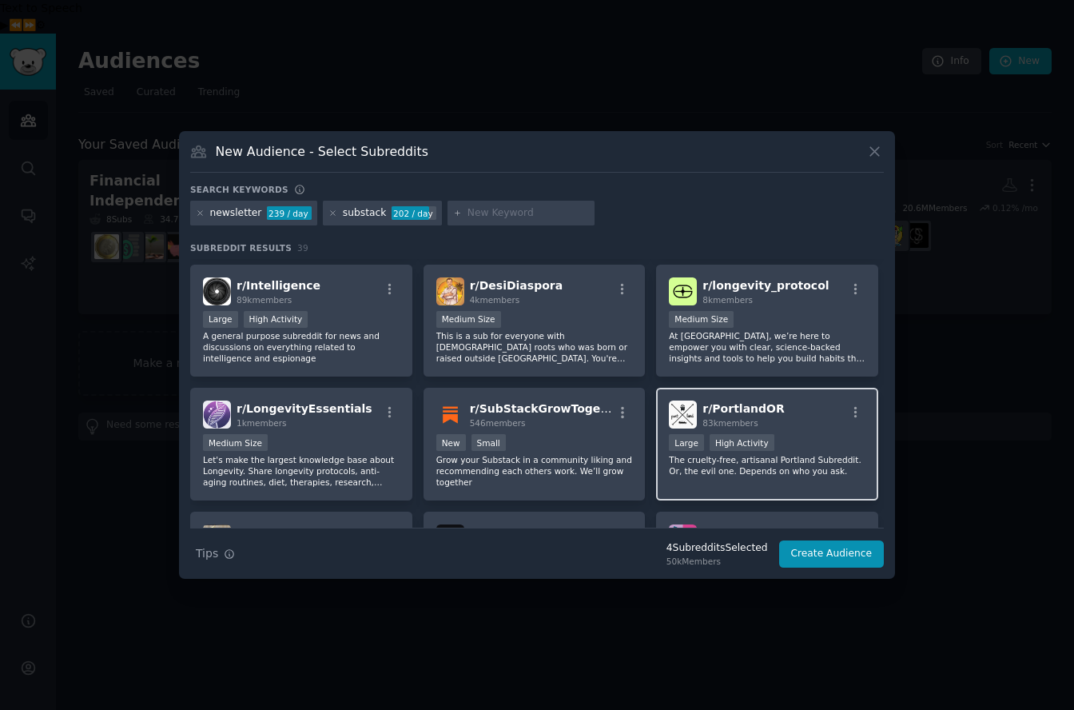
scroll to position [1087, 0]
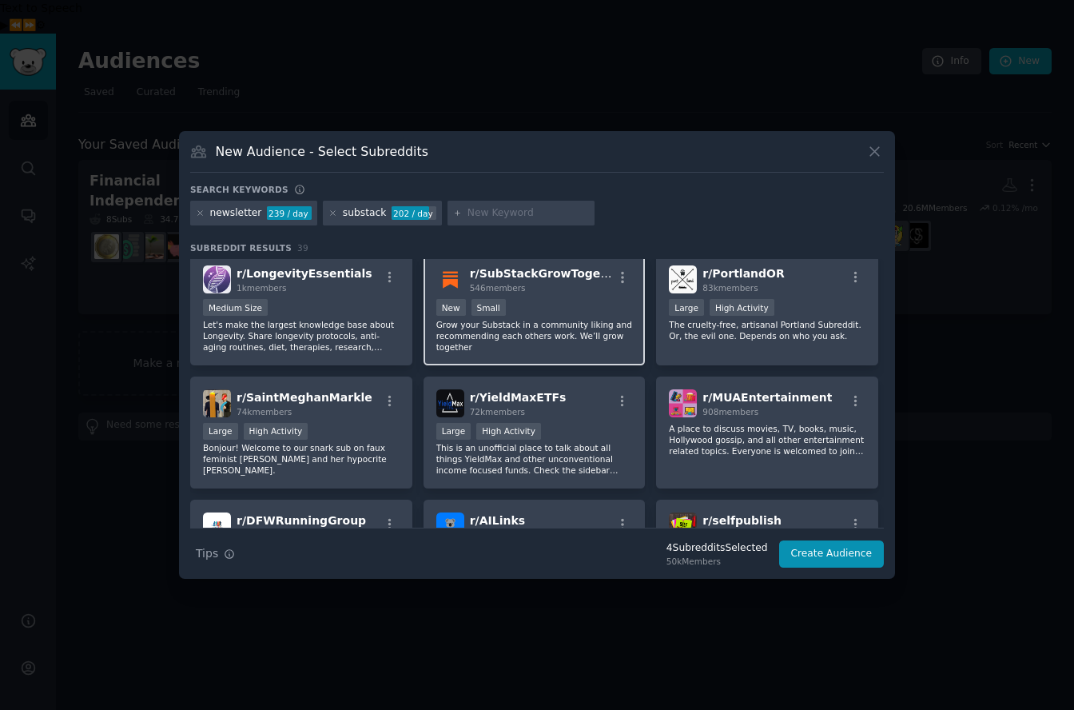
click at [588, 312] on div "New Small" at bounding box center [534, 309] width 197 height 20
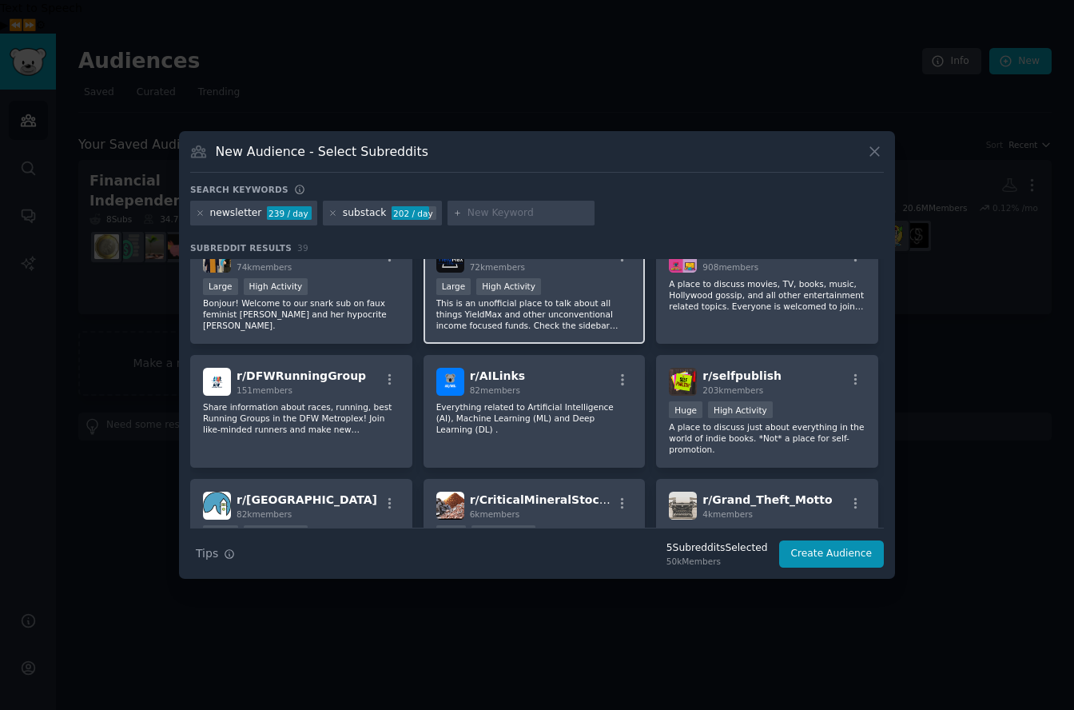
scroll to position [1264, 0]
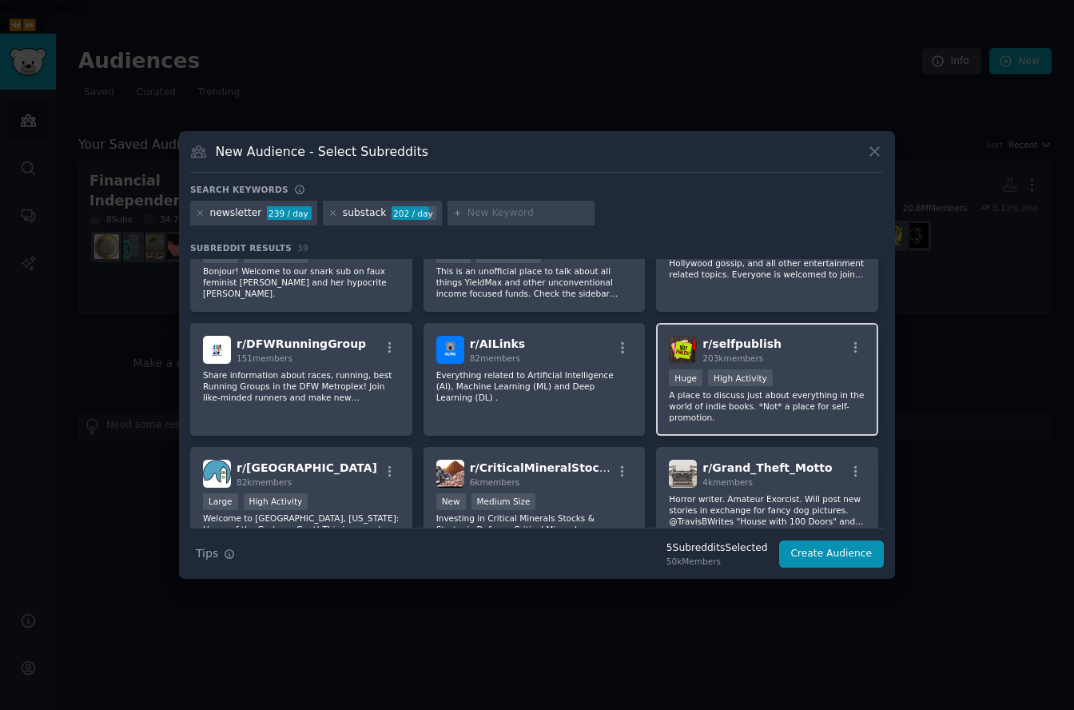
click at [750, 410] on p "A place to discuss just about everything in the world of indie books. *Not* a p…" at bounding box center [767, 406] width 197 height 34
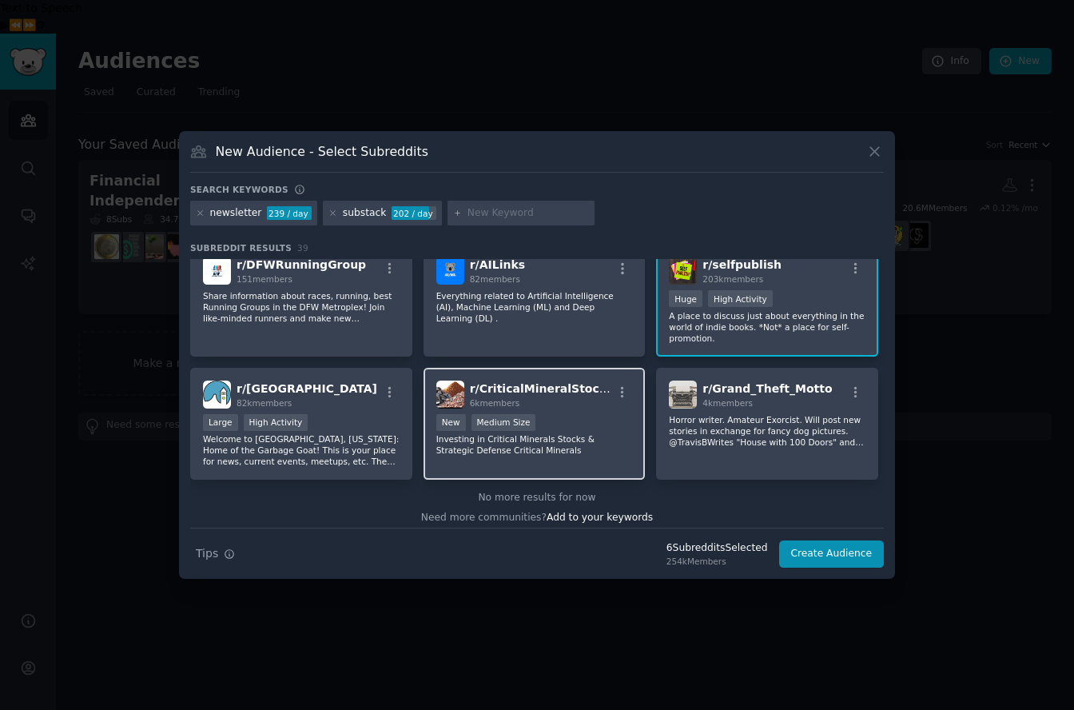
scroll to position [1351, 0]
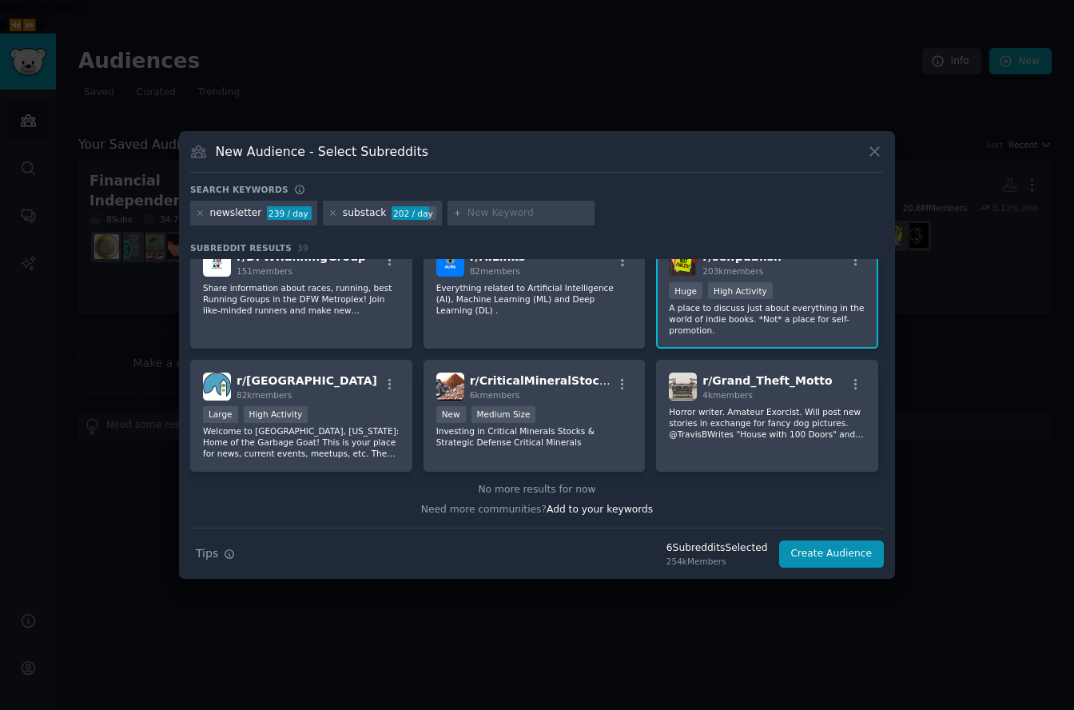
click at [490, 220] on div at bounding box center [521, 214] width 147 height 26
type input "linkedin"
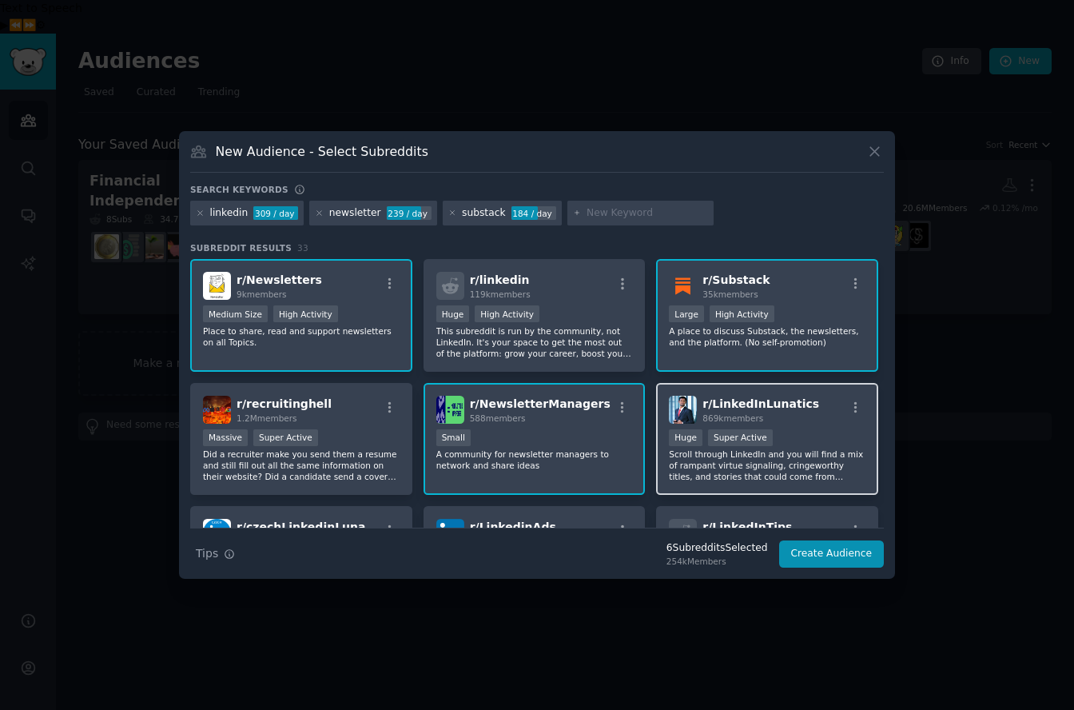
click at [795, 444] on div "Huge Super Active" at bounding box center [767, 439] width 197 height 20
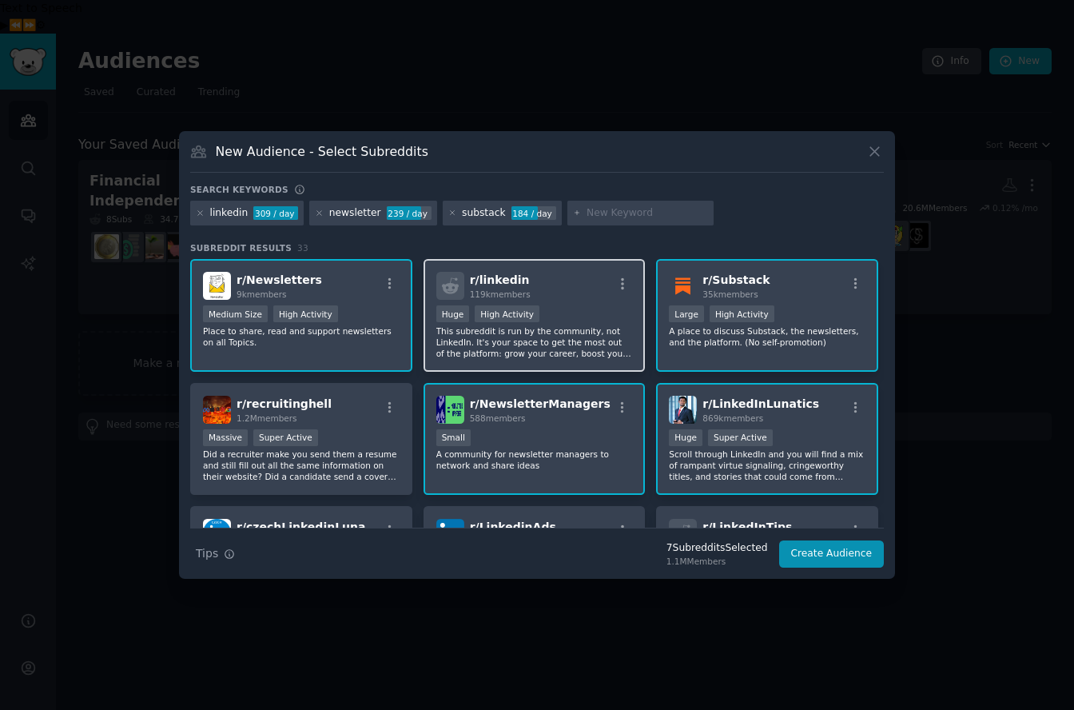
click at [590, 359] on div "r/ linkedin 119k members Huge High Activity This subreddit is run by the commun…" at bounding box center [535, 315] width 222 height 113
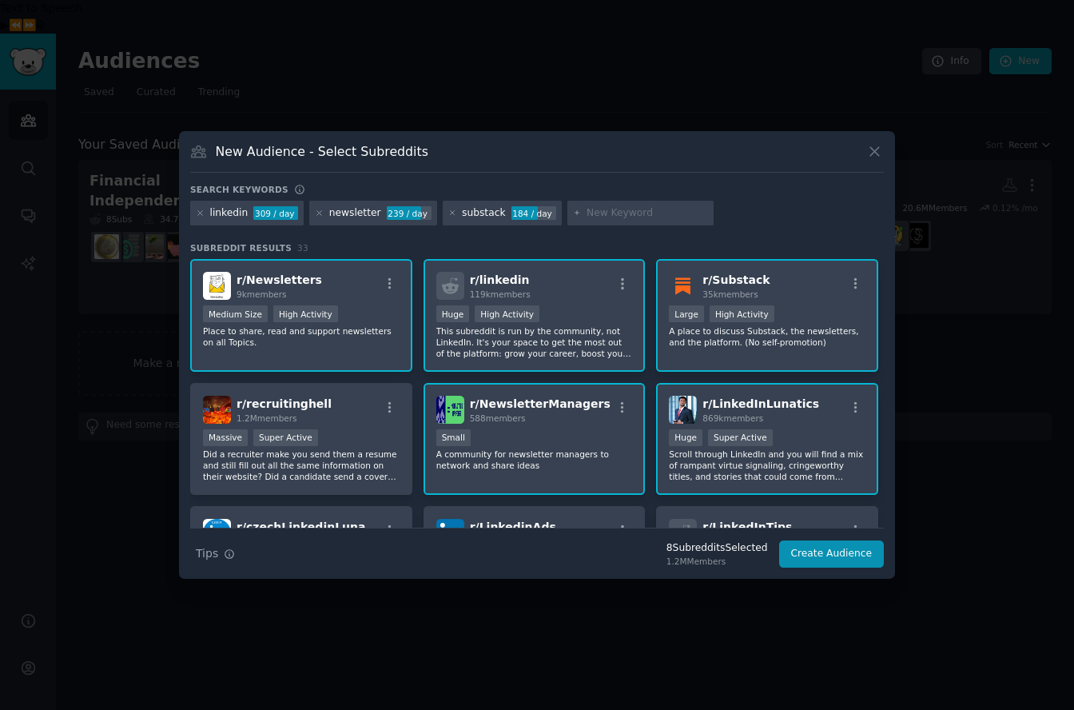
click at [600, 329] on p "This subreddit is run by the community, not LinkedIn. It's your space to get th…" at bounding box center [534, 342] width 197 height 34
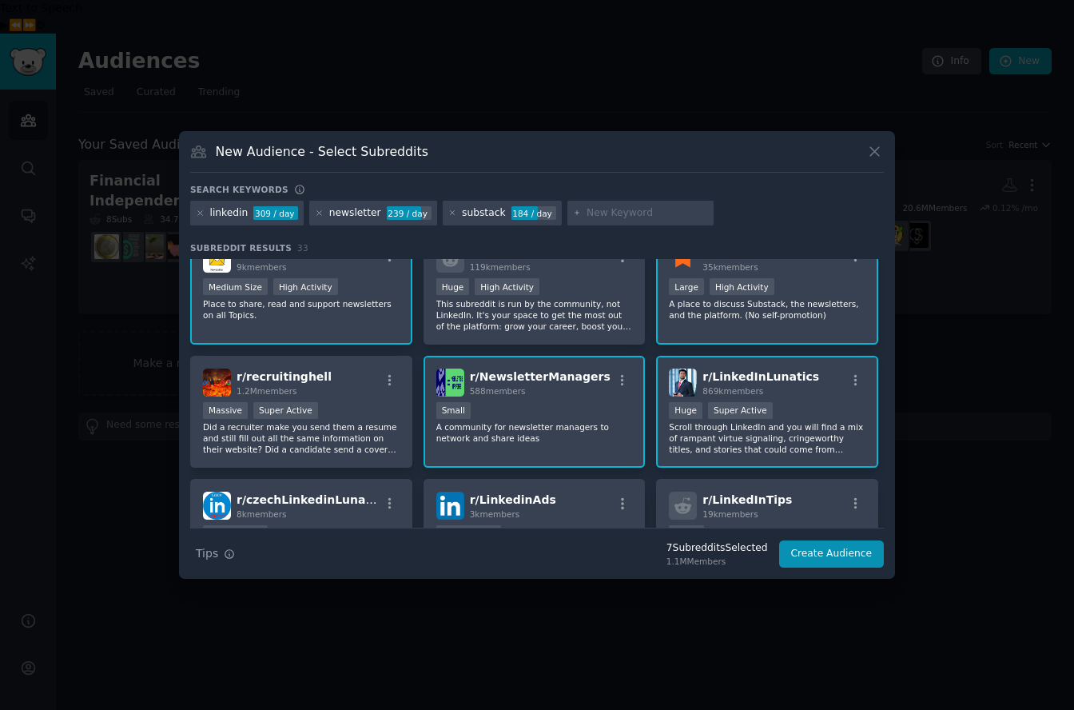
scroll to position [55, 0]
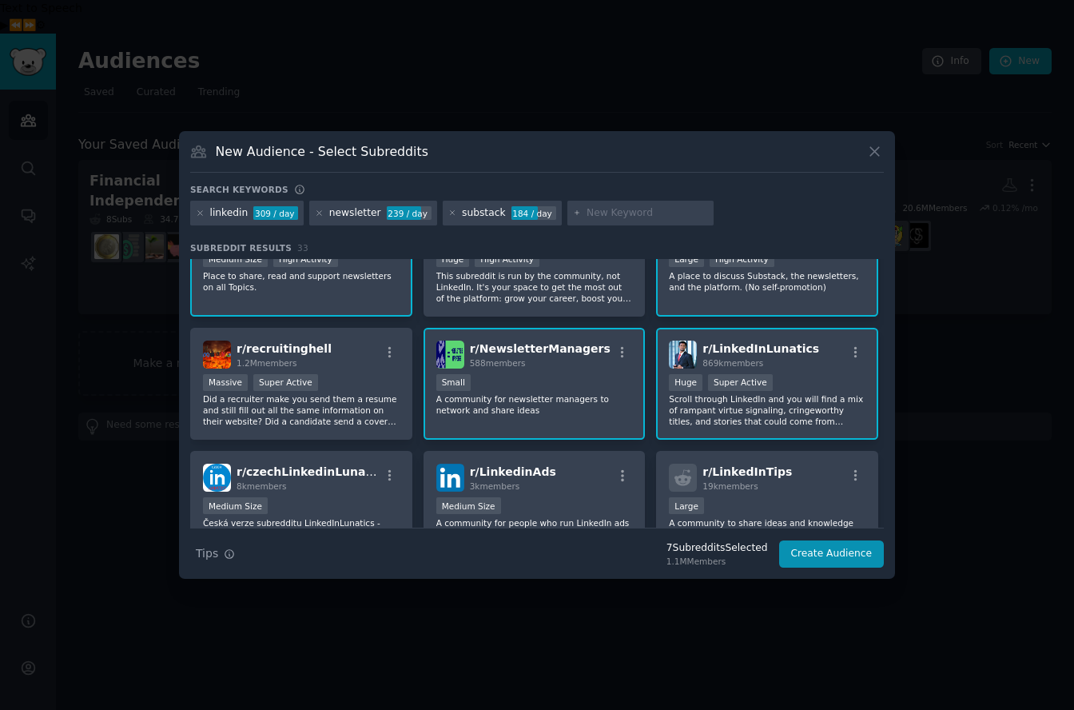
click at [743, 394] on p "Scroll through LinkedIn and you will find a mix of rampant virtue signaling, cr…" at bounding box center [767, 410] width 197 height 34
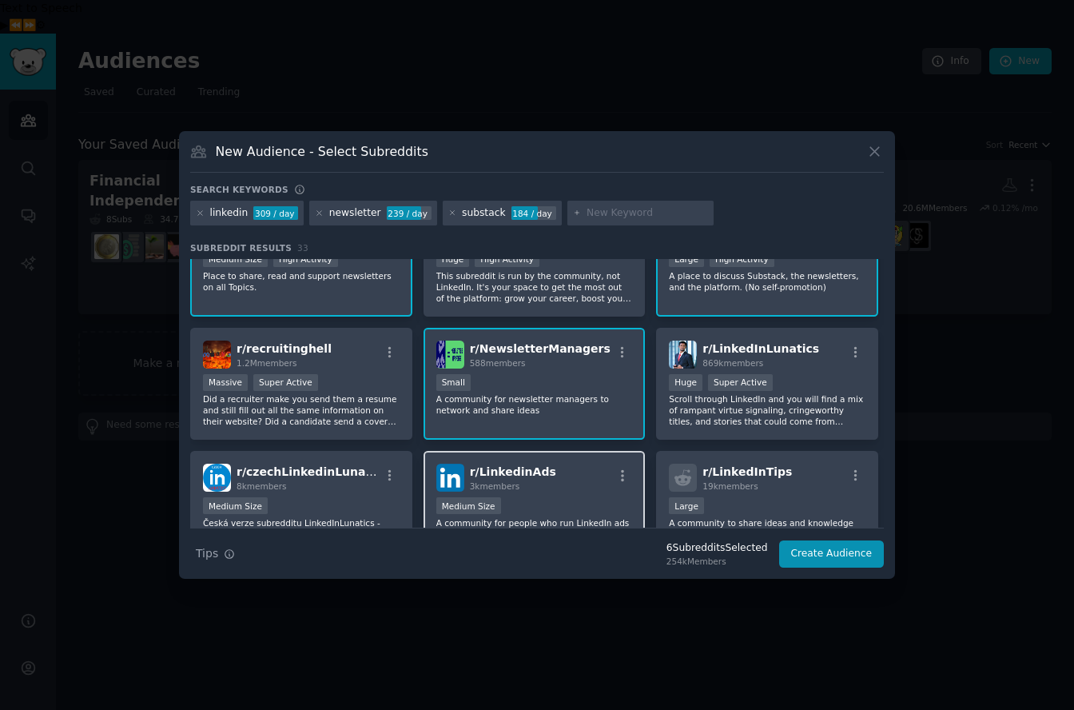
click at [529, 499] on div "Medium Size" at bounding box center [534, 507] width 197 height 20
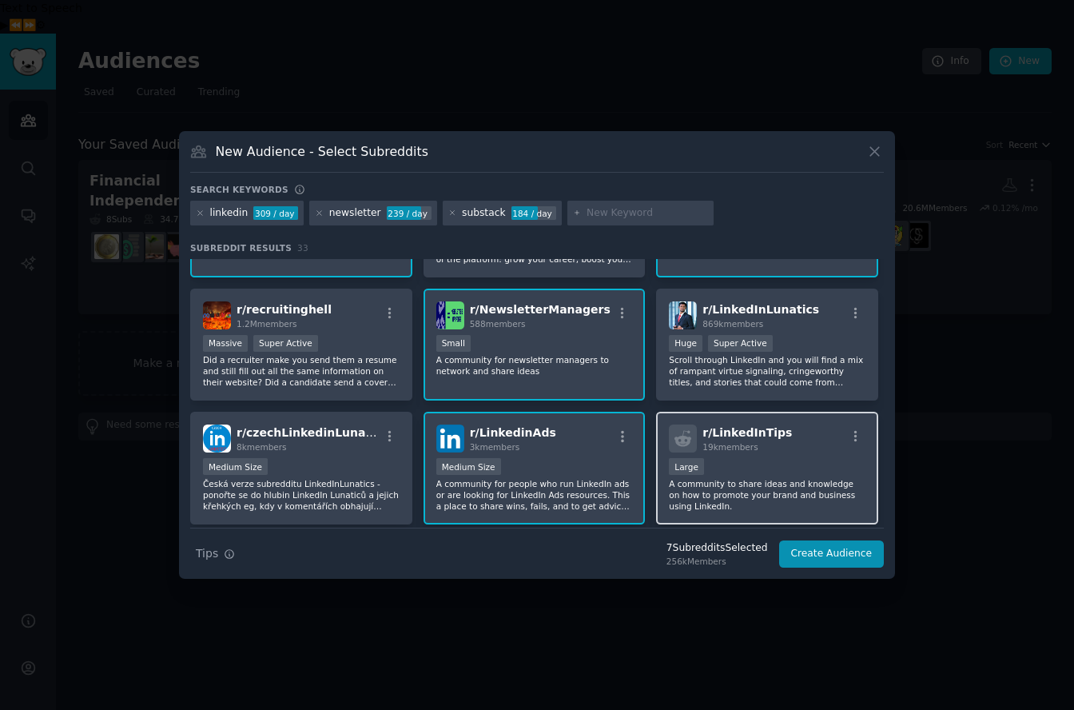
click at [730, 461] on div "Large" at bounding box center [767, 468] width 197 height 20
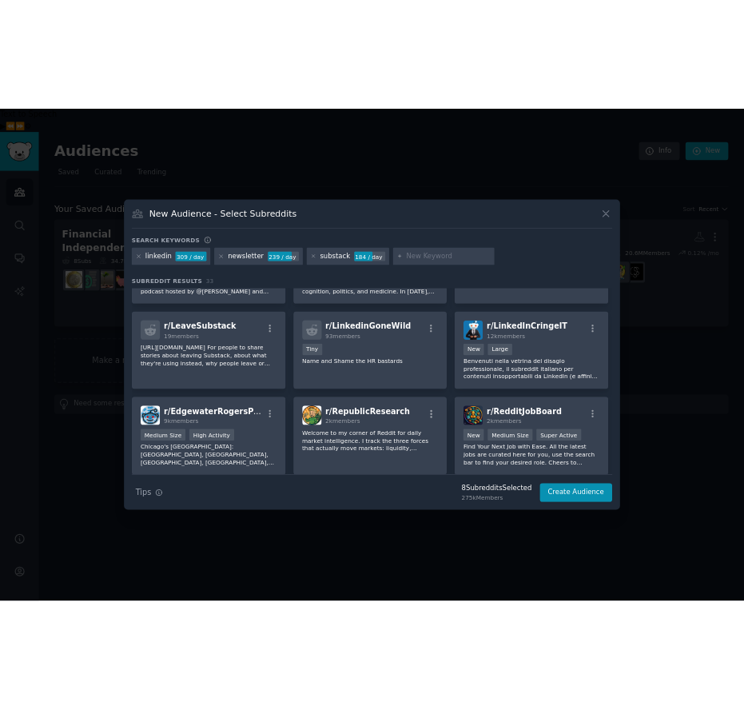
scroll to position [1135, 0]
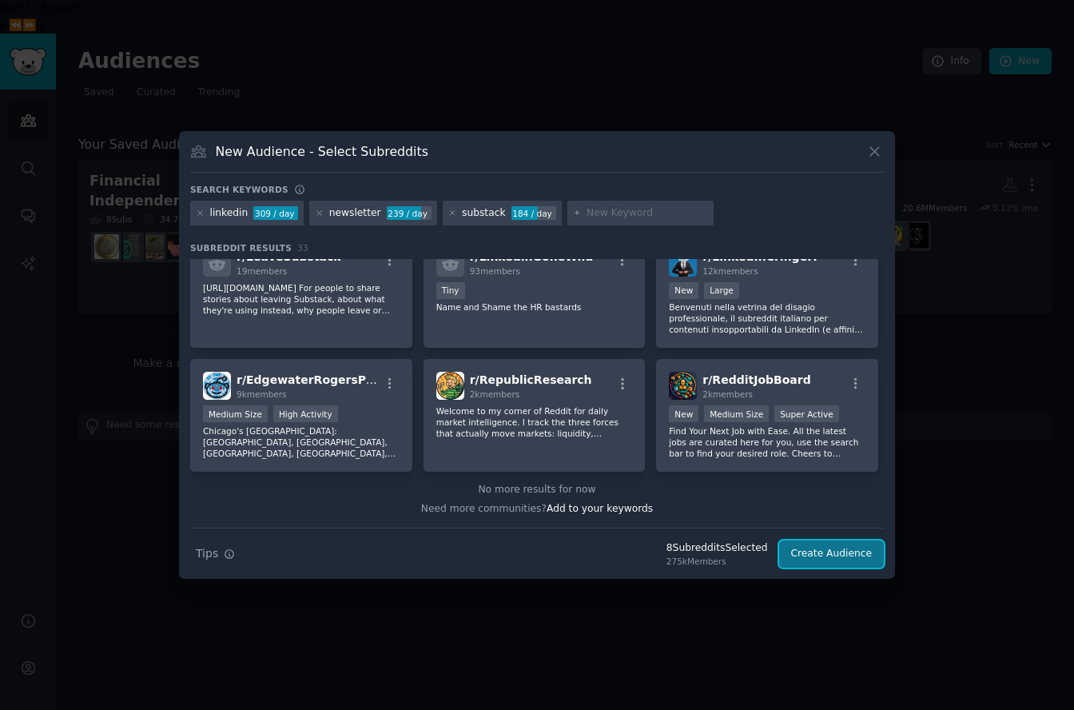
click at [811, 553] on button "Create Audience" at bounding box center [832, 553] width 106 height 27
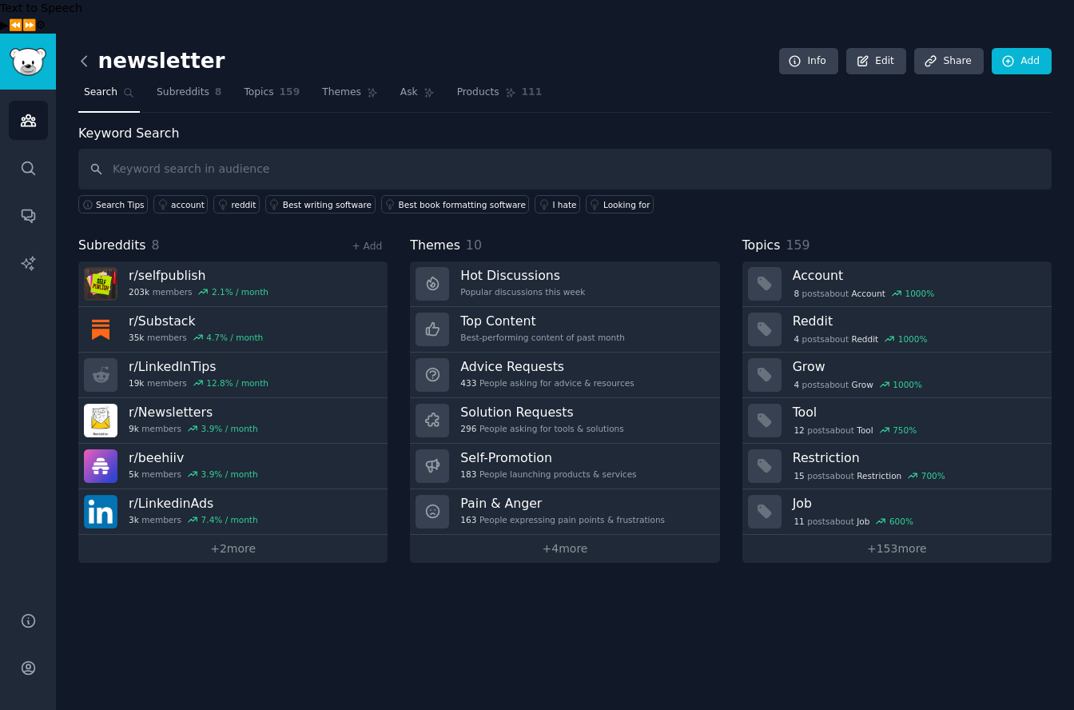
click at [86, 56] on icon at bounding box center [84, 61] width 5 height 10
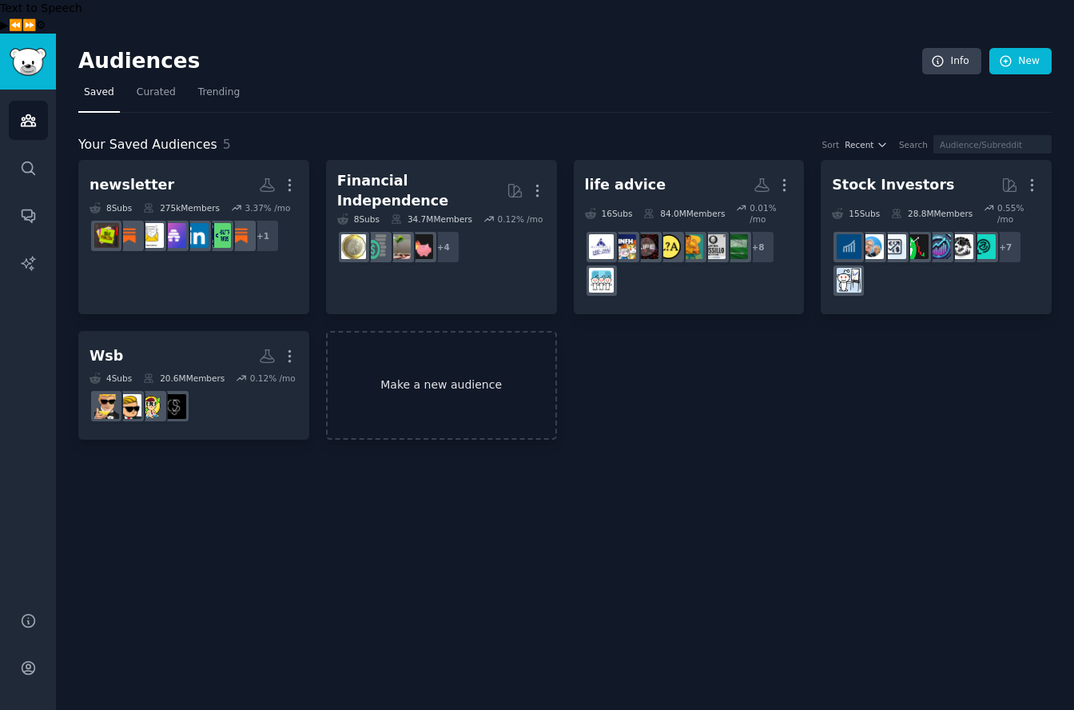
click at [448, 345] on link "Make a new audience" at bounding box center [441, 386] width 231 height 110
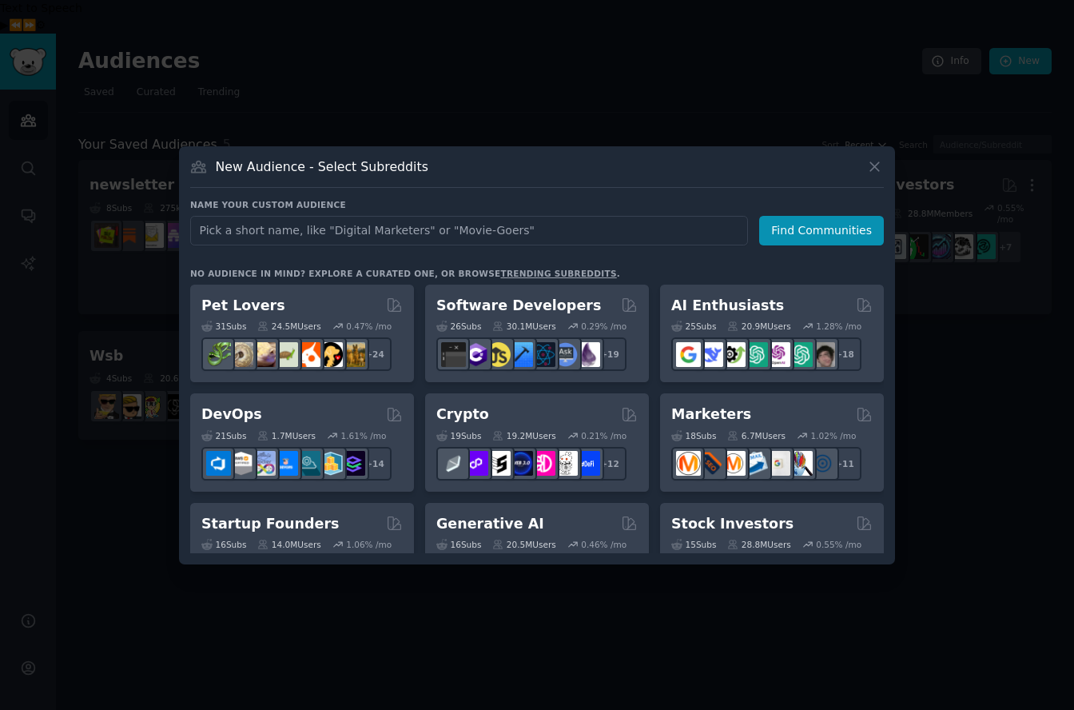
click at [971, 460] on div at bounding box center [537, 355] width 1074 height 710
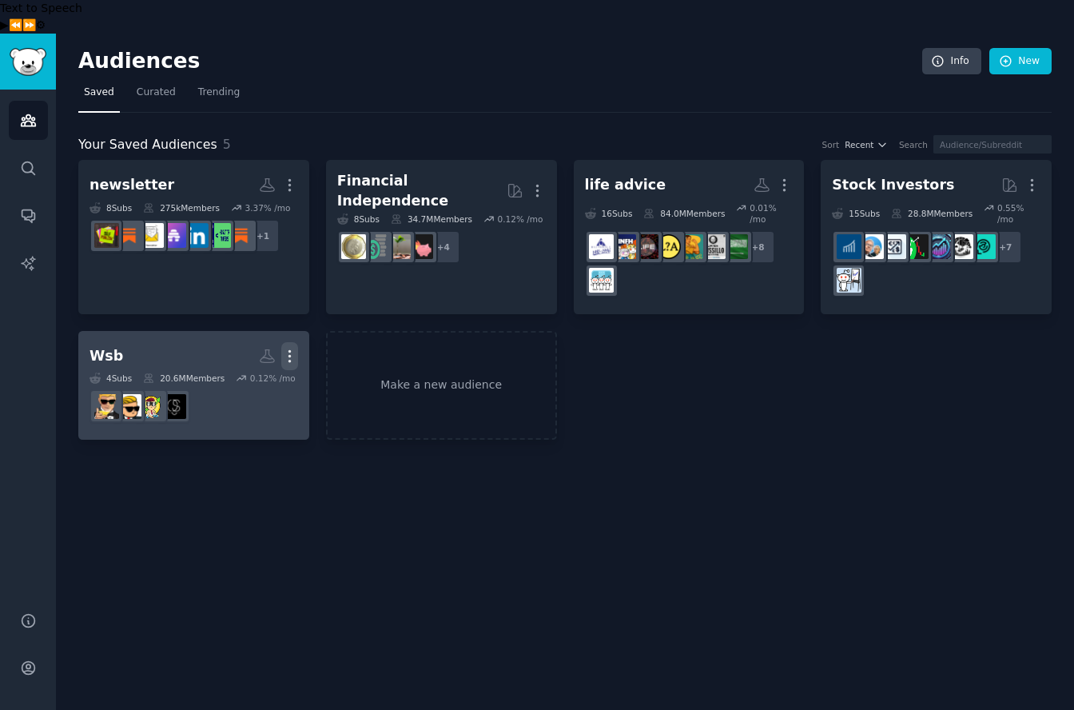
click at [294, 348] on icon "button" at bounding box center [289, 356] width 17 height 17
click at [256, 381] on p "Delete" at bounding box center [246, 389] width 37 height 17
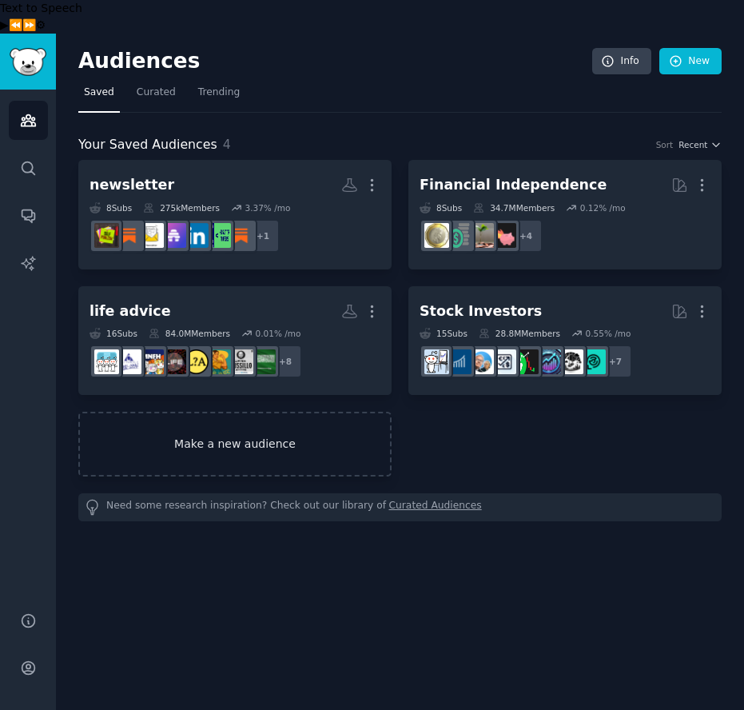
click at [362, 417] on link "Make a new audience" at bounding box center [234, 444] width 313 height 65
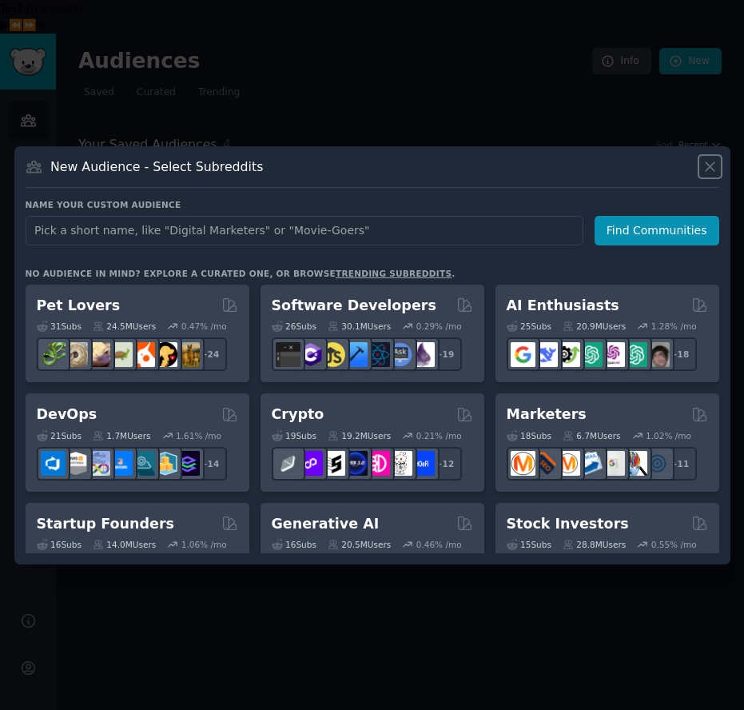
click at [715, 172] on icon at bounding box center [710, 166] width 17 height 17
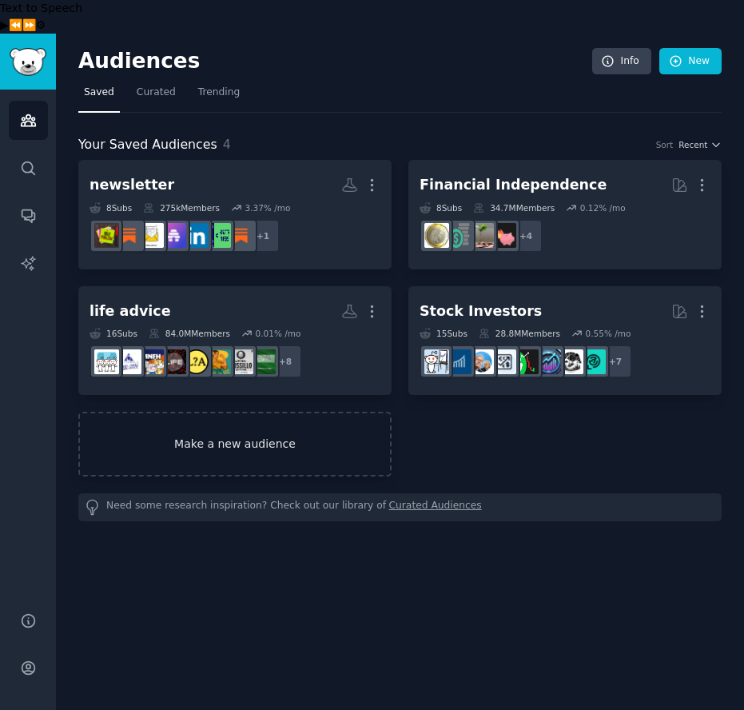
click at [239, 412] on link "Make a new audience" at bounding box center [234, 444] width 313 height 65
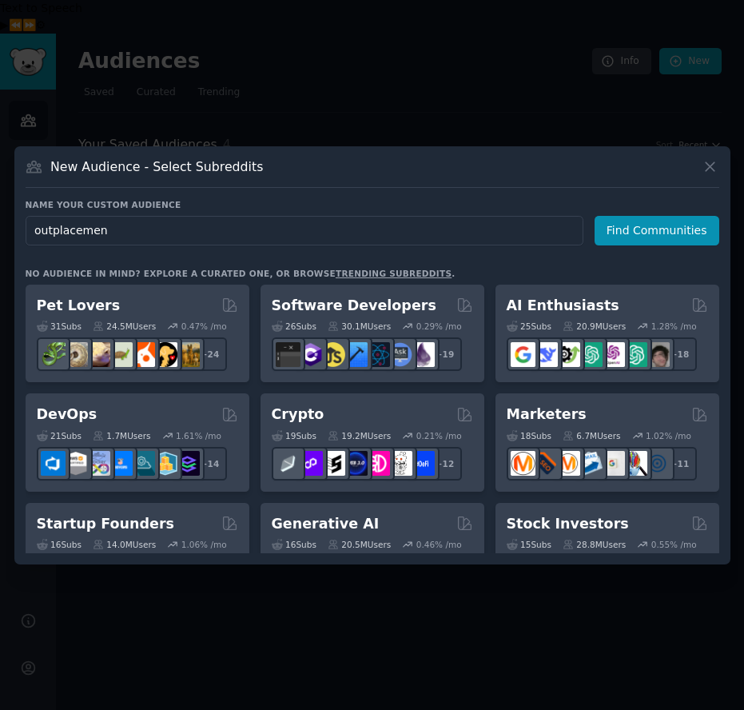
type input "outplacement"
click button "Find Communities" at bounding box center [657, 231] width 125 height 30
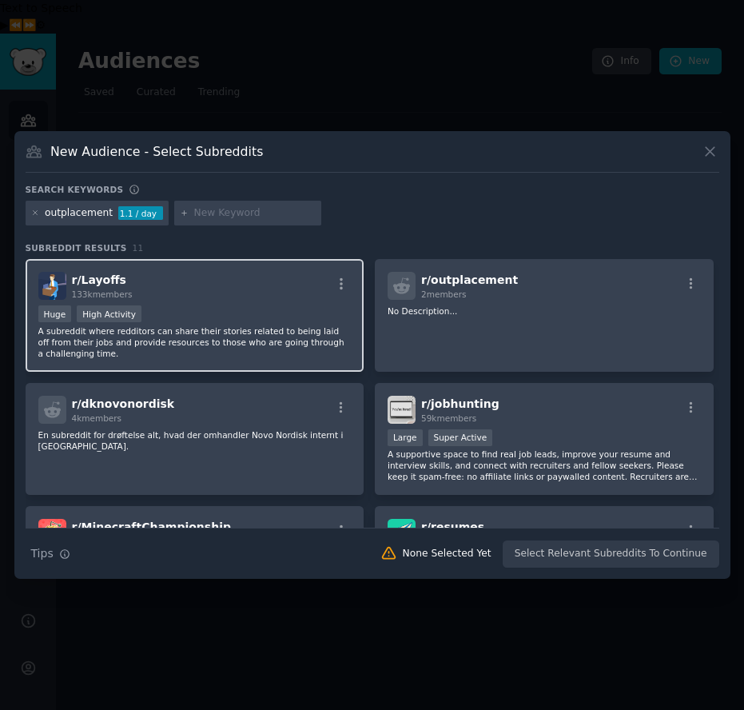
click at [186, 333] on p "A subreddit where redditors can share their stories related to being laid off f…" at bounding box center [194, 342] width 313 height 34
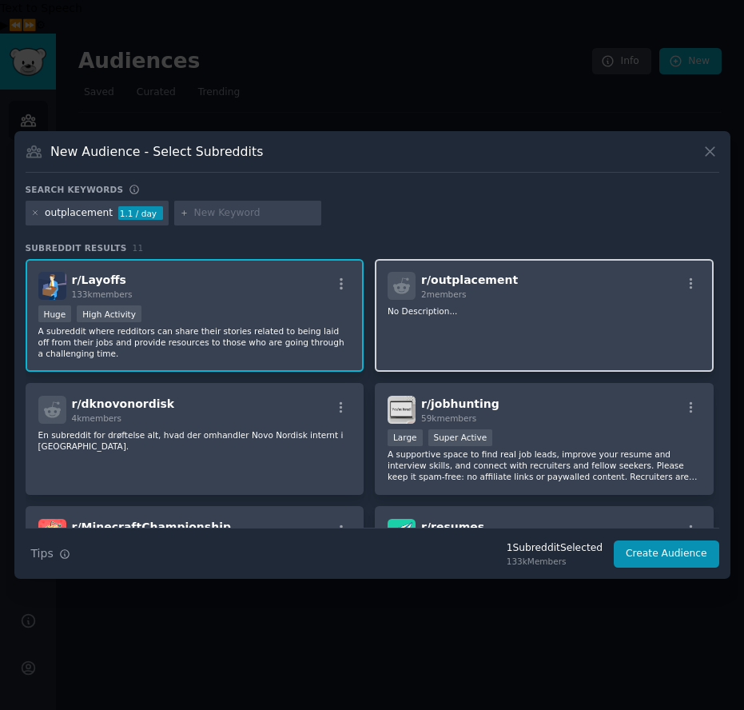
click at [492, 326] on div "r/ outplacement 2 members No Description..." at bounding box center [544, 315] width 339 height 113
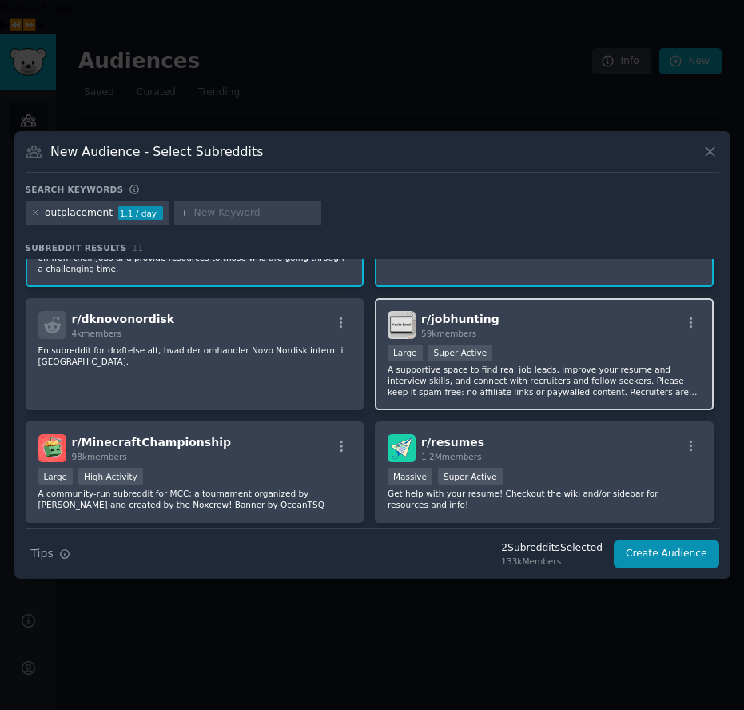
scroll to position [102, 0]
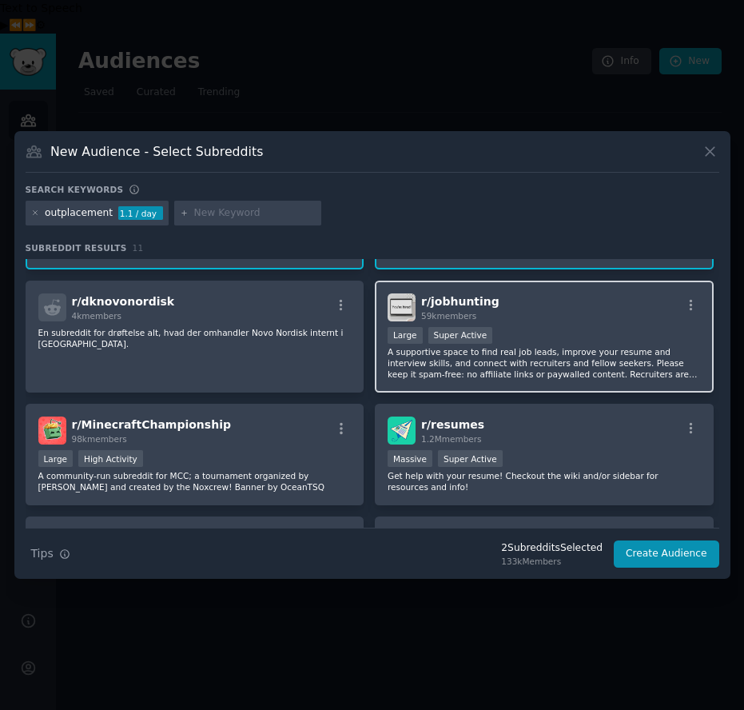
click at [632, 363] on p "A supportive space to find real job leads, improve your resume and interview sk…" at bounding box center [544, 363] width 313 height 34
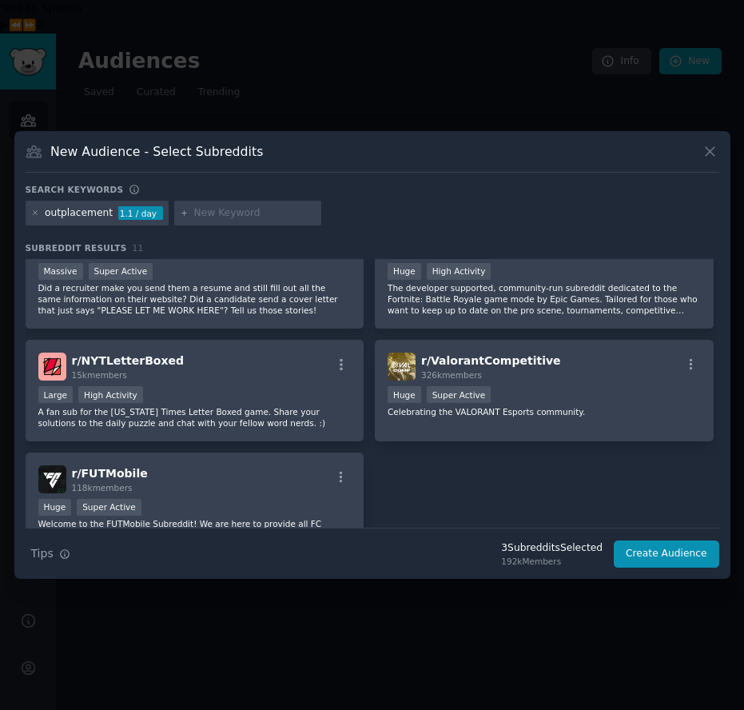
scroll to position [495, 0]
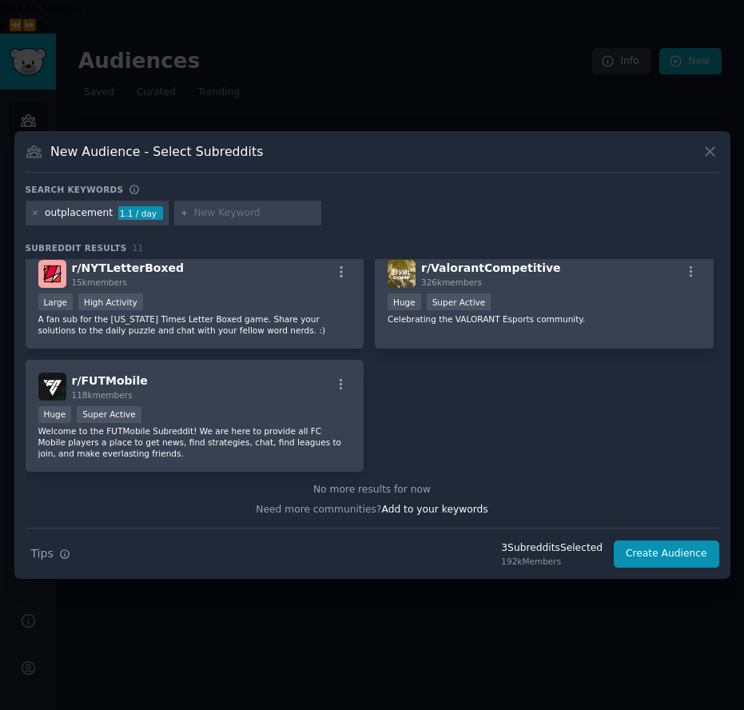
click at [254, 214] on input "text" at bounding box center [255, 213] width 122 height 14
type input "unemployed"
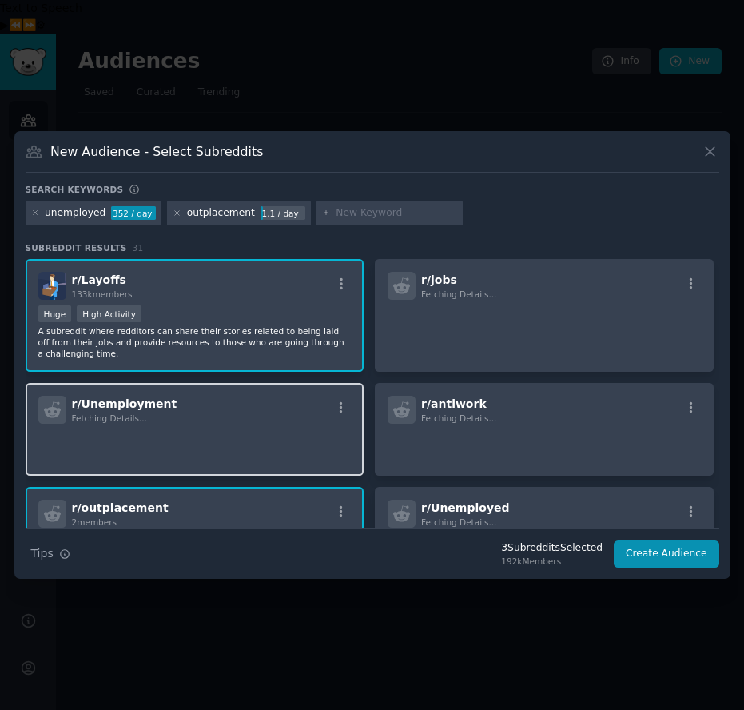
click at [282, 410] on div "r/ Unemployment Fetching Details..." at bounding box center [194, 410] width 313 height 28
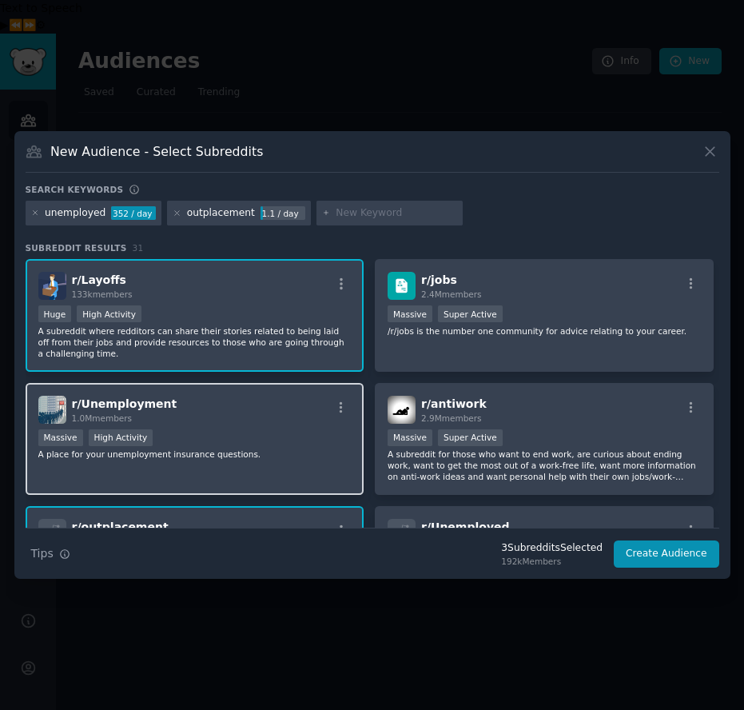
click at [95, 477] on div "r/ Unemployment 1.0M members >= 80th percentile for submissions / day Massive H…" at bounding box center [195, 439] width 339 height 113
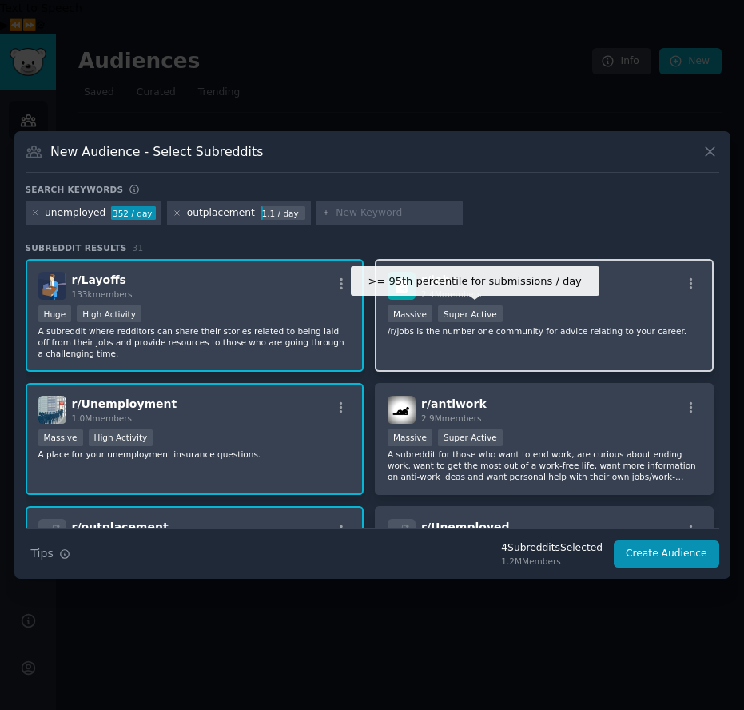
click at [484, 321] on div "Super Active" at bounding box center [470, 313] width 65 height 17
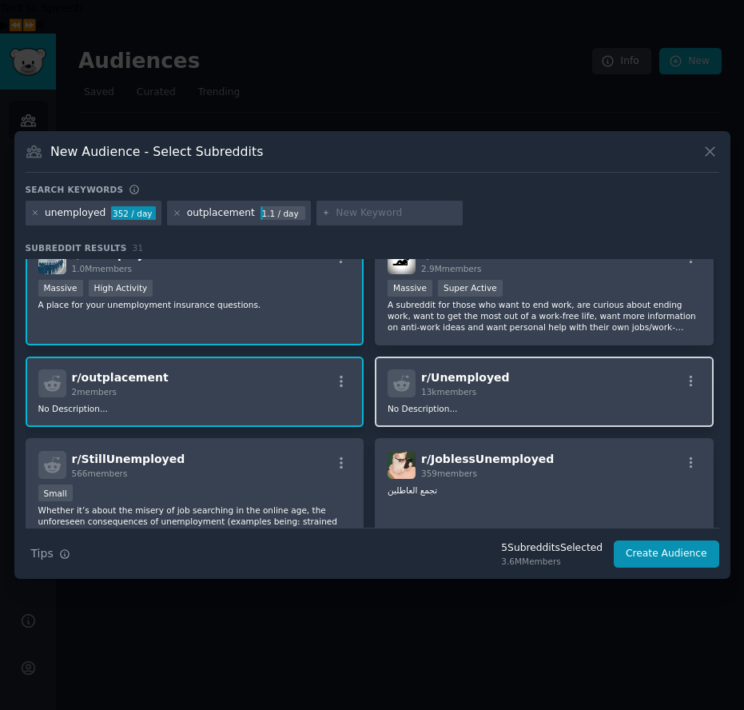
click at [496, 391] on div "r/ Unemployed 13k members" at bounding box center [544, 383] width 313 height 28
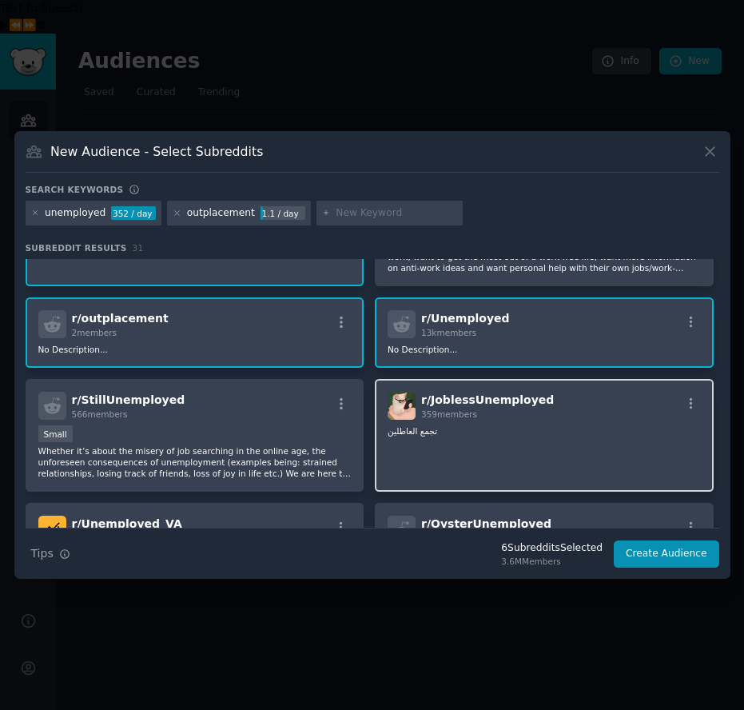
scroll to position [231, 0]
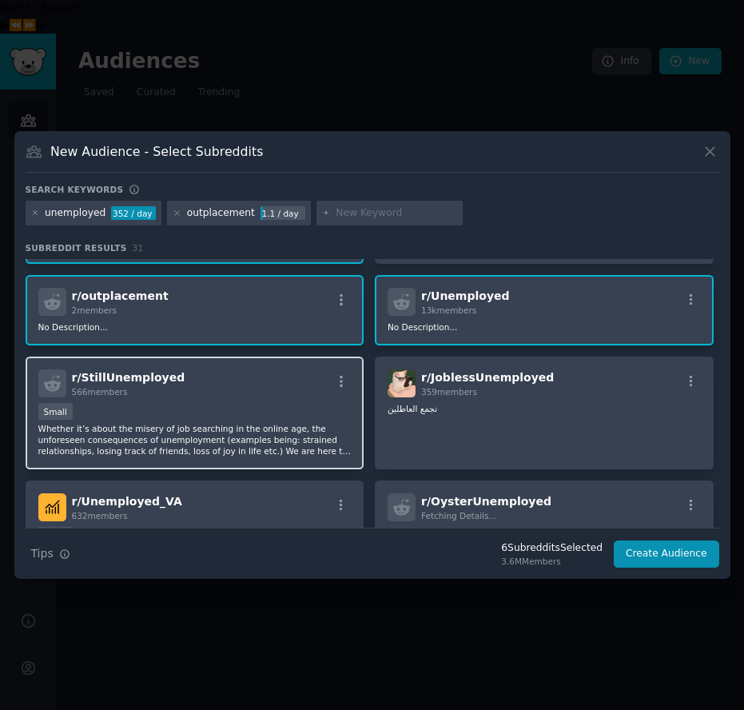
click at [185, 409] on div "Small" at bounding box center [194, 413] width 313 height 20
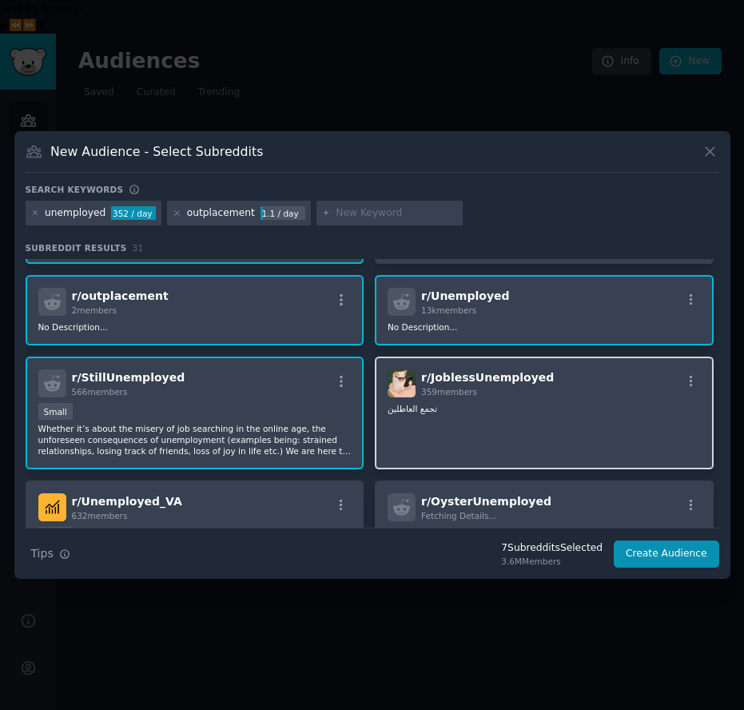
click at [410, 398] on div "r/ JoblessUnemployed 359 members تجمع العاطلين" at bounding box center [544, 413] width 339 height 113
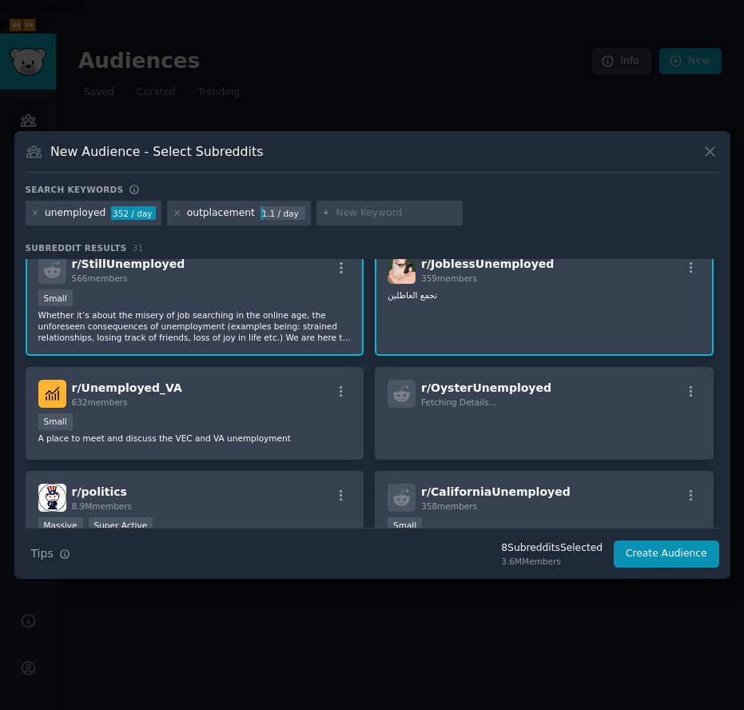
scroll to position [381, 0]
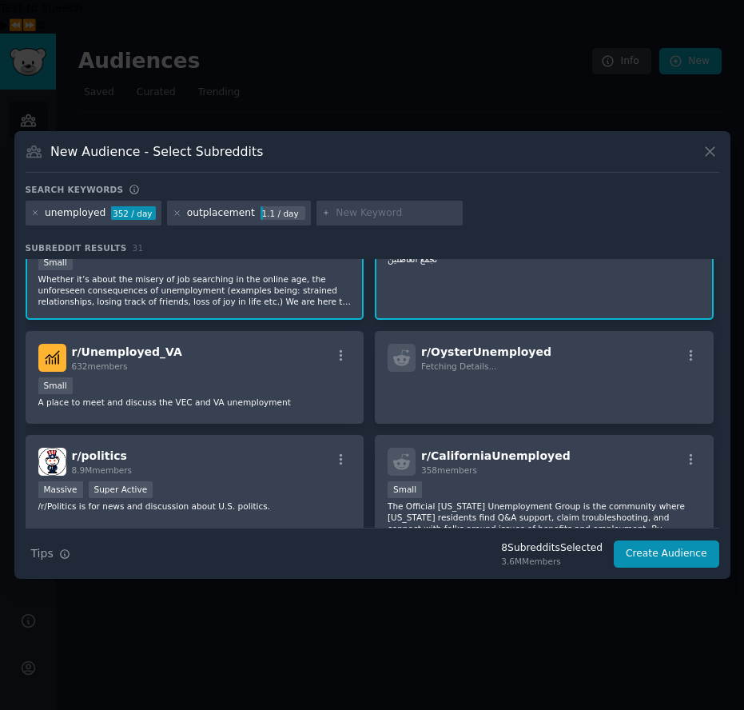
click at [365, 207] on input "text" at bounding box center [397, 213] width 122 height 14
type input "coaching"
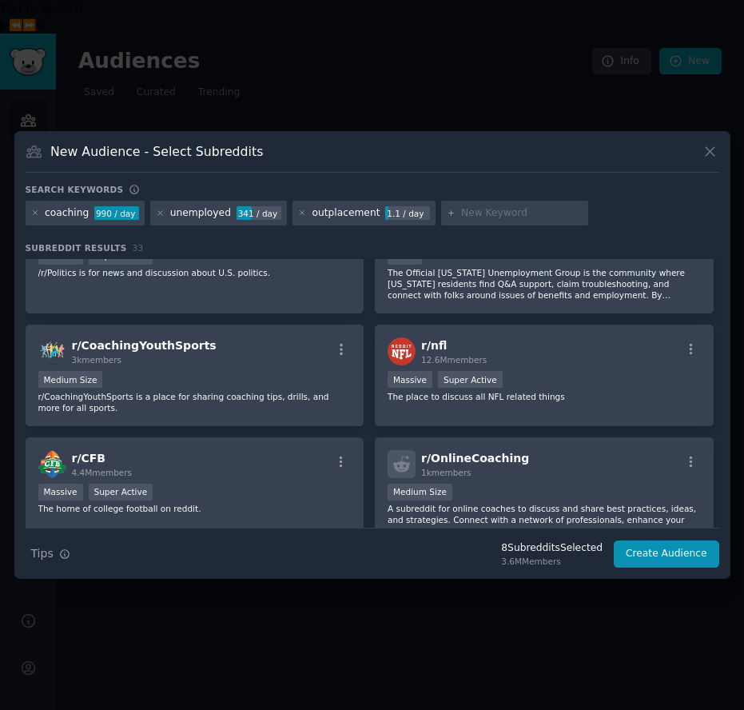
scroll to position [835, 0]
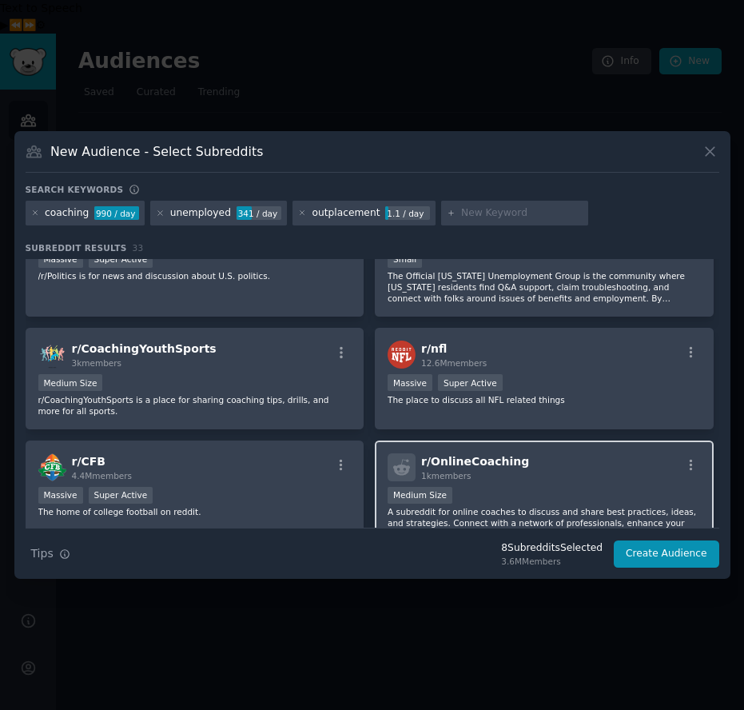
click at [480, 456] on span "r/ OnlineCoaching" at bounding box center [475, 461] width 108 height 13
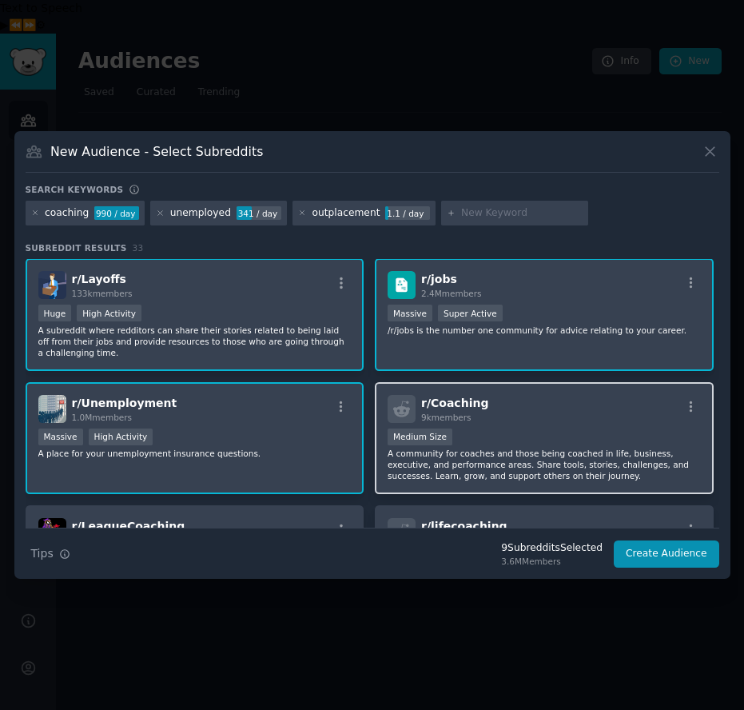
scroll to position [0, 0]
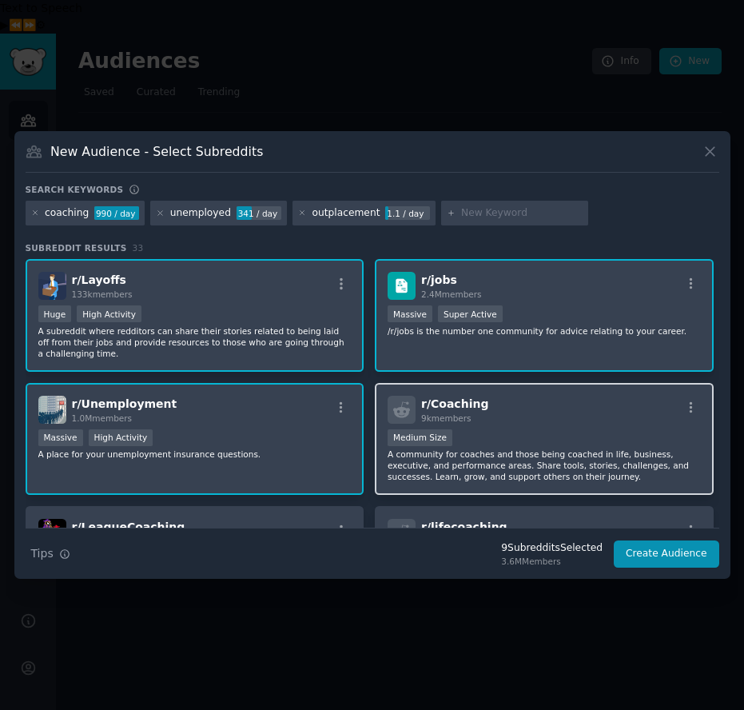
click at [503, 421] on div "r/ Coaching 9k members" at bounding box center [544, 410] width 313 height 28
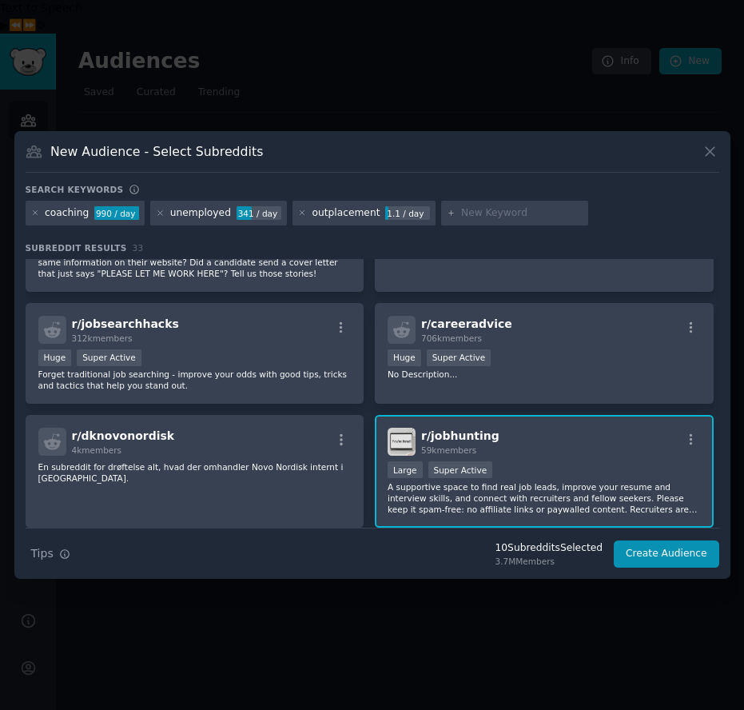
scroll to position [1079, 0]
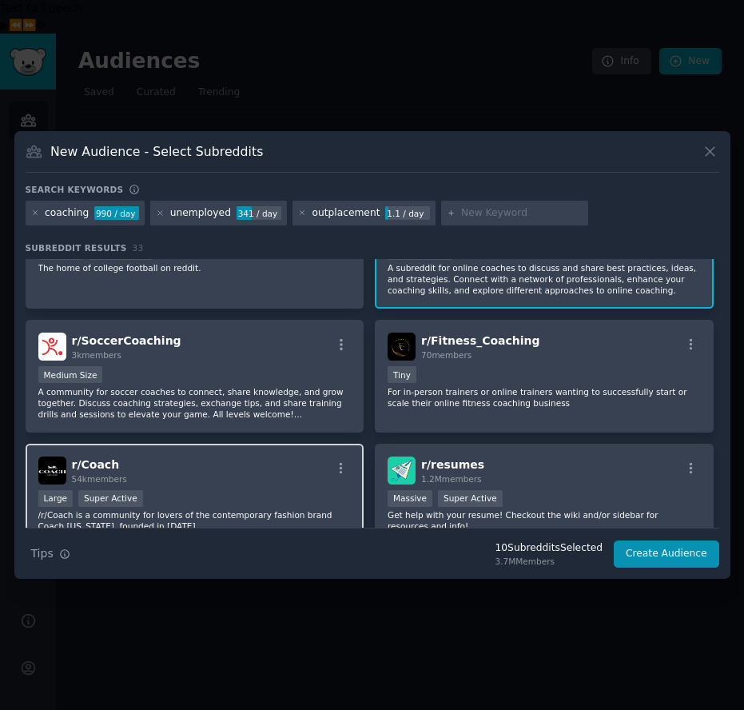
click at [197, 481] on div "r/ Coach 54k members" at bounding box center [194, 470] width 313 height 28
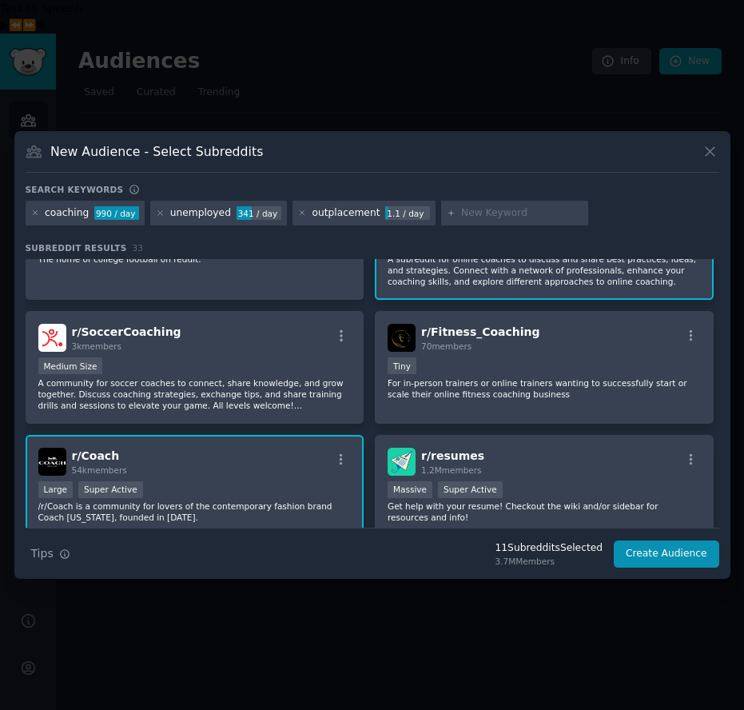
click at [293, 457] on div "r/ Coach 54k members" at bounding box center [194, 462] width 313 height 28
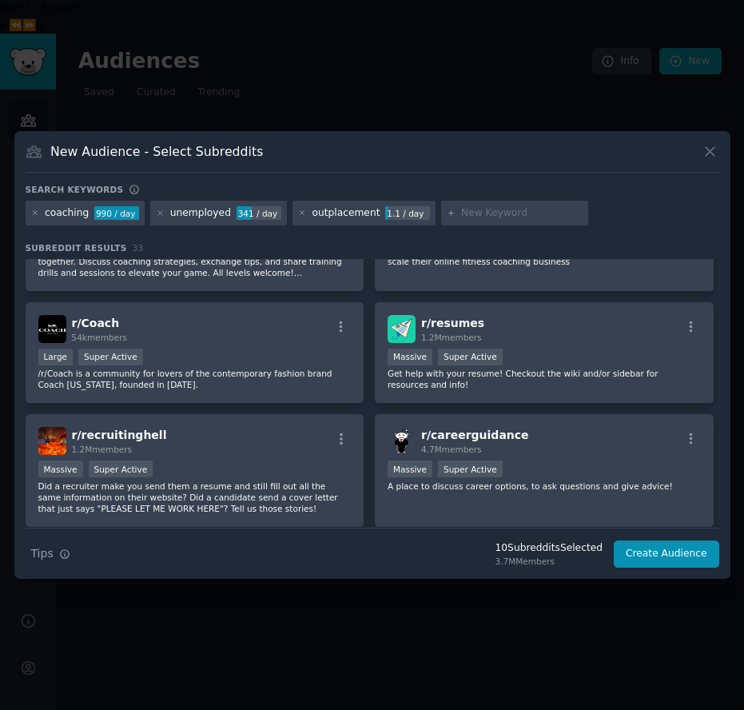
scroll to position [1228, 0]
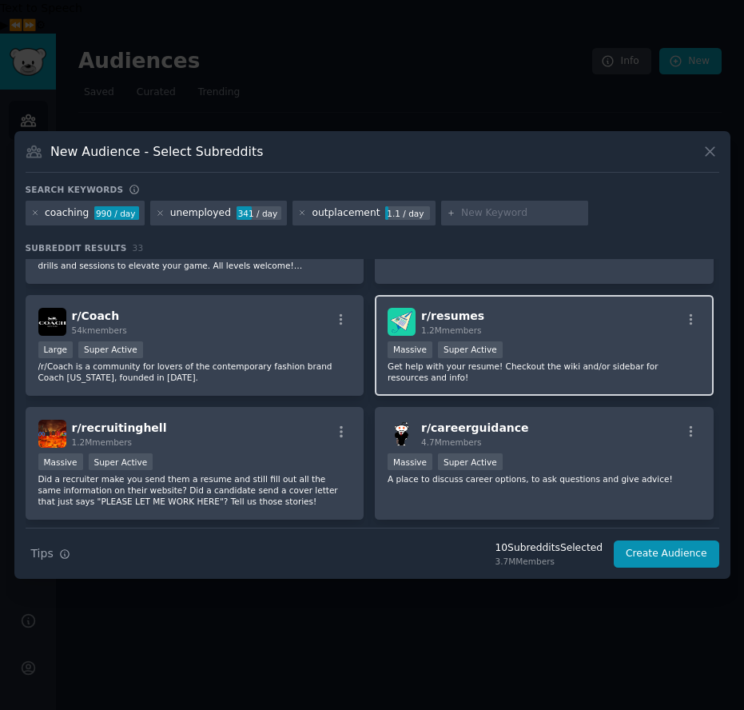
click at [444, 376] on p "Get help with your resume! Checkout the wiki and/or sidebar for resources and i…" at bounding box center [544, 372] width 313 height 22
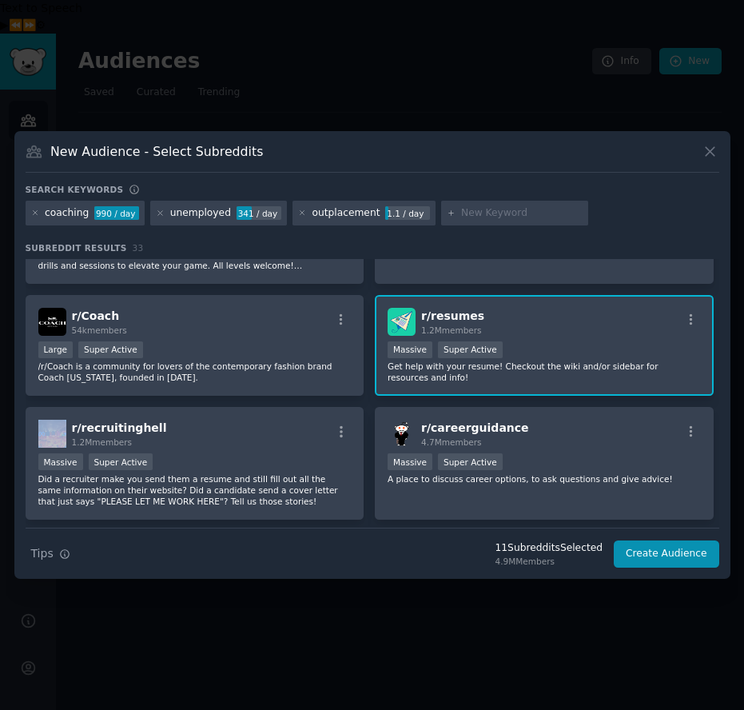
click at [444, 376] on p "Get help with your resume! Checkout the wiki and/or sidebar for resources and i…" at bounding box center [544, 372] width 313 height 22
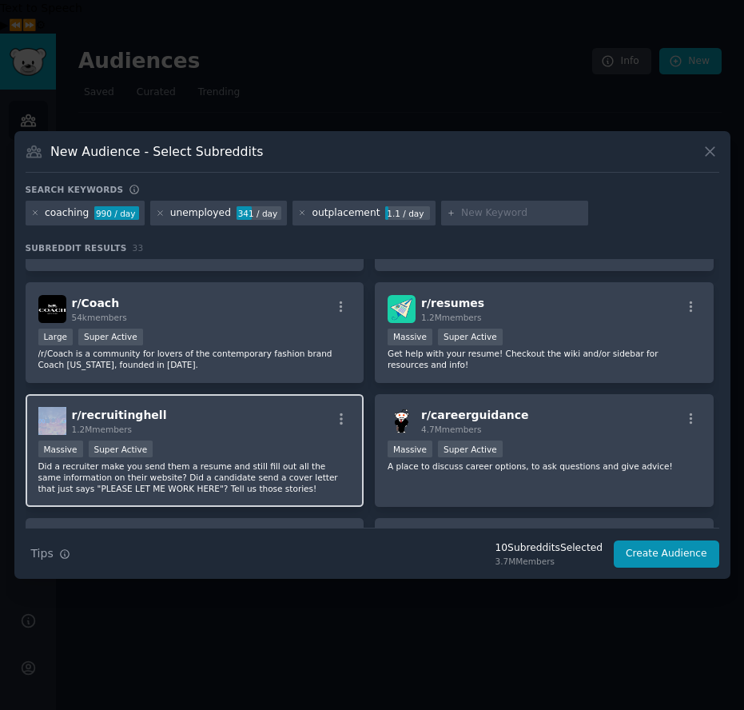
scroll to position [1257, 0]
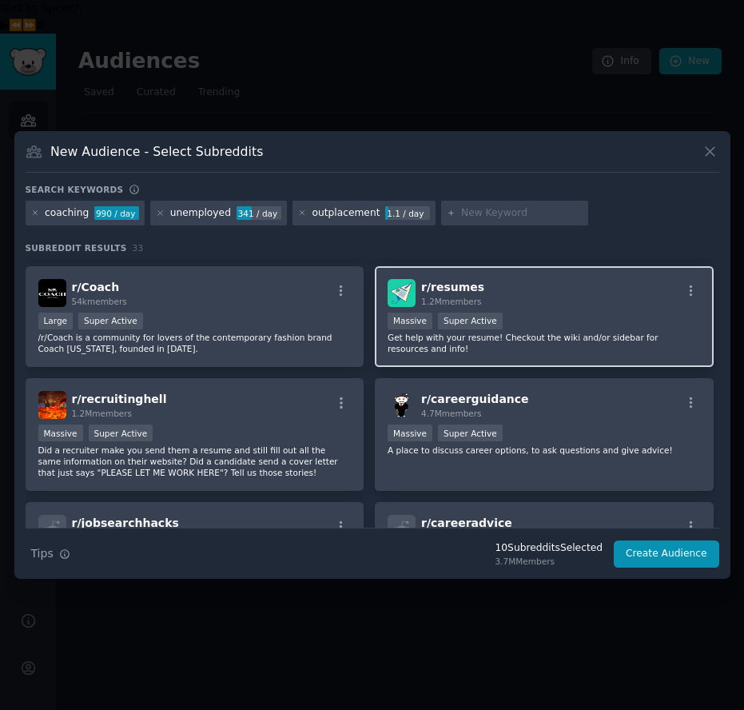
click at [555, 305] on div "r/ resumes 1.2M members" at bounding box center [544, 293] width 313 height 28
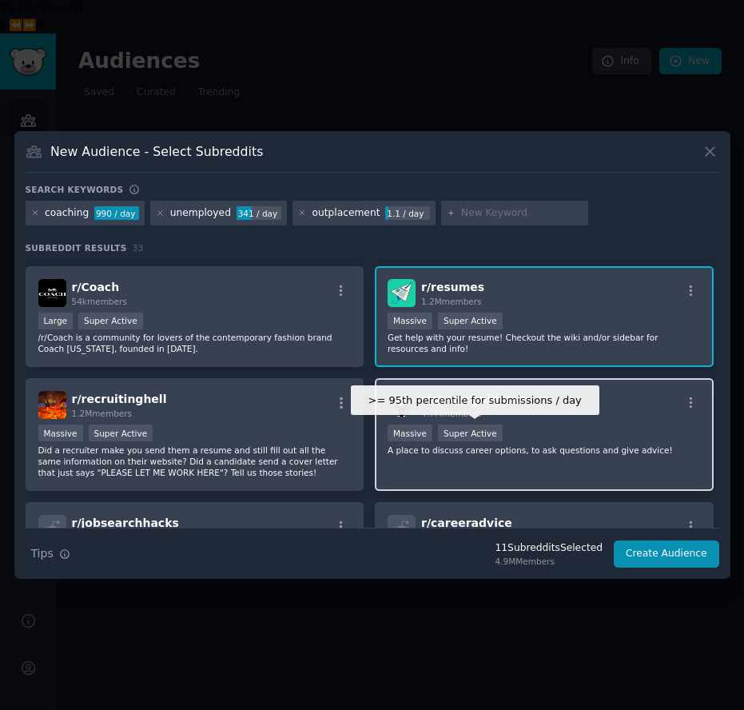
click at [537, 411] on div "r/ careerguidance 4.7M members" at bounding box center [544, 405] width 313 height 28
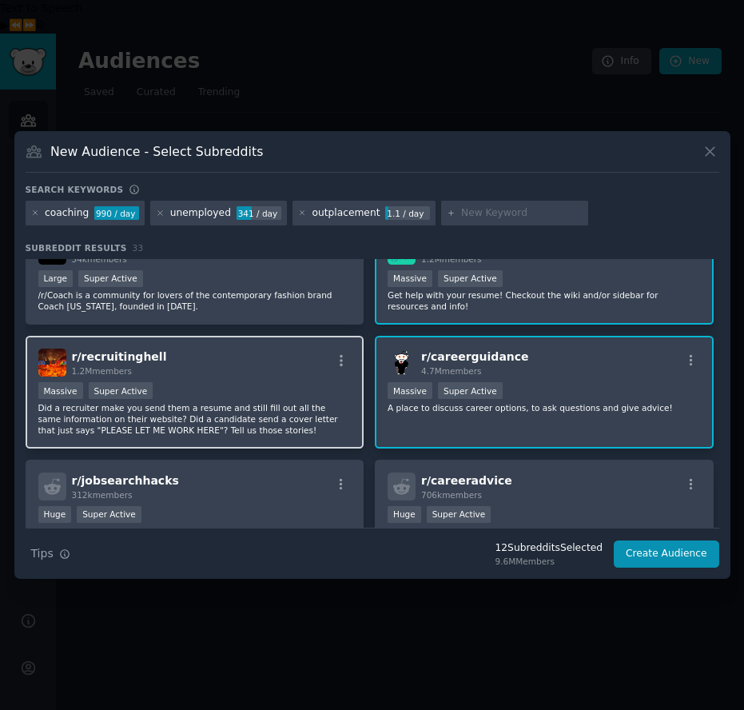
scroll to position [1481, 0]
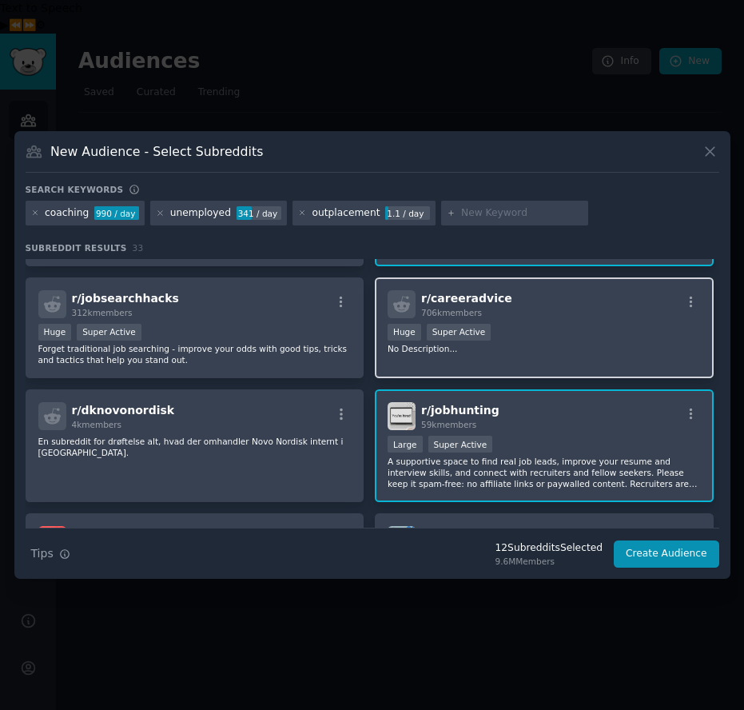
click at [524, 361] on div "r/ careeradvice 706k members Huge Super Active No Description..." at bounding box center [544, 328] width 339 height 102
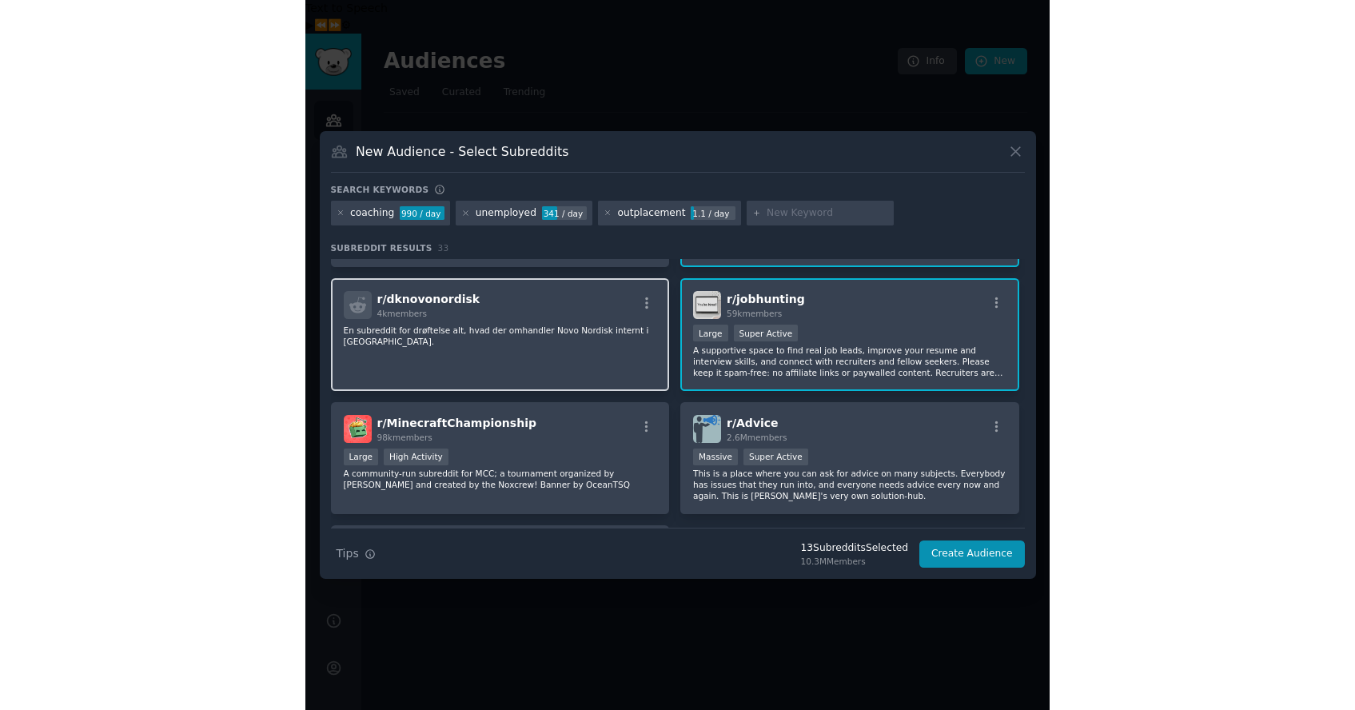
scroll to position [1736, 0]
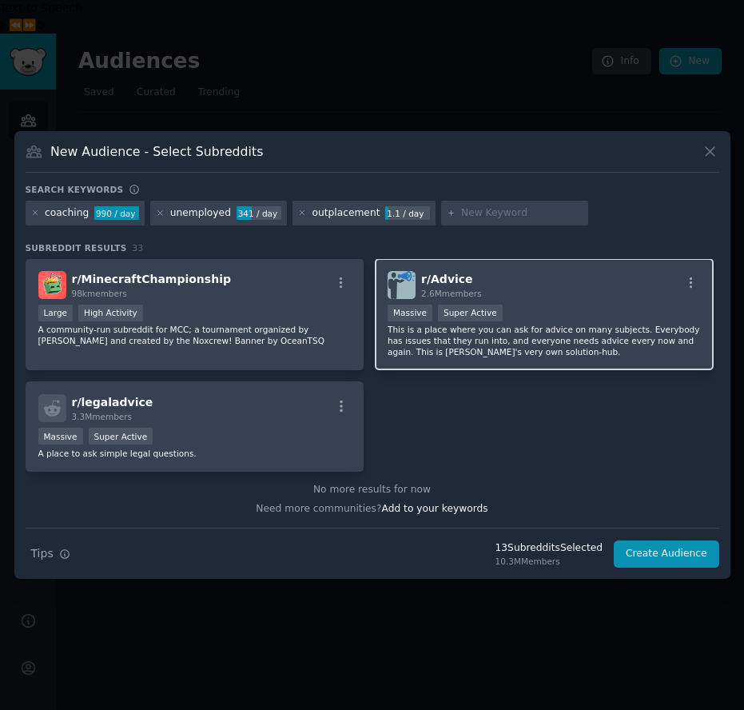
click at [534, 309] on div "Massive Super Active" at bounding box center [544, 315] width 313 height 20
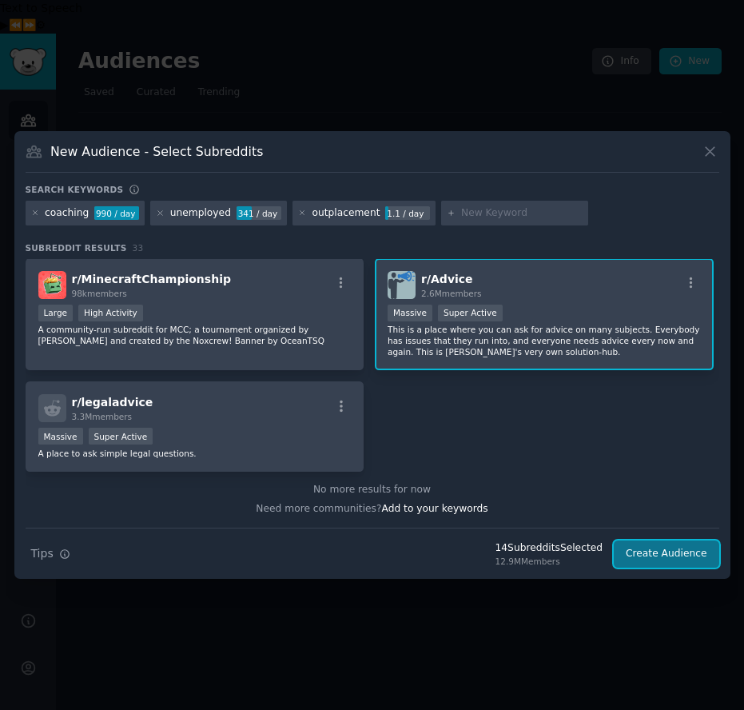
click at [656, 552] on button "Create Audience" at bounding box center [667, 553] width 106 height 27
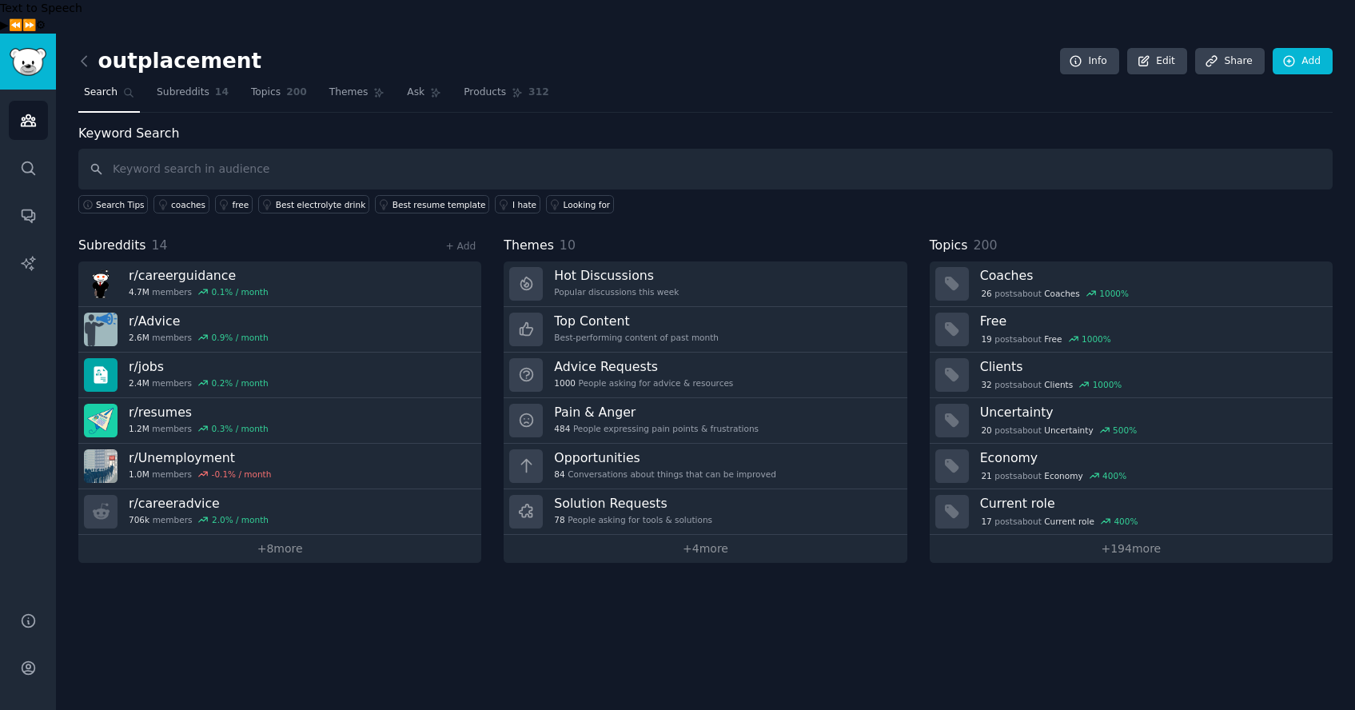
click at [82, 49] on link at bounding box center [88, 62] width 20 height 26
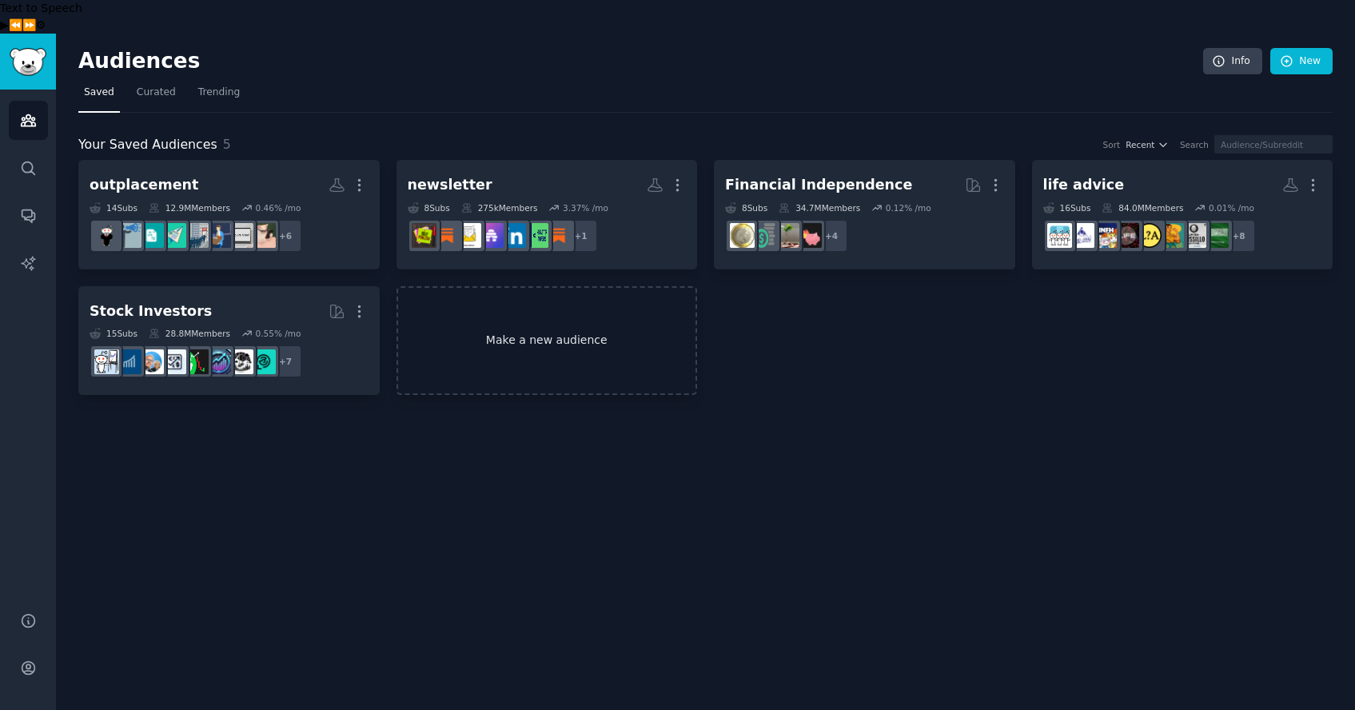
click at [639, 306] on link "Make a new audience" at bounding box center [547, 341] width 301 height 110
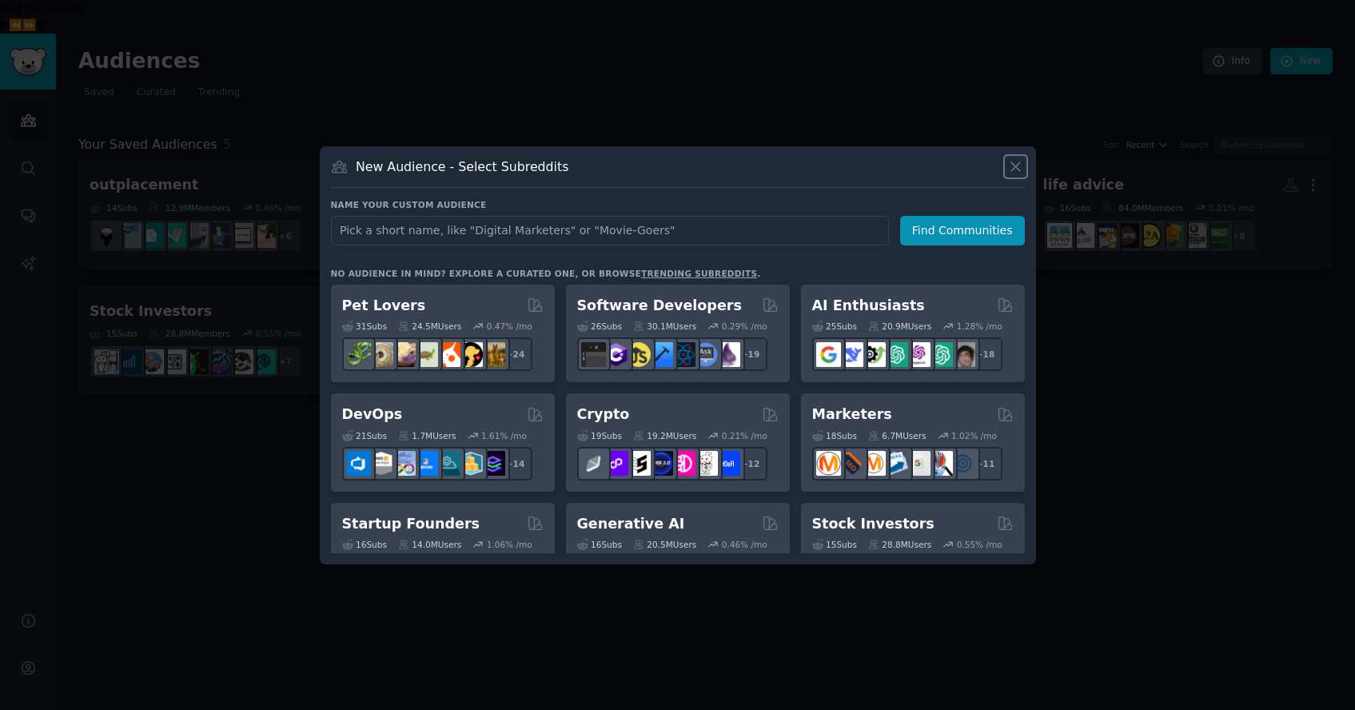
drag, startPoint x: 1014, startPoint y: 171, endPoint x: 1006, endPoint y: 167, distance: 9.7
click at [1014, 171] on icon at bounding box center [1015, 166] width 17 height 17
